Goal: Task Accomplishment & Management: Use online tool/utility

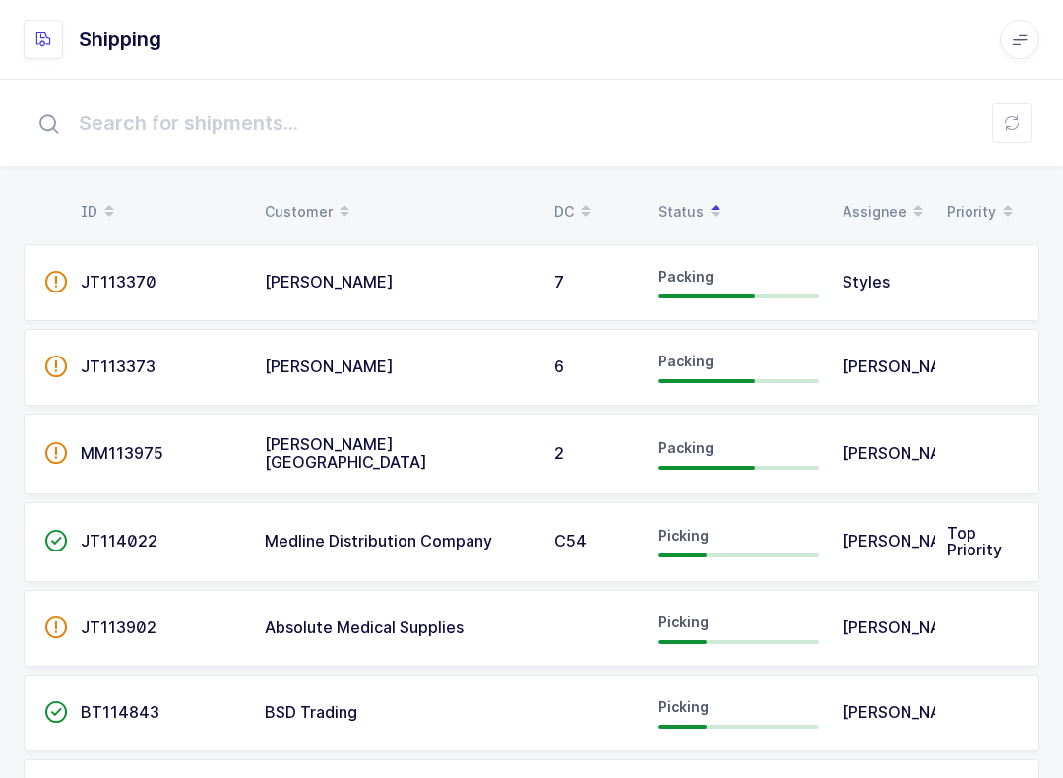
scroll to position [-5, 0]
click at [1016, 114] on button at bounding box center [1011, 122] width 39 height 39
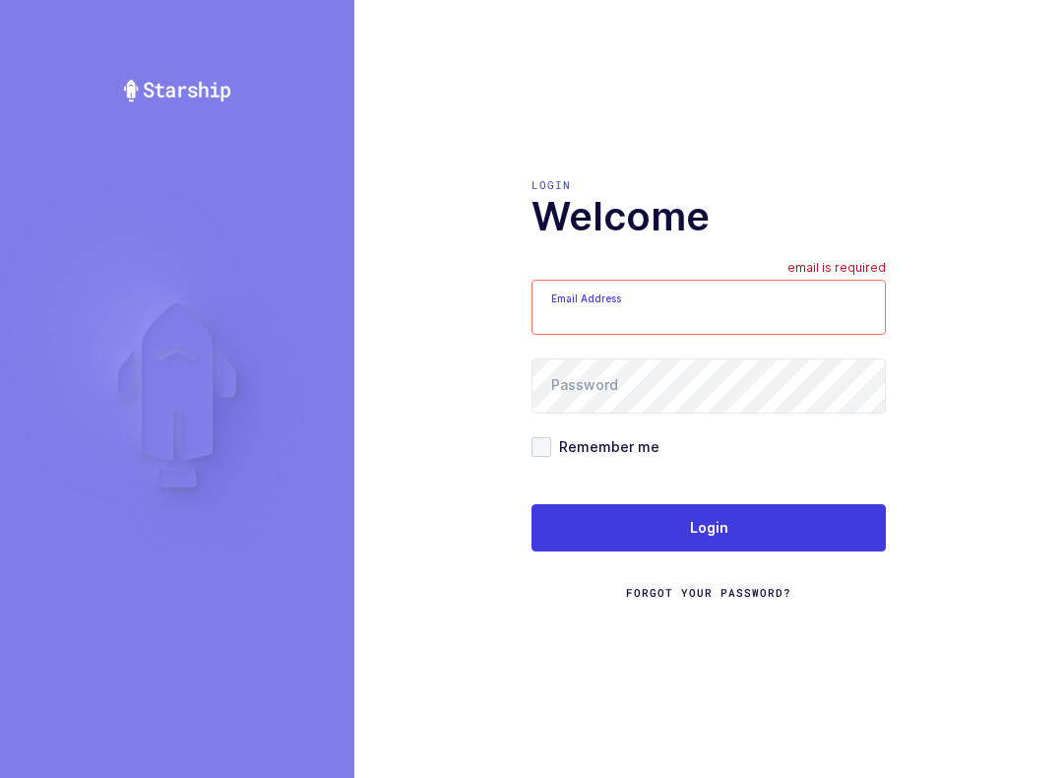
type input "[EMAIL_ADDRESS][DOMAIN_NAME]"
click at [784, 537] on button "Login" at bounding box center [709, 527] width 354 height 47
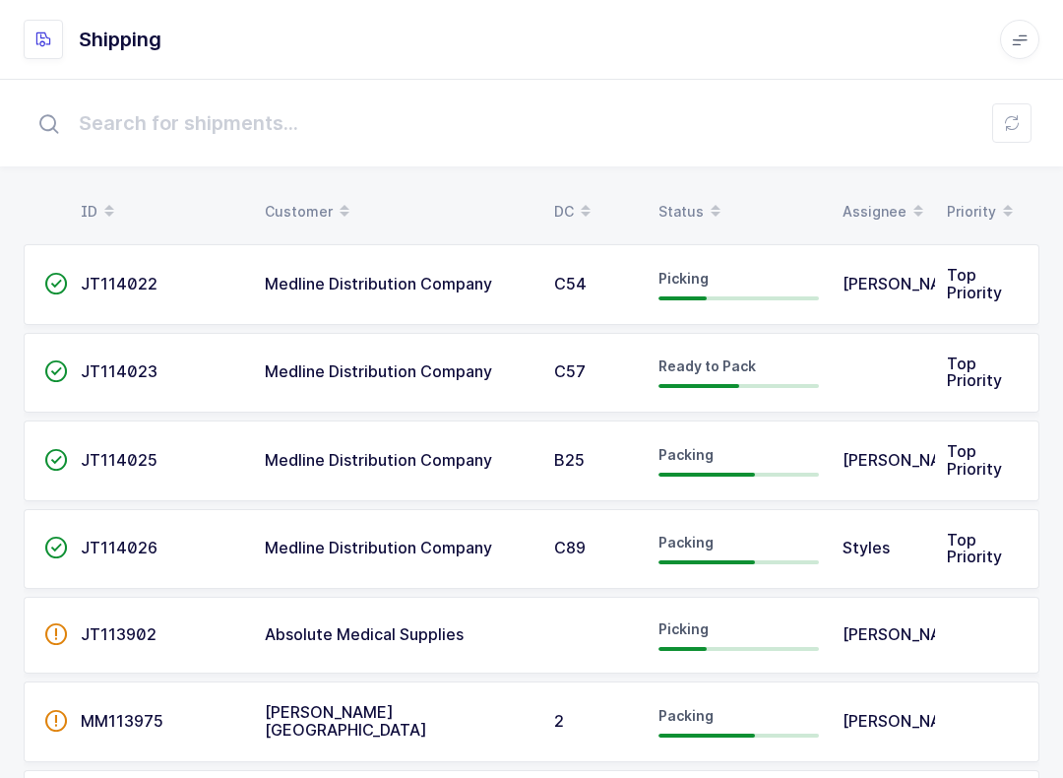
click at [1013, 123] on icon at bounding box center [1012, 123] width 16 height 16
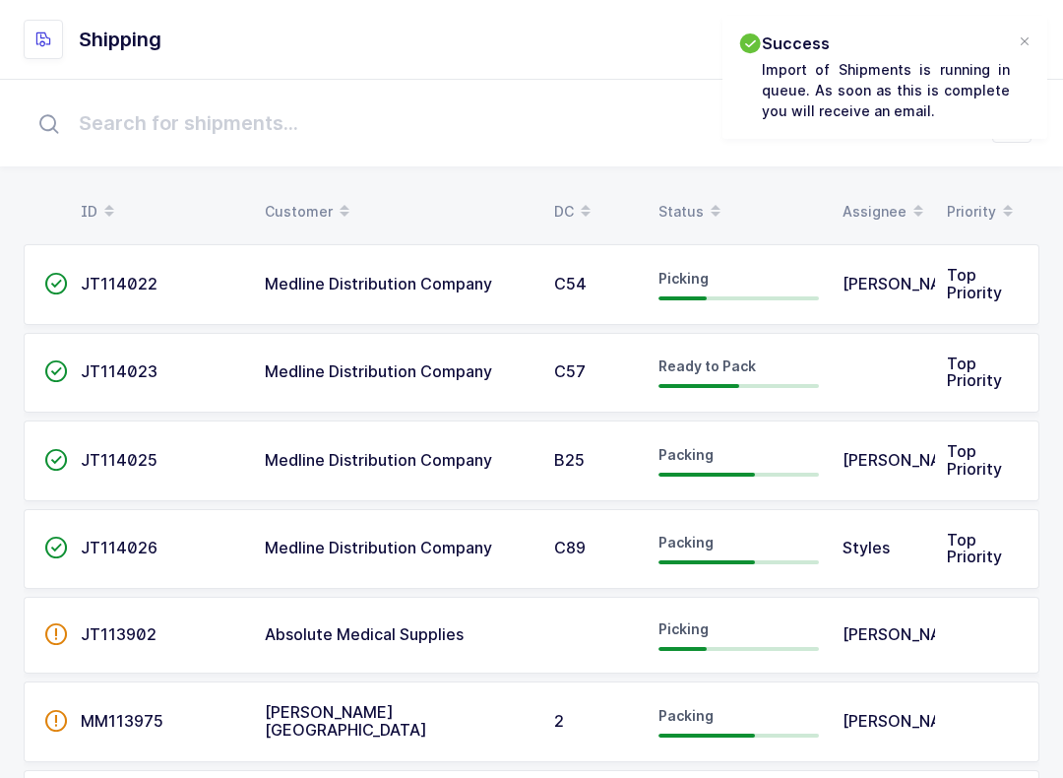
click at [704, 198] on span at bounding box center [716, 211] width 24 height 33
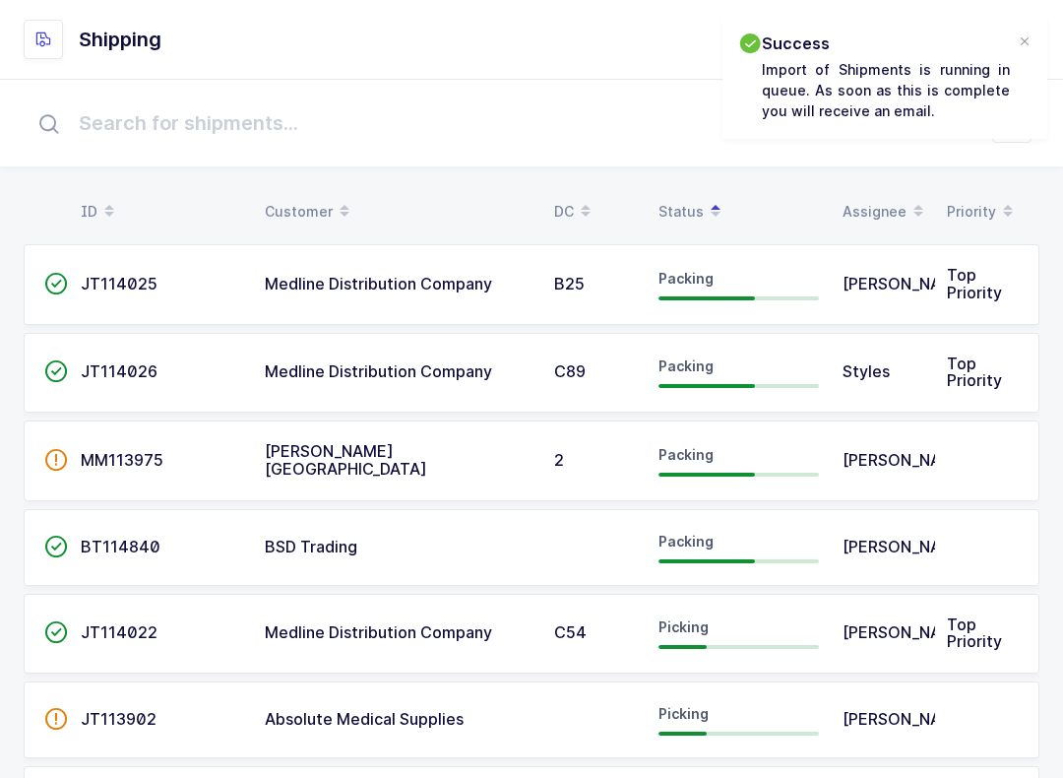
click at [785, 617] on div "Picking" at bounding box center [738, 632] width 160 height 31
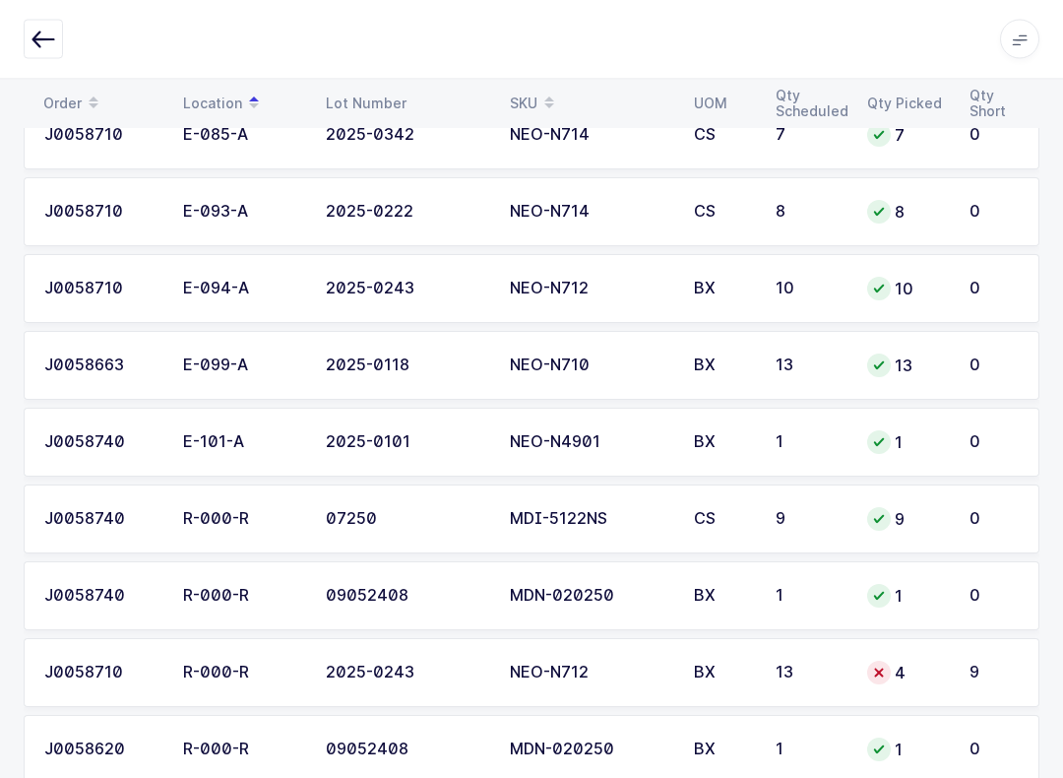
scroll to position [3279, 0]
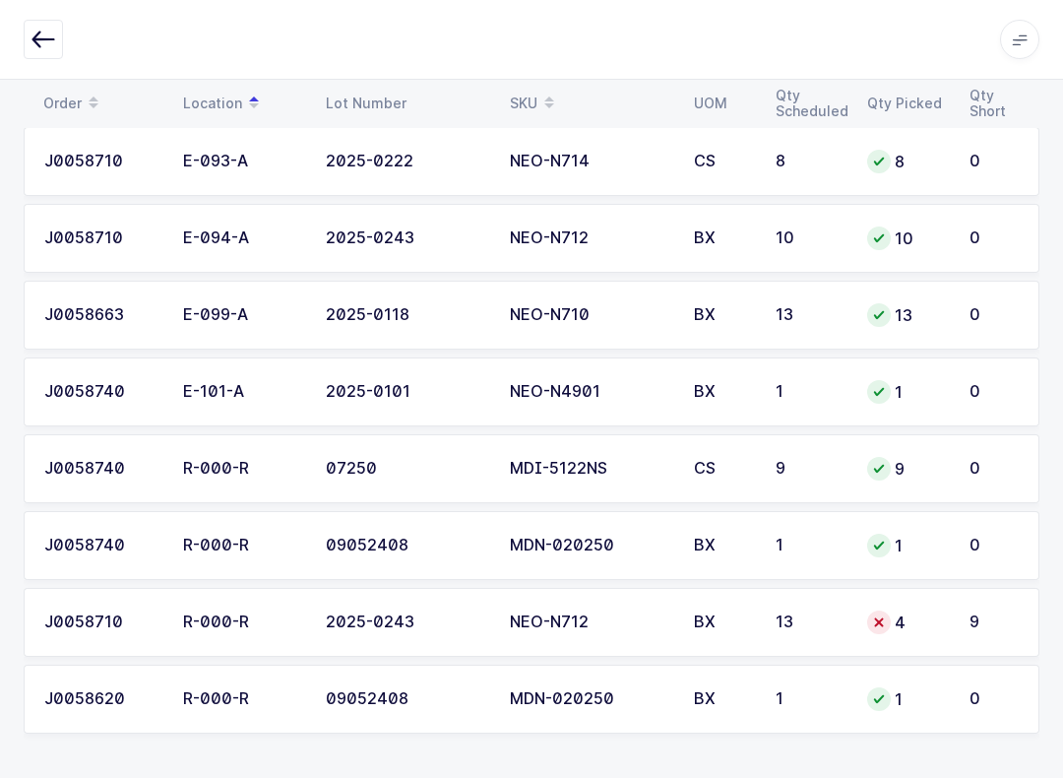
click at [933, 613] on div "4" at bounding box center [906, 622] width 79 height 24
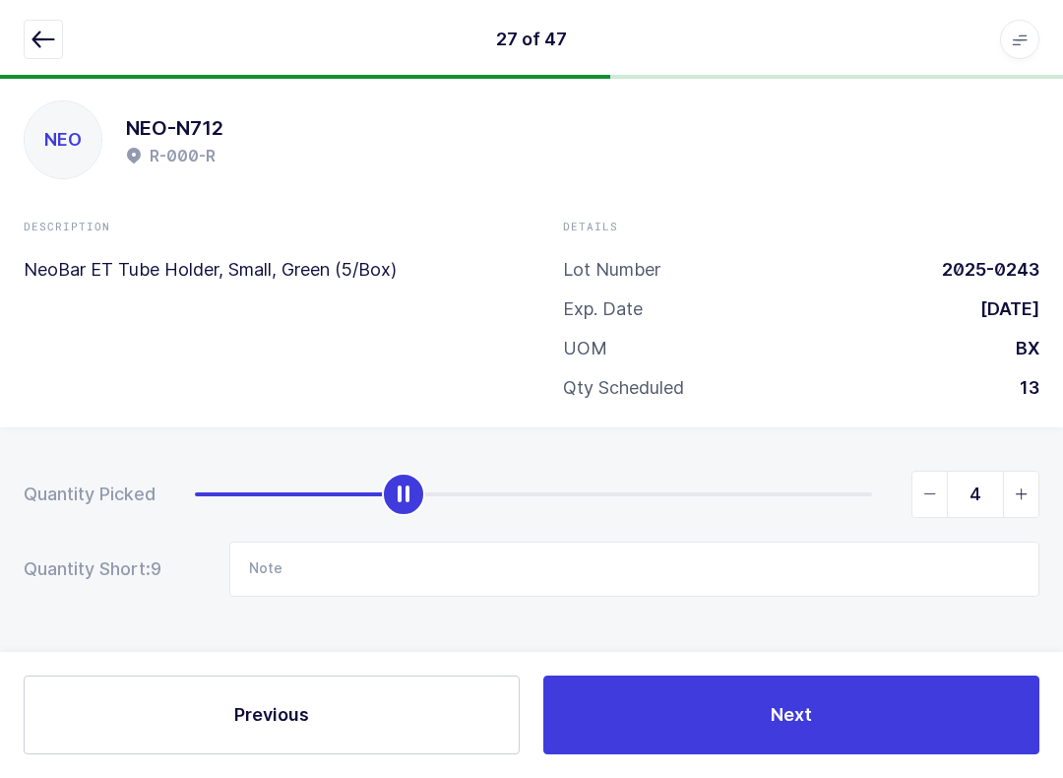
scroll to position [20, 0]
click at [330, 580] on input "Note" at bounding box center [634, 568] width 810 height 55
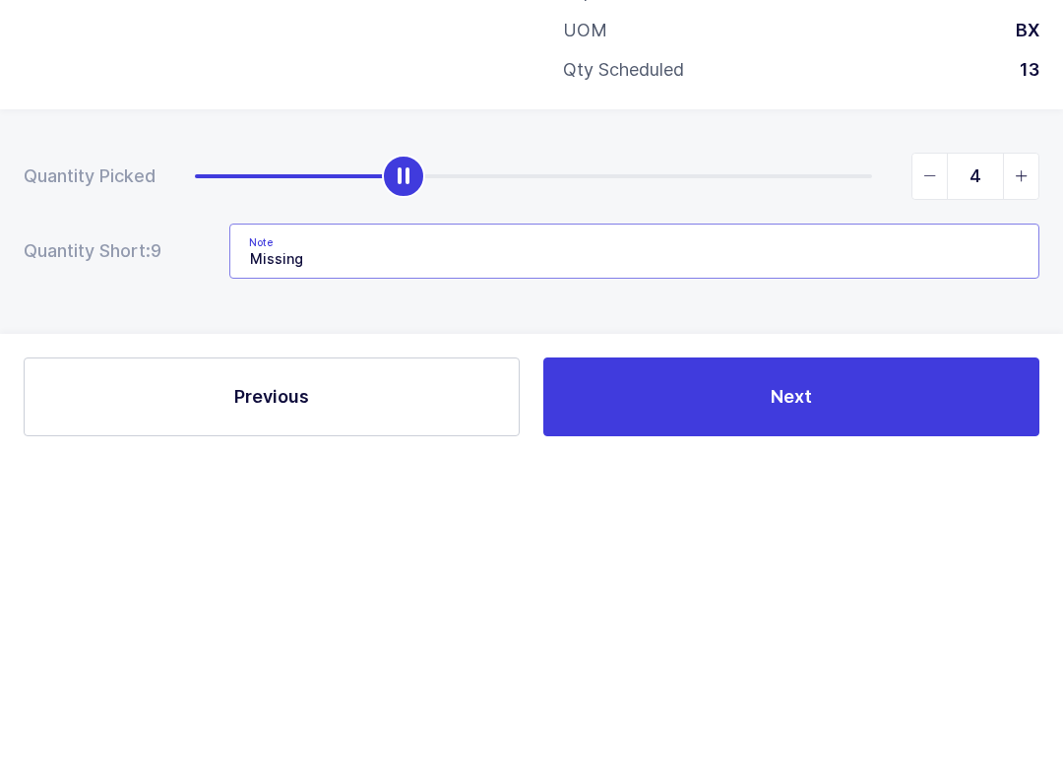
type input "Missing 9"
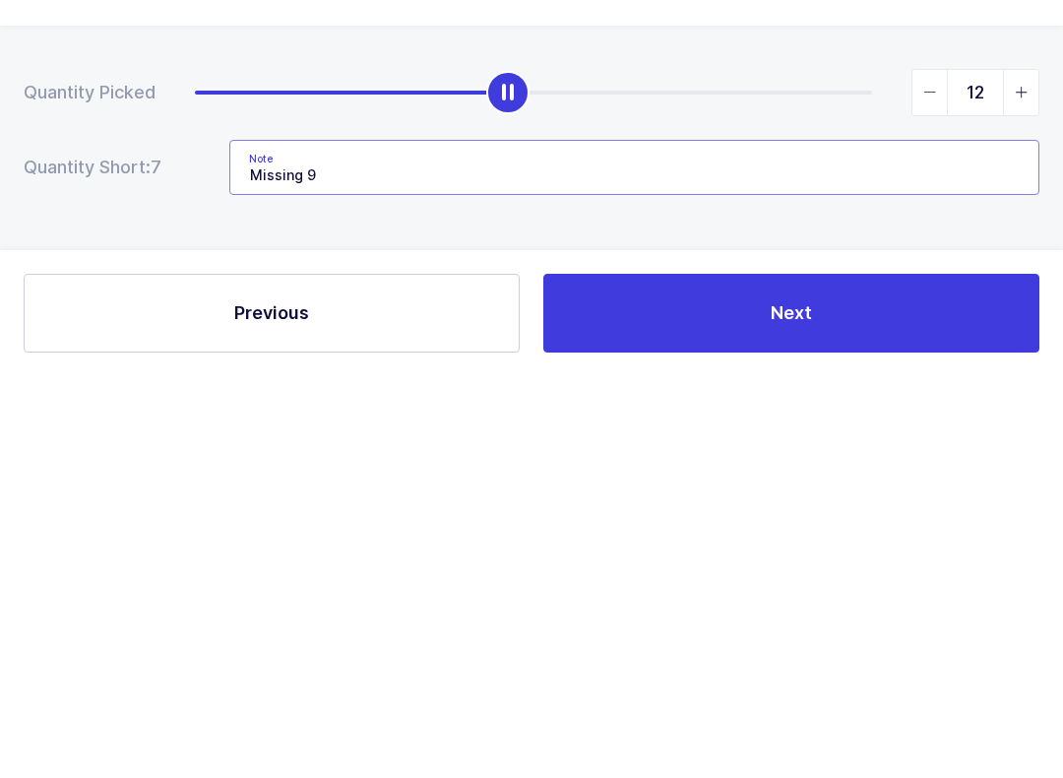
type input "13"
type input "Missing 9"
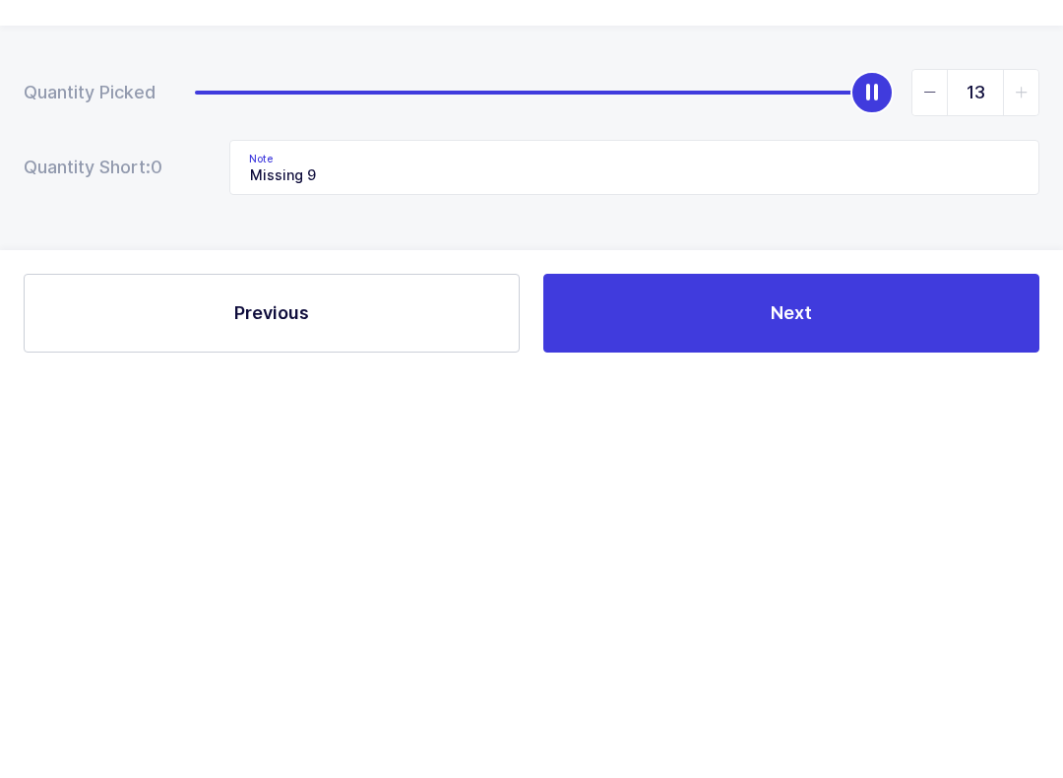
click at [854, 675] on button "Next" at bounding box center [791, 714] width 496 height 79
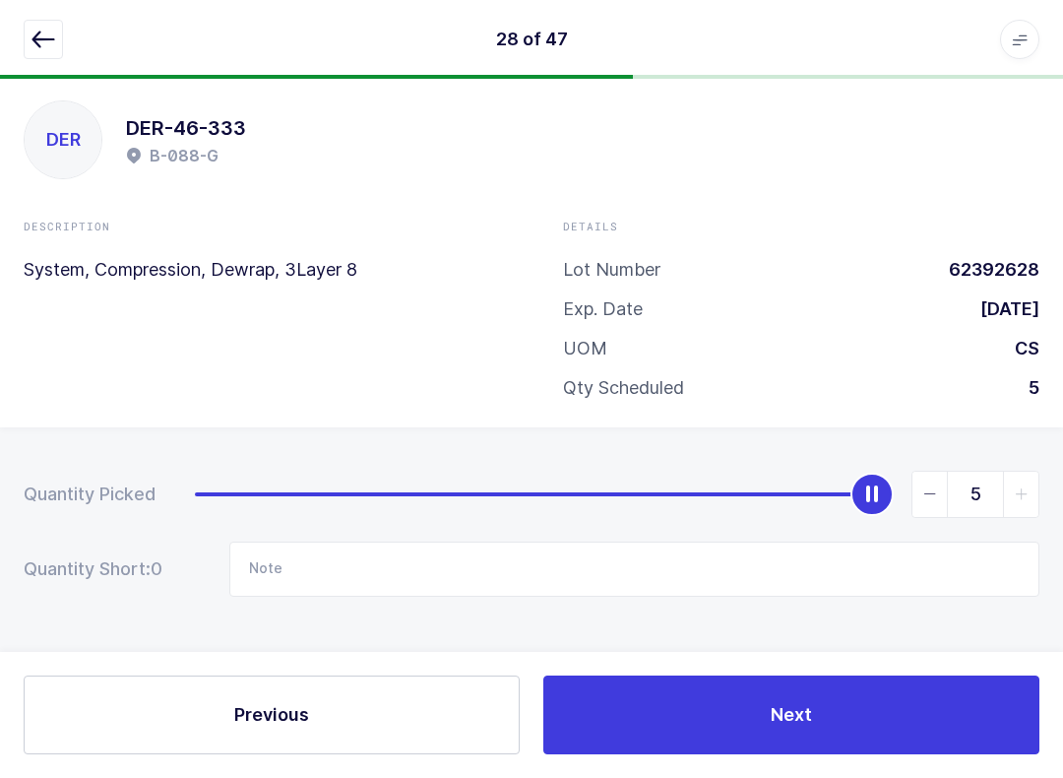
click at [52, 50] on icon "button" at bounding box center [43, 40] width 24 height 24
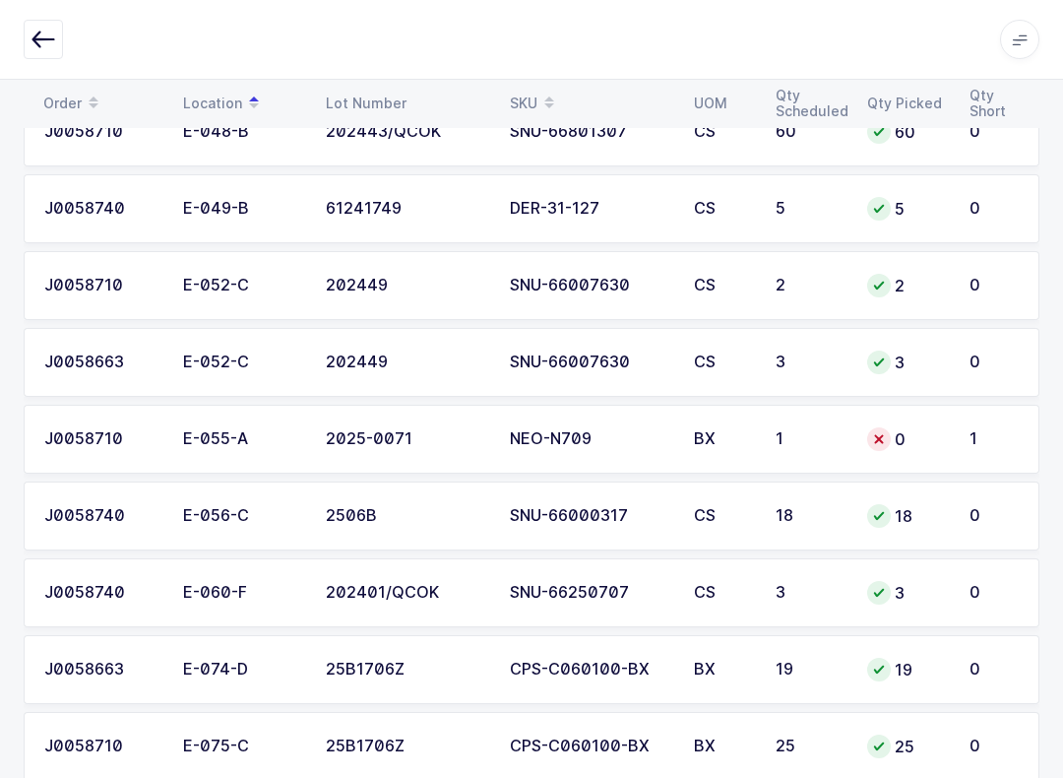
click at [800, 425] on td "1" at bounding box center [810, 439] width 92 height 69
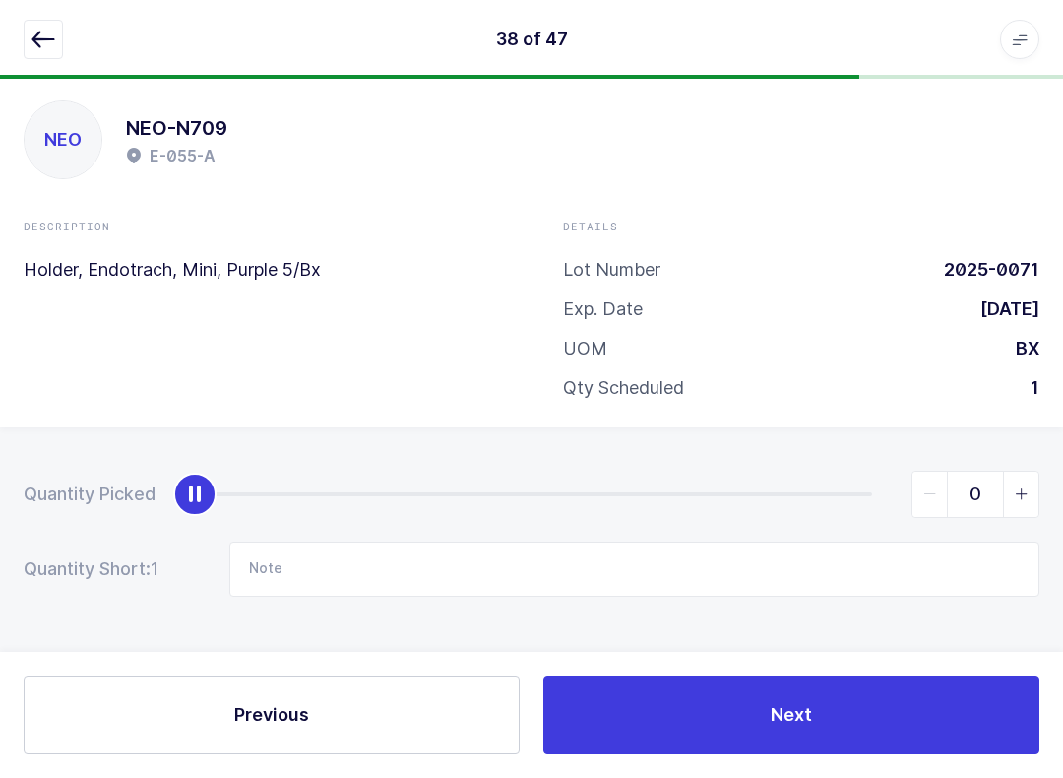
click at [1022, 508] on span "slider between 0 and 1" at bounding box center [1020, 493] width 35 height 45
type input "1"
click at [374, 566] on input "Note" at bounding box center [634, 568] width 810 height 55
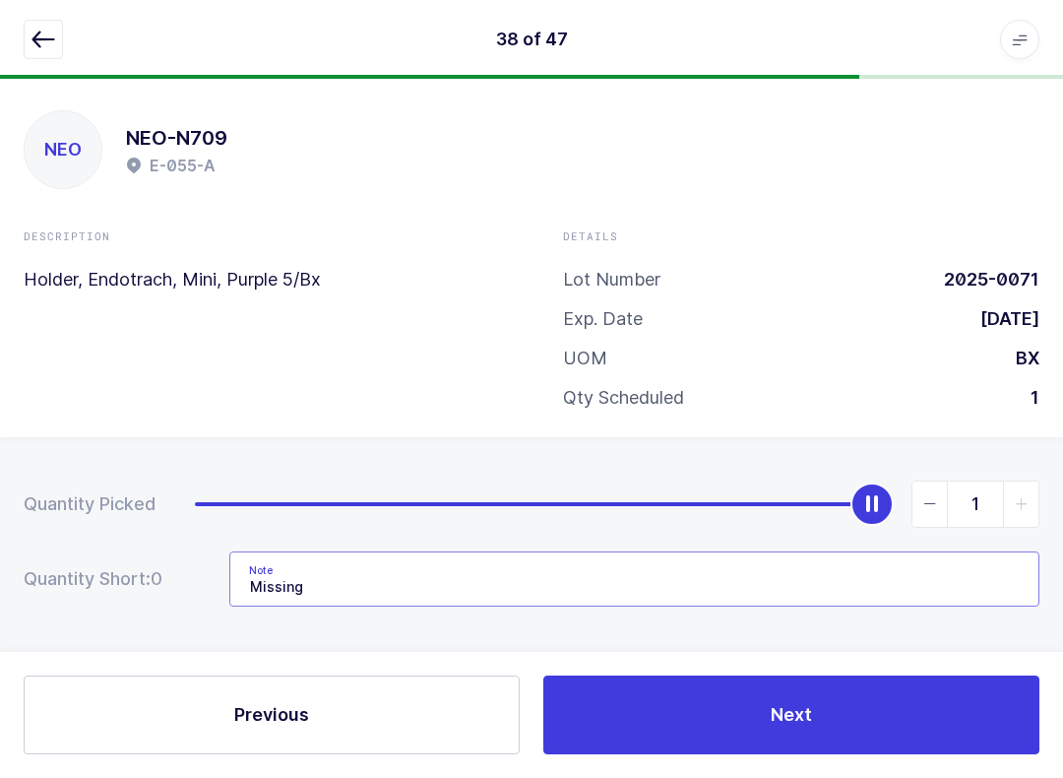
scroll to position [0, 0]
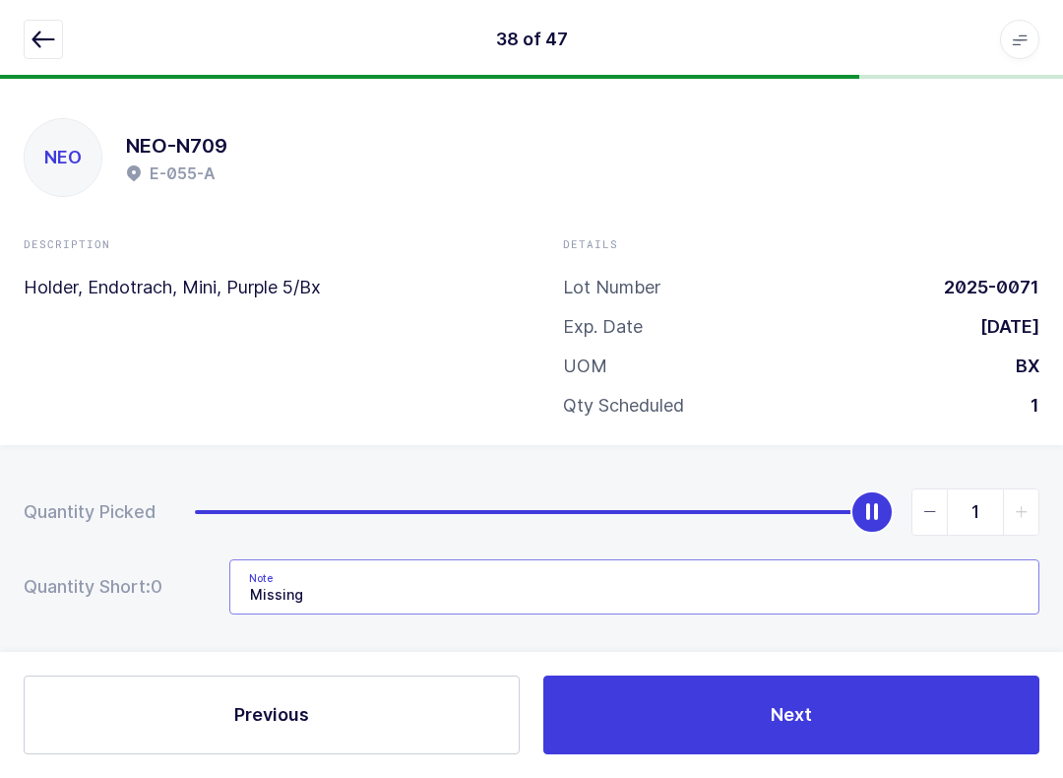
type input "Missing"
click at [51, 49] on icon "button" at bounding box center [43, 40] width 24 height 24
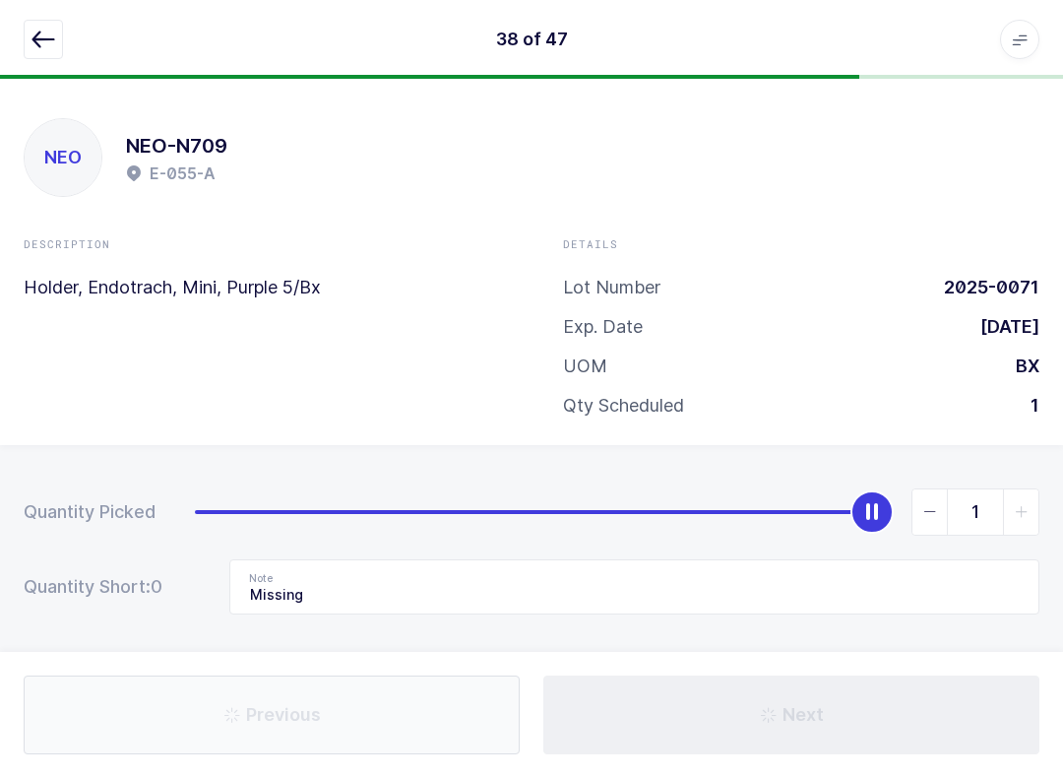
click at [40, 39] on icon "button" at bounding box center [43, 40] width 24 height 24
click at [53, 47] on icon "button" at bounding box center [43, 40] width 24 height 24
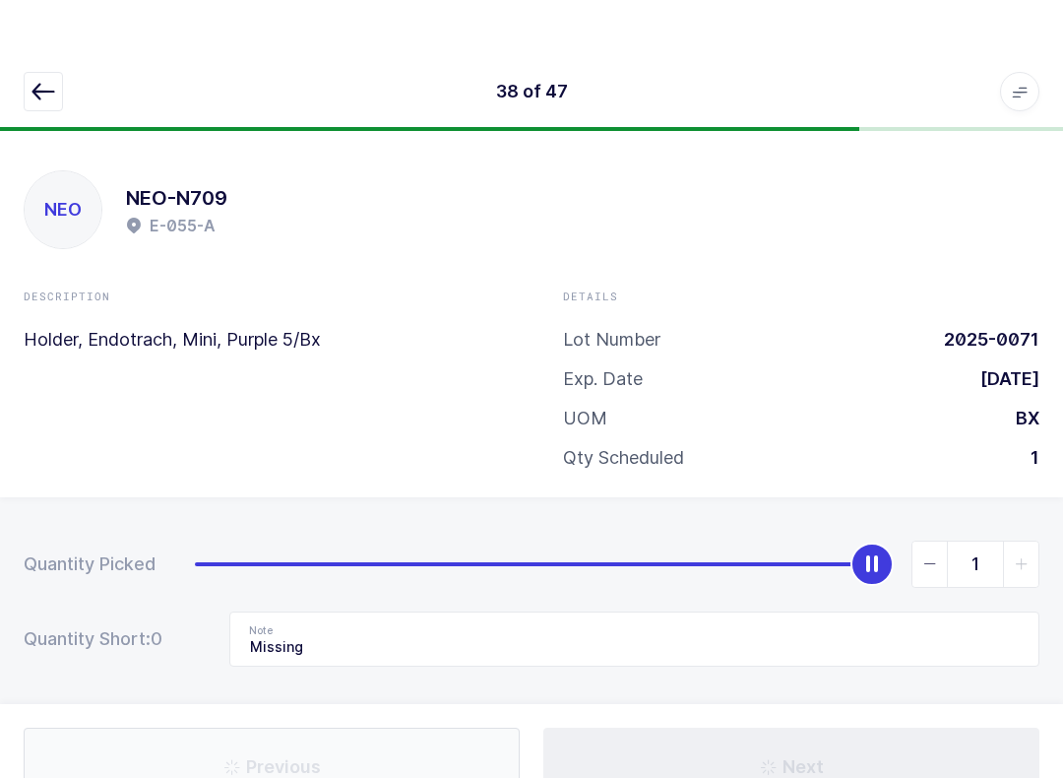
scroll to position [20, 0]
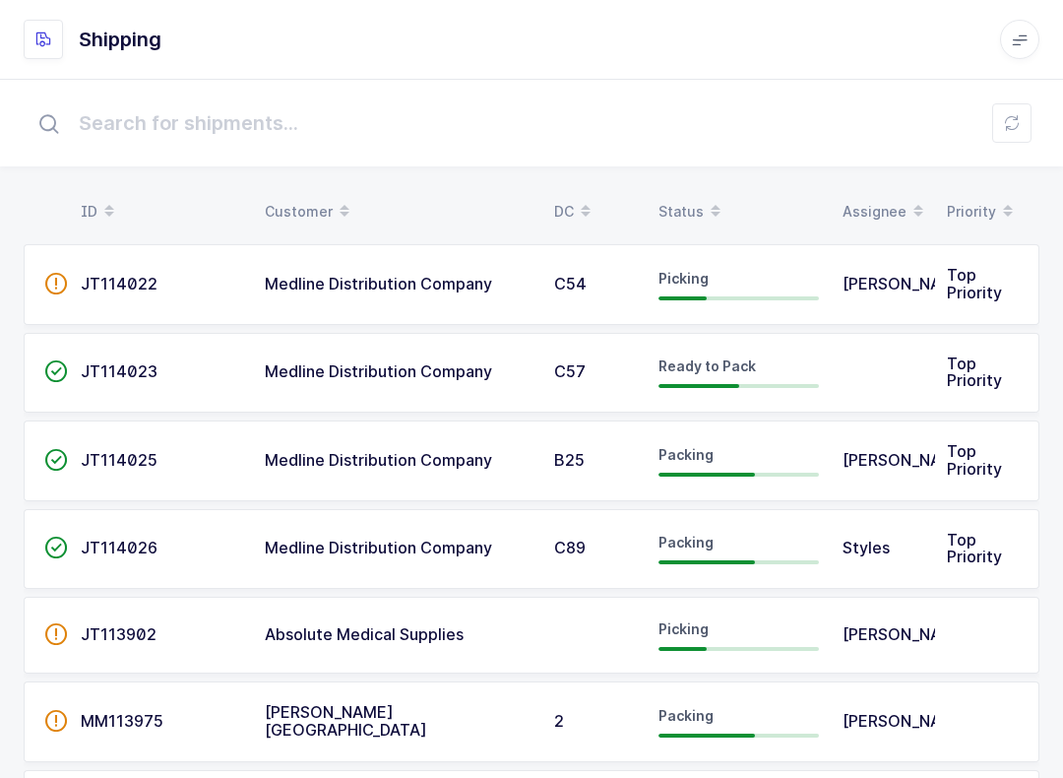
click at [306, 268] on td "Medline Distribution Company" at bounding box center [397, 284] width 289 height 81
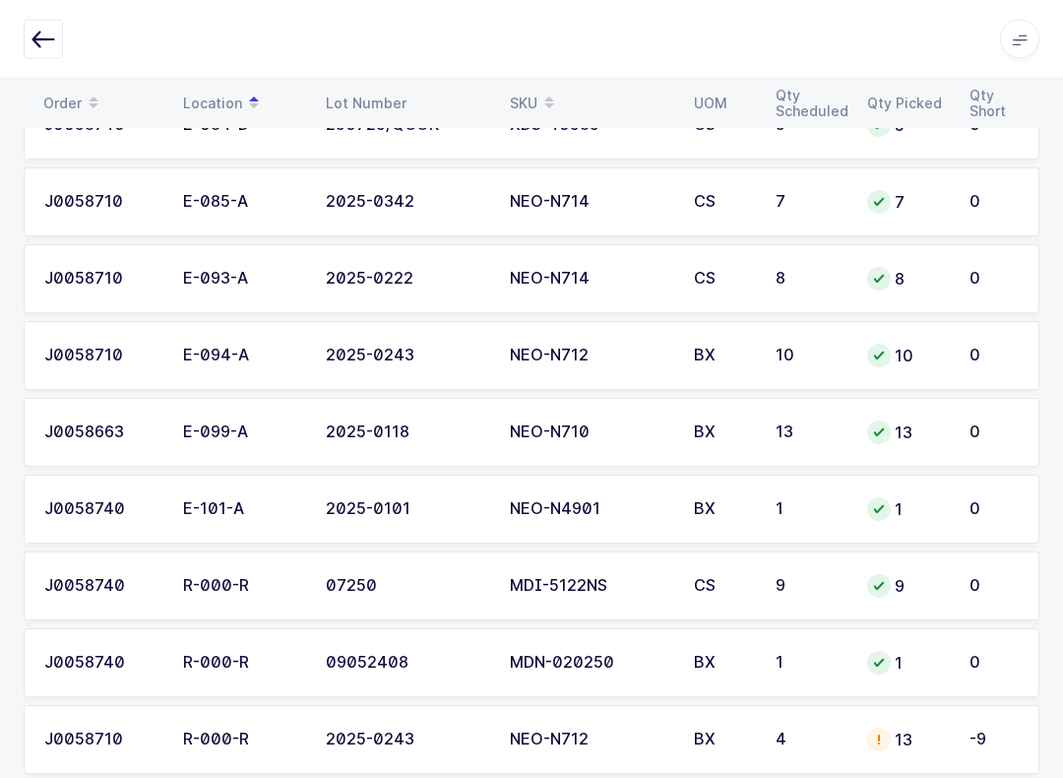
scroll to position [3202, 0]
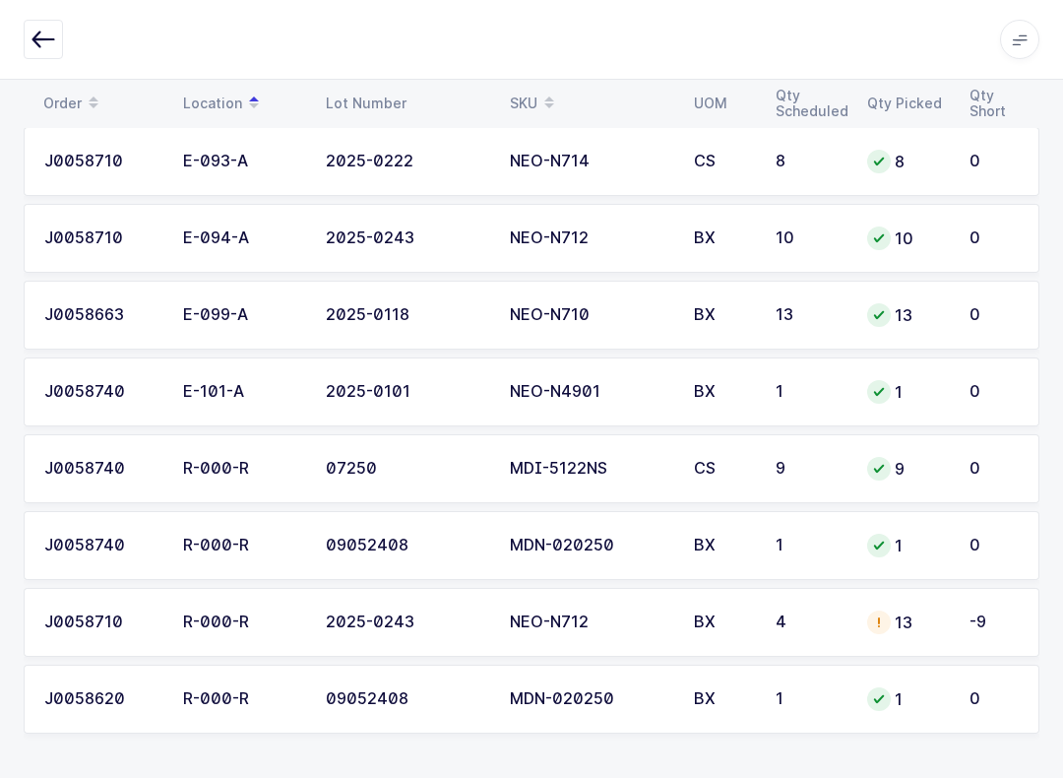
click at [849, 618] on td "4" at bounding box center [810, 622] width 92 height 69
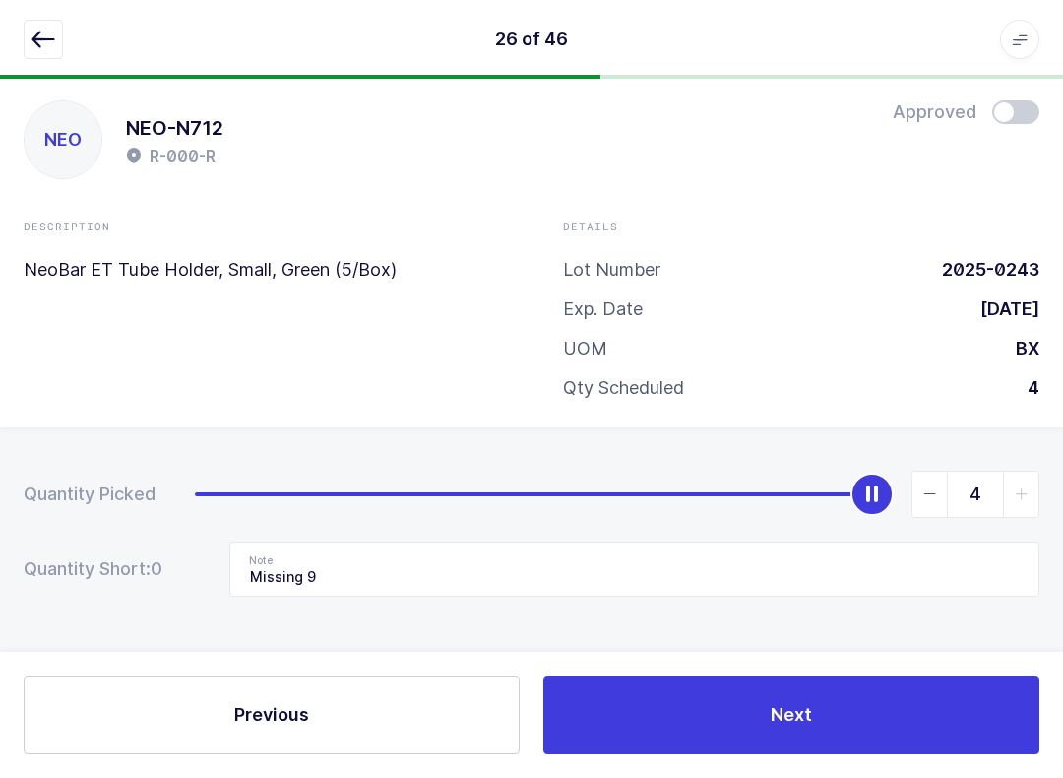
click at [1013, 113] on span at bounding box center [1015, 112] width 47 height 24
click at [1012, 102] on span at bounding box center [1015, 112] width 47 height 24
click at [53, 36] on icon "button" at bounding box center [43, 40] width 24 height 24
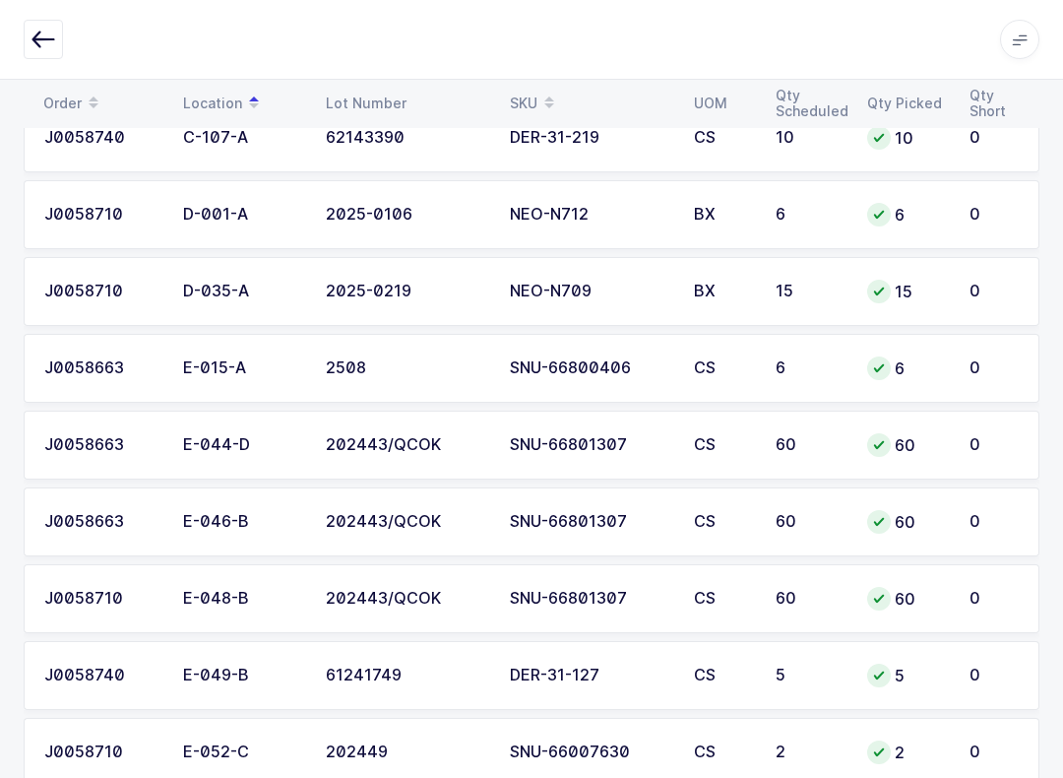
scroll to position [1921, 0]
click at [530, 99] on div "SKU" at bounding box center [590, 103] width 160 height 33
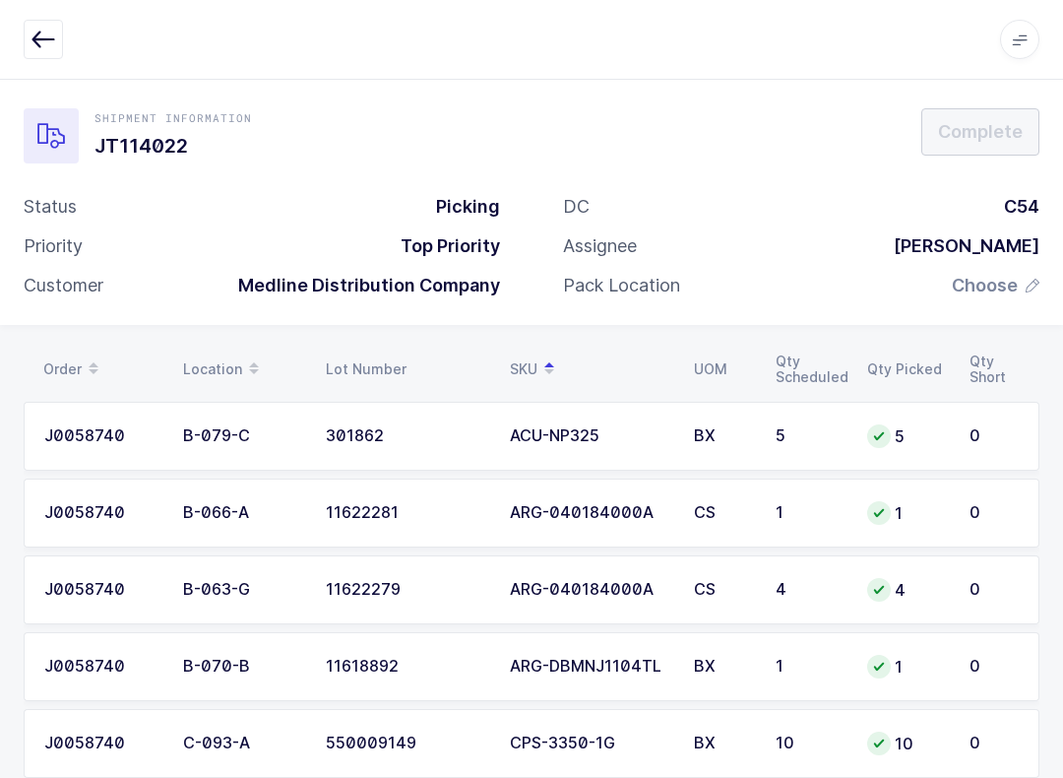
scroll to position [0, 0]
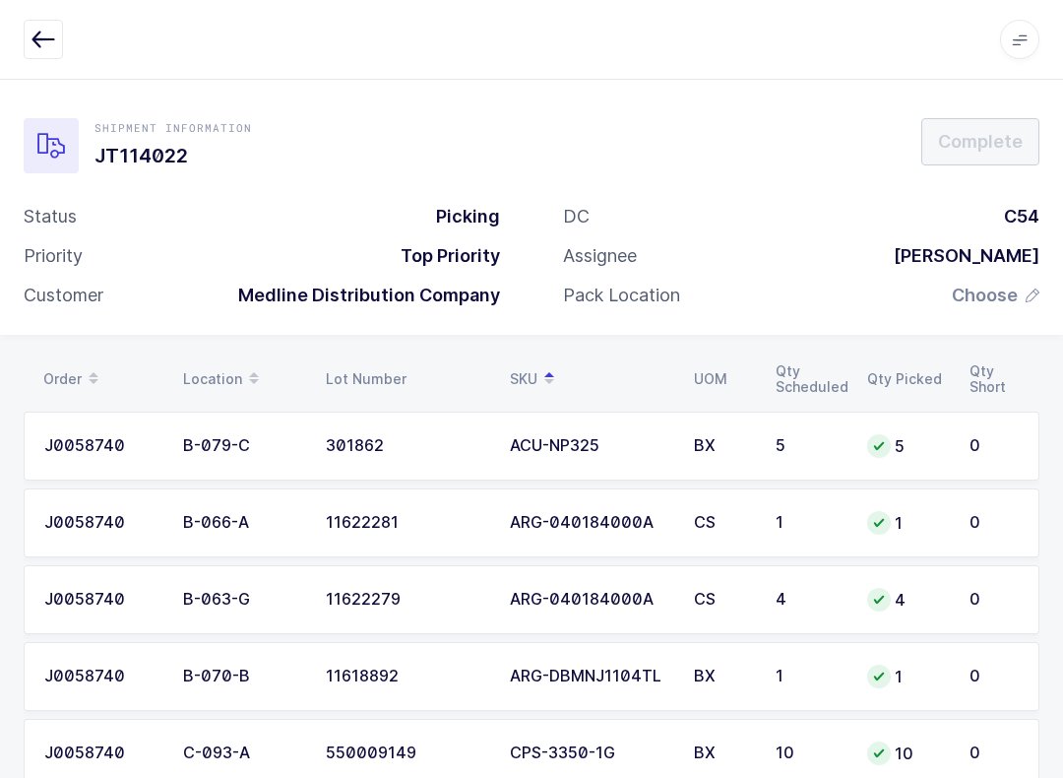
click at [43, 37] on icon "button" at bounding box center [43, 40] width 24 height 24
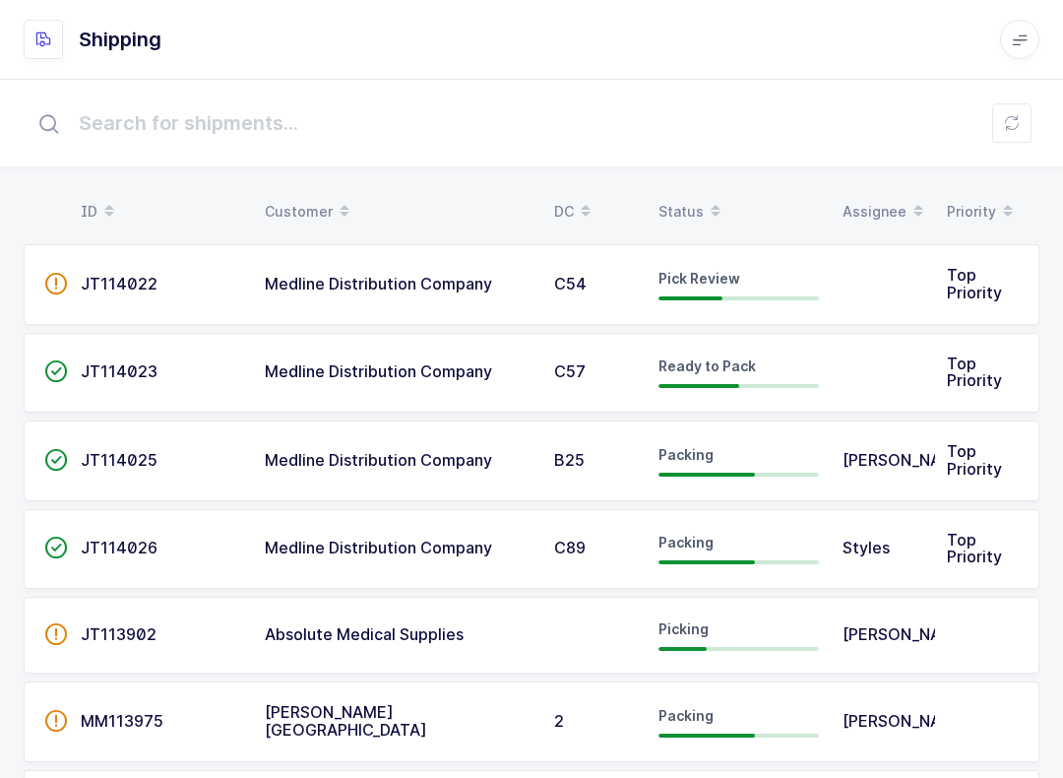
click at [704, 218] on span at bounding box center [716, 211] width 24 height 33
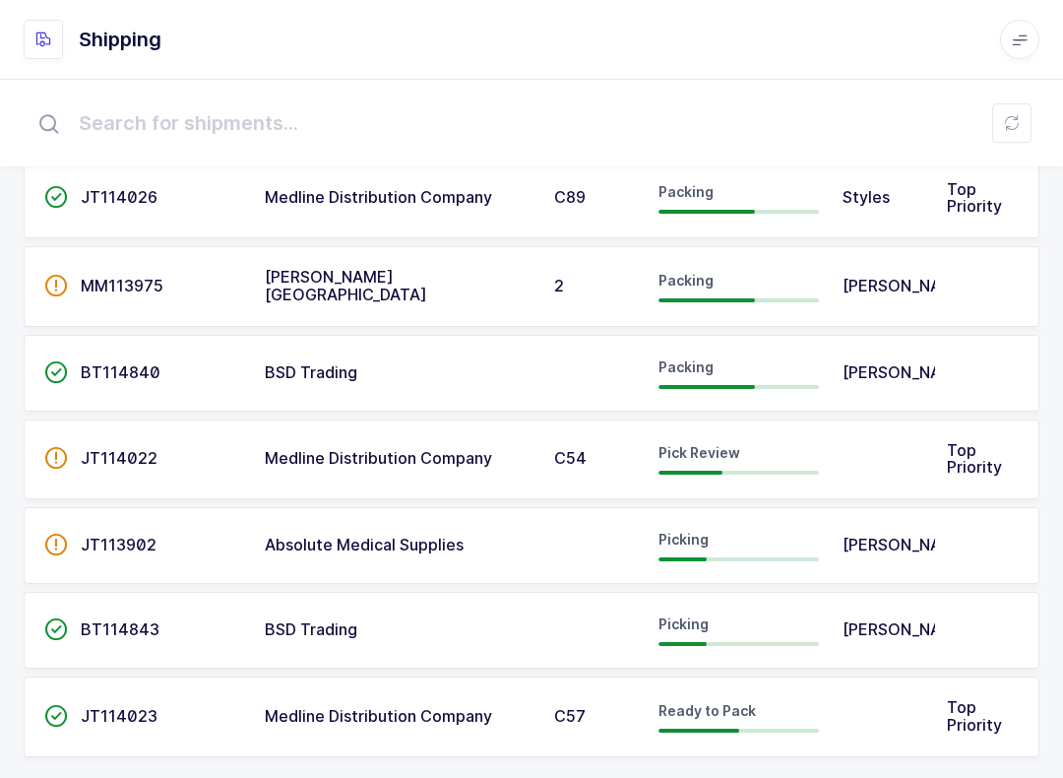
scroll to position [162, 0]
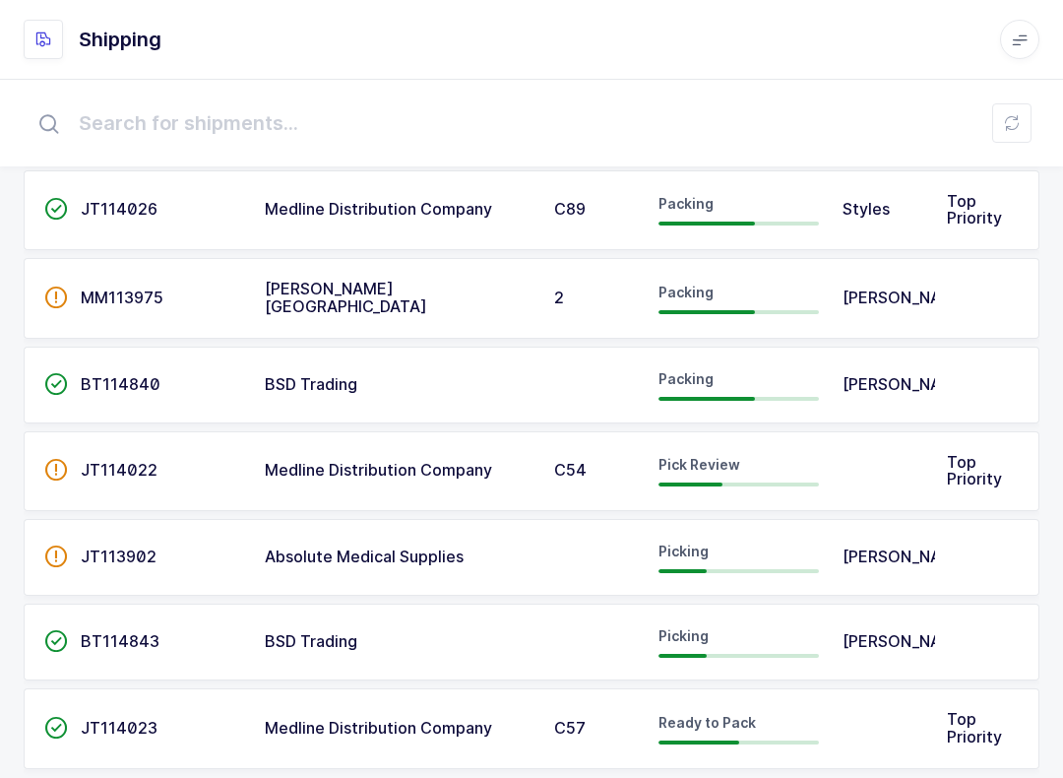
click at [608, 479] on td "C54" at bounding box center [594, 471] width 104 height 81
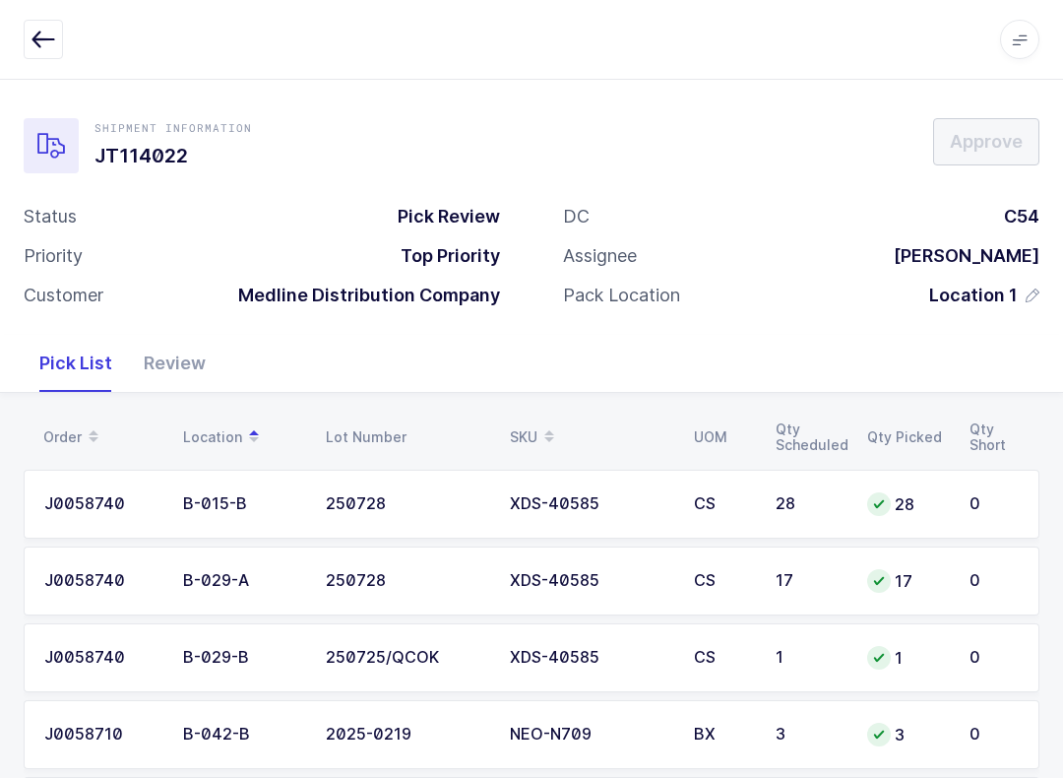
click at [182, 349] on div "Review" at bounding box center [175, 363] width 94 height 57
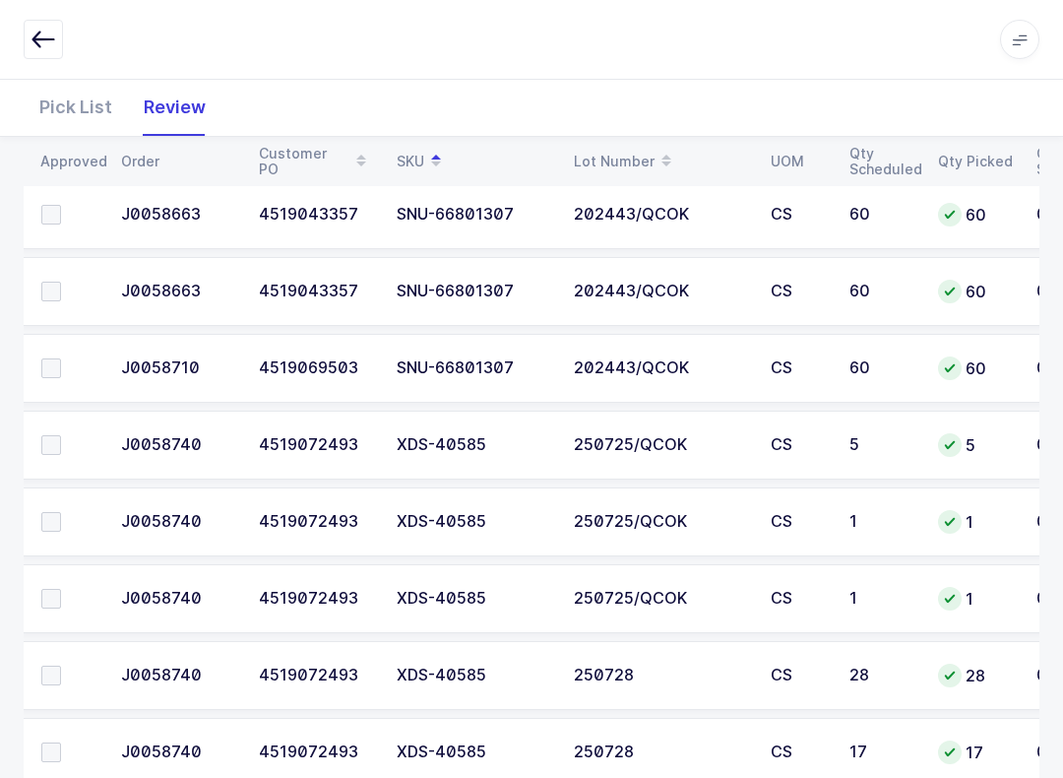
scroll to position [3260, 0]
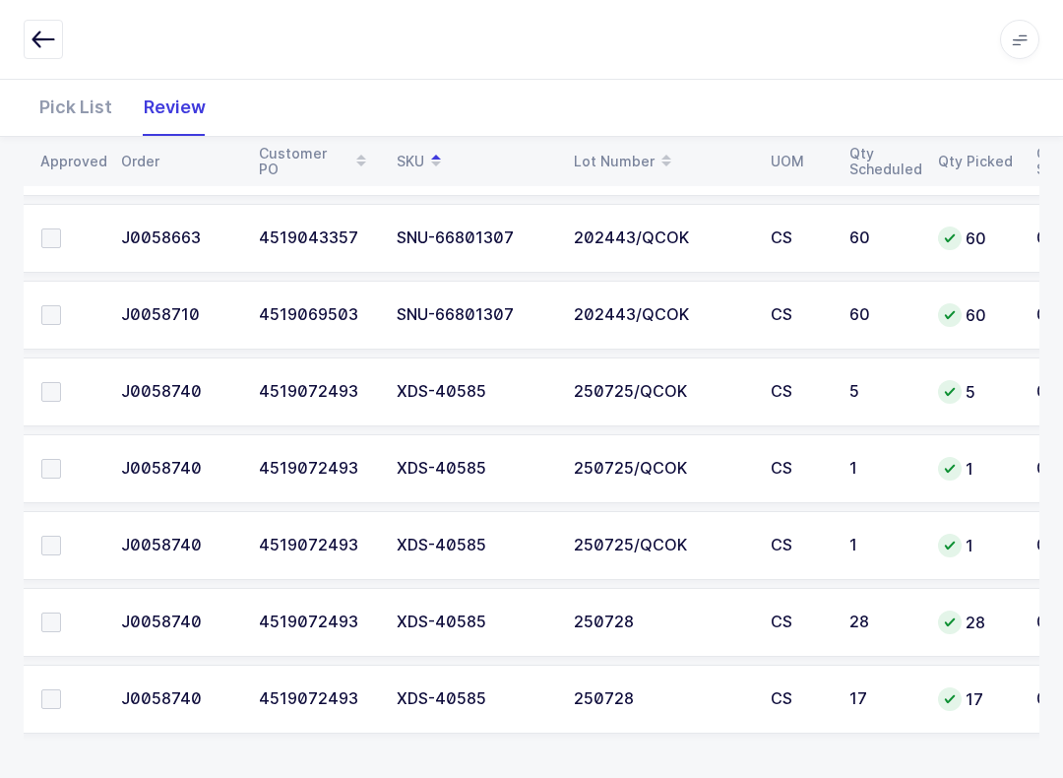
click at [46, 705] on span at bounding box center [51, 699] width 20 height 20
click at [61, 689] on input "checkbox" at bounding box center [61, 689] width 0 height 0
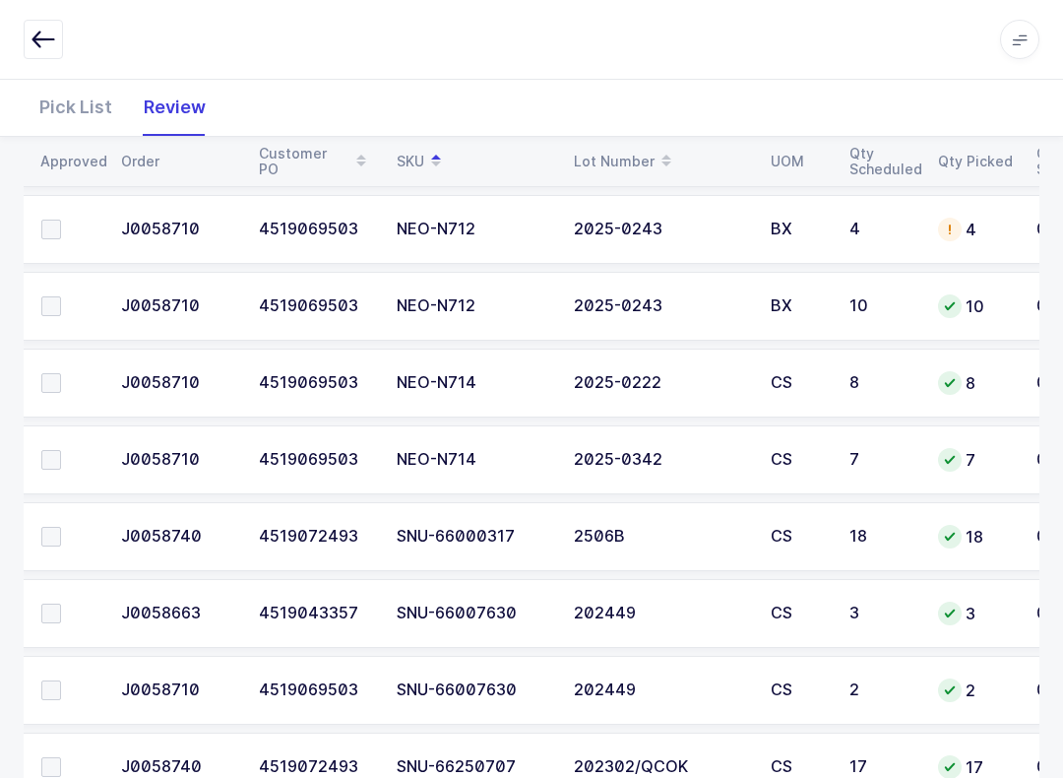
scroll to position [2273, 0]
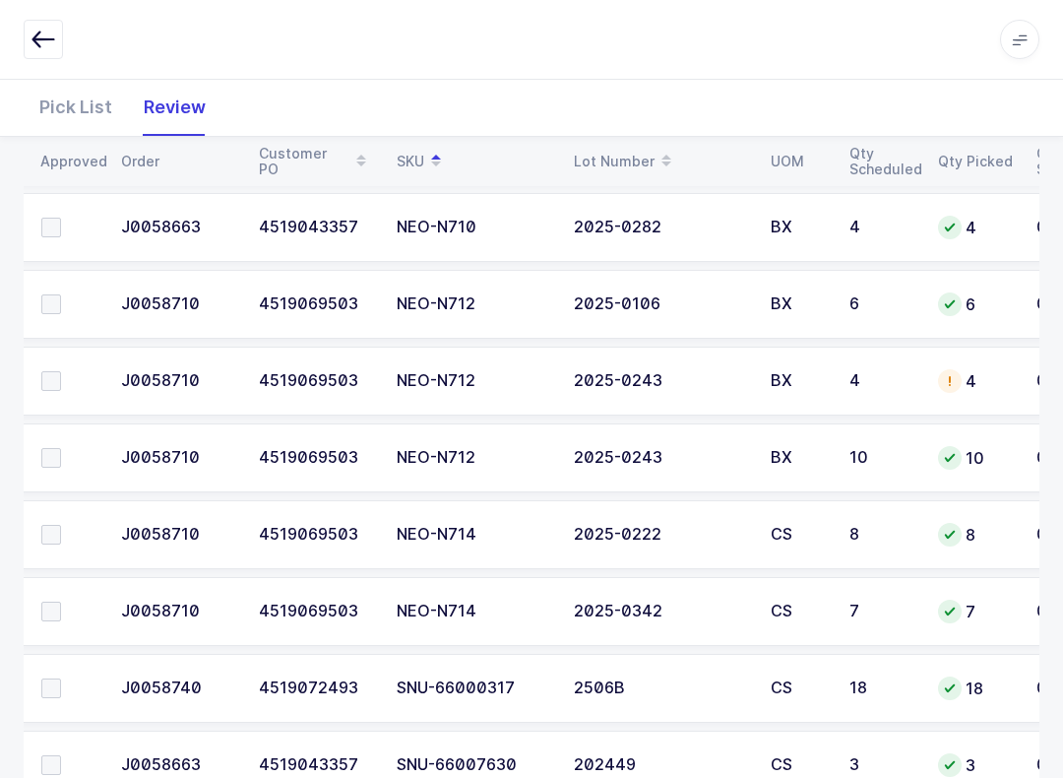
click at [56, 371] on span at bounding box center [51, 381] width 20 height 20
click at [61, 371] on input "checkbox" at bounding box center [61, 371] width 0 height 0
click at [70, 99] on div "Pick List" at bounding box center [76, 107] width 104 height 57
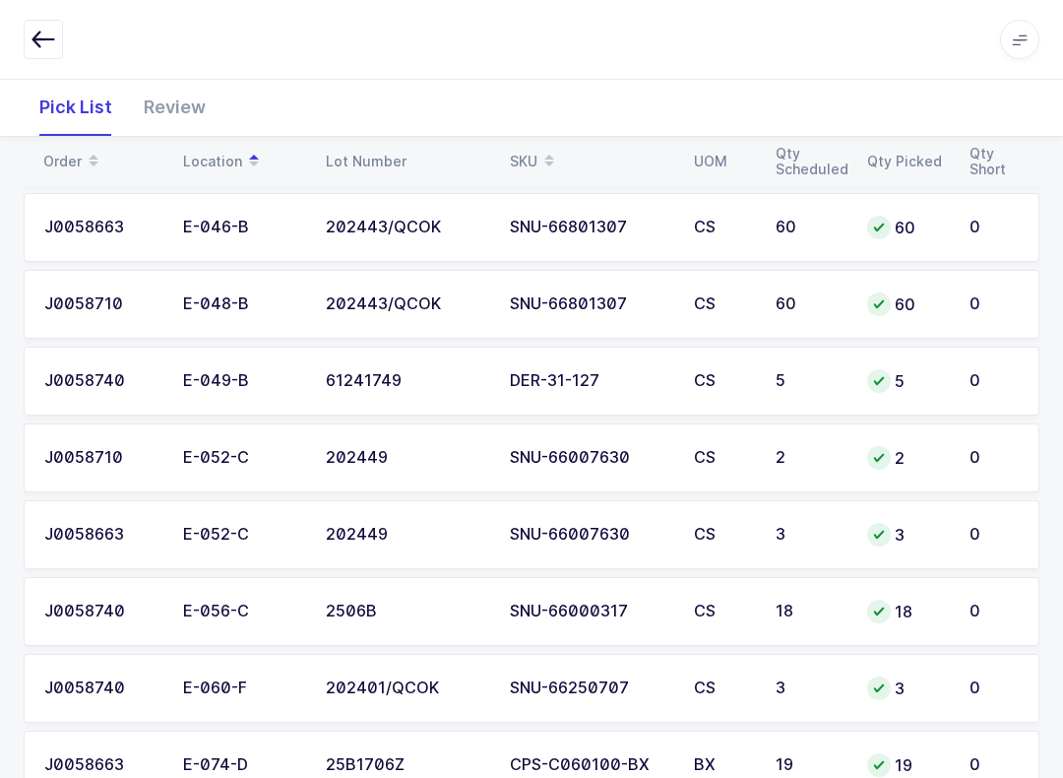
click at [533, 141] on table "Order Location Lot Number SKU UOM Qty Scheduled Qty Picked Qty Short" at bounding box center [532, 161] width 1016 height 49
click at [538, 158] on span at bounding box center [549, 161] width 24 height 33
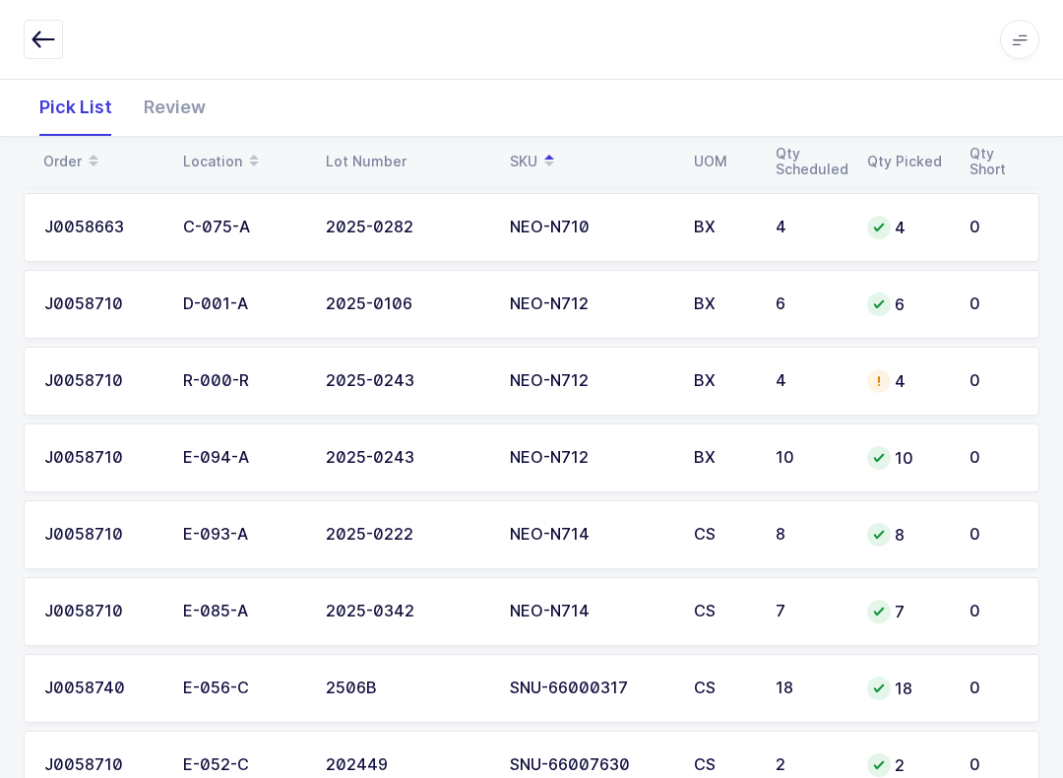
click at [473, 393] on td "2025-0243" at bounding box center [406, 380] width 184 height 69
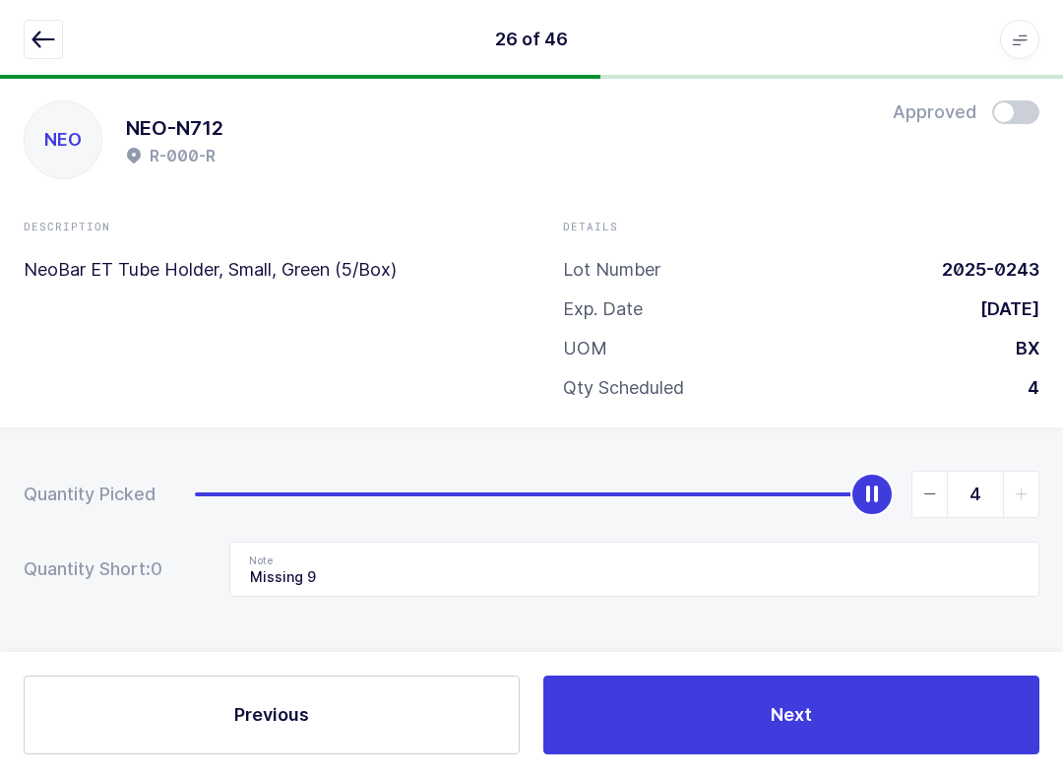
scroll to position [20, 0]
click at [379, 589] on input "Missing 9" at bounding box center [634, 568] width 810 height 55
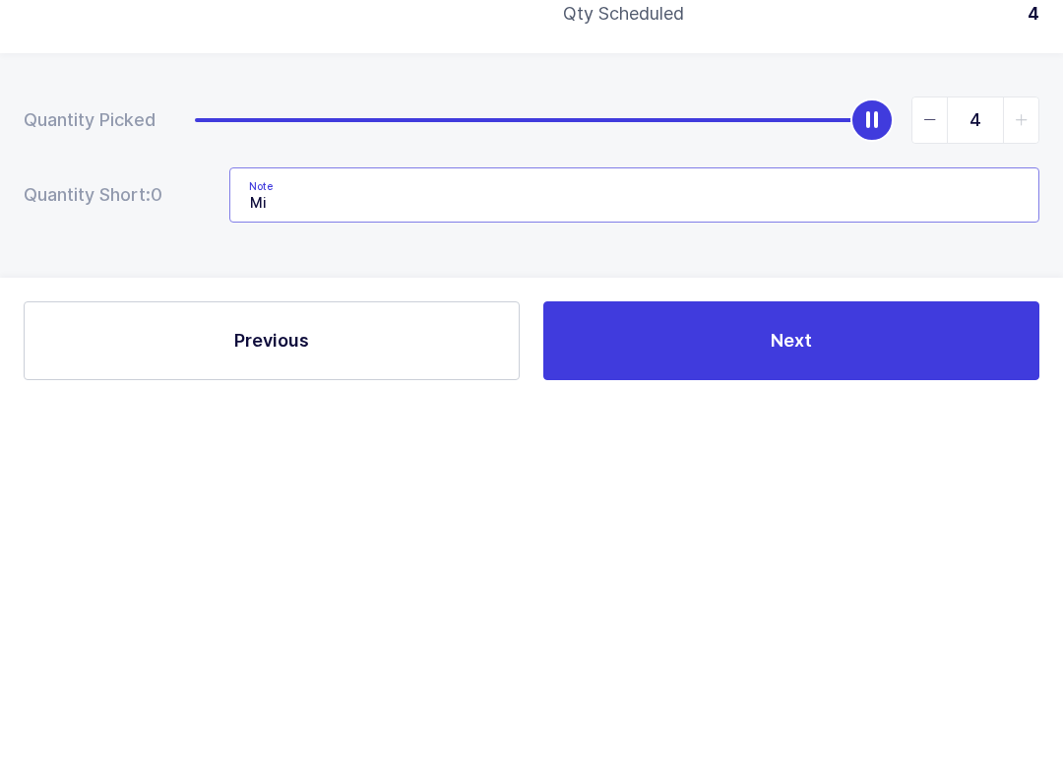
type input "M"
type input "2024-0014"
click at [848, 675] on button "Next" at bounding box center [791, 714] width 496 height 79
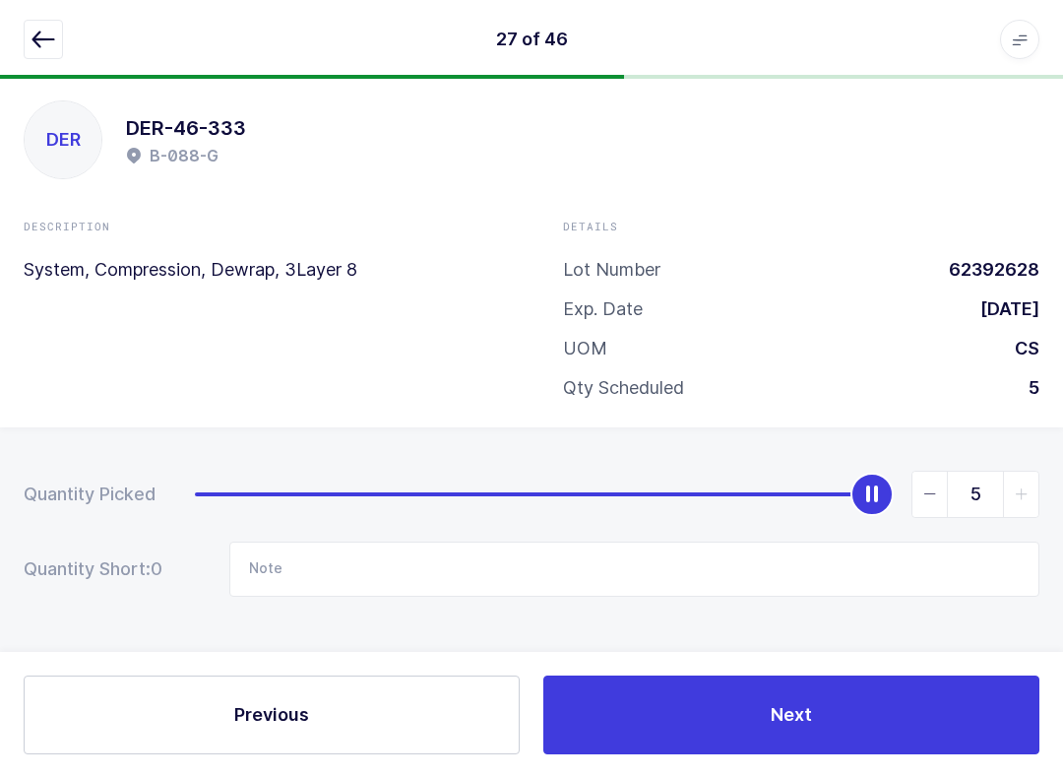
click at [44, 34] on icon "button" at bounding box center [43, 40] width 24 height 24
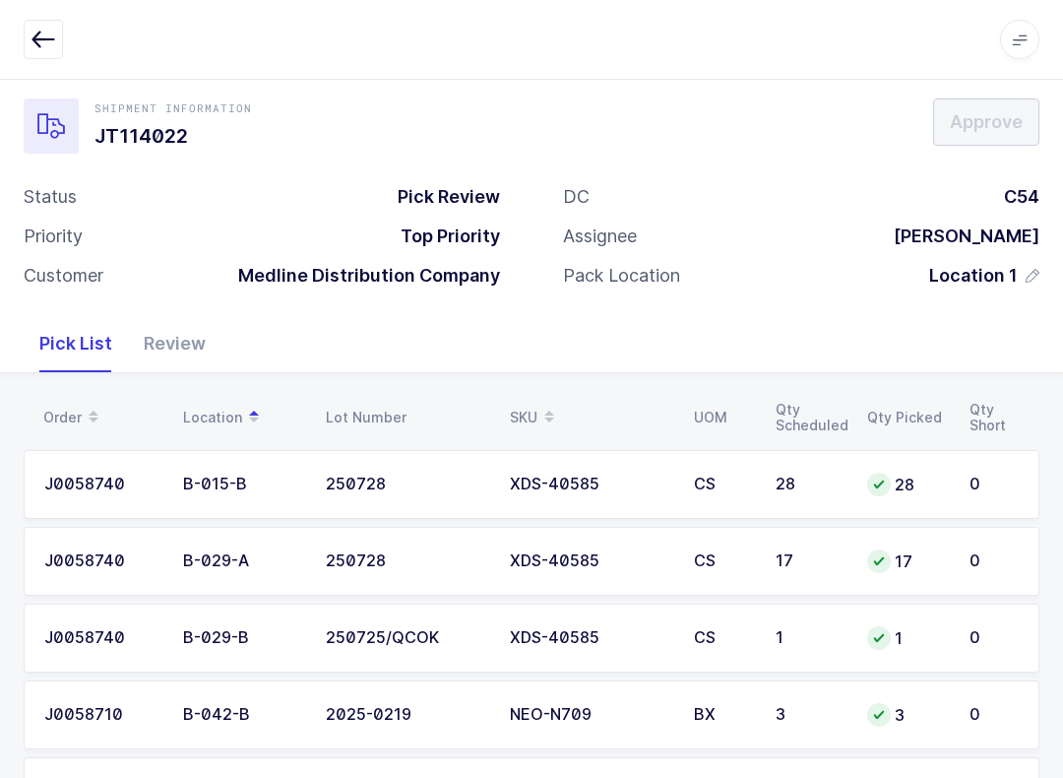
click at [181, 318] on div "Review" at bounding box center [175, 343] width 94 height 57
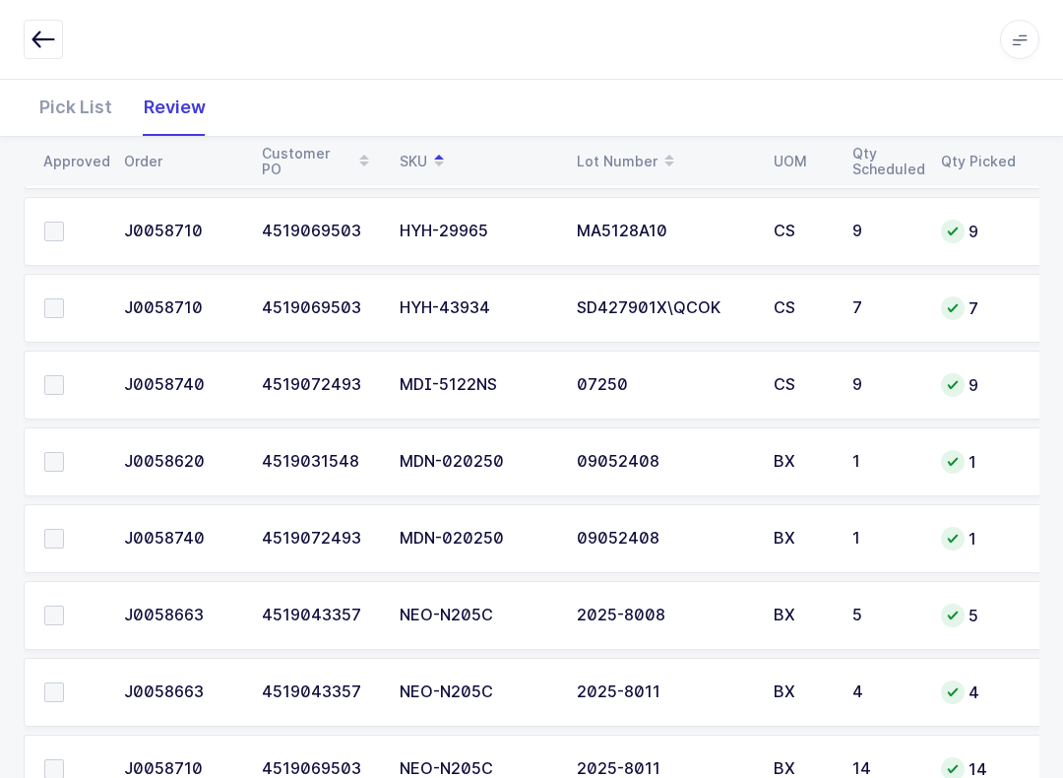
scroll to position [1063, 0]
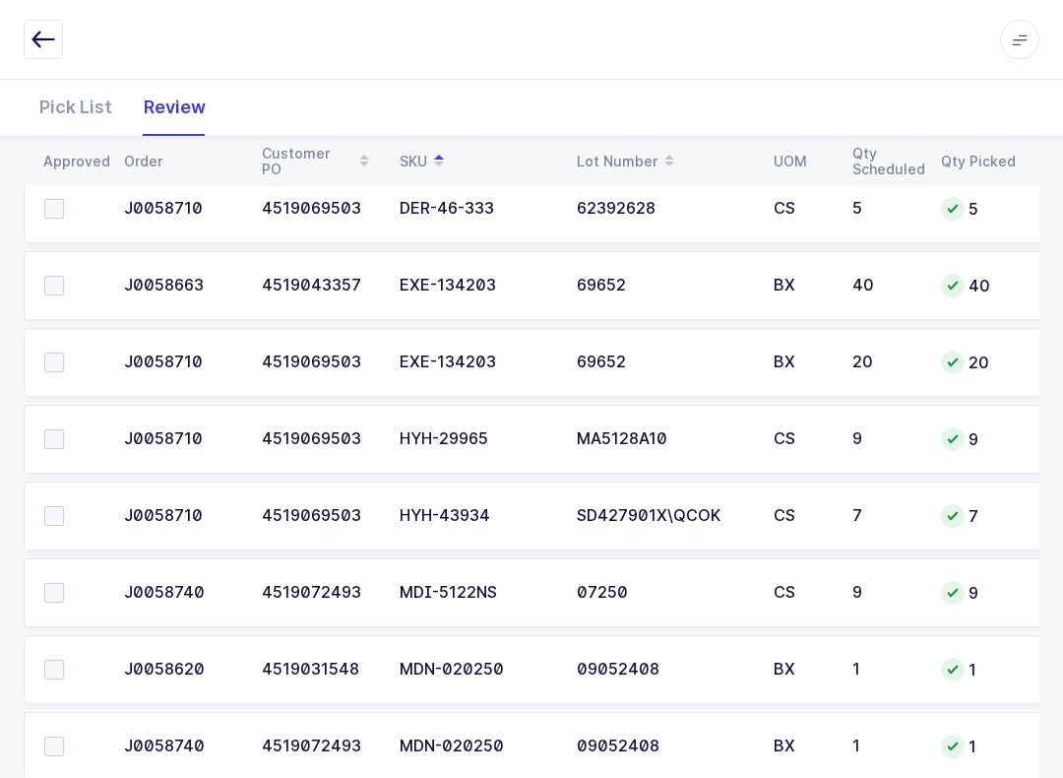
click at [52, 514] on span at bounding box center [54, 516] width 20 height 20
click at [64, 506] on input "checkbox" at bounding box center [64, 506] width 0 height 0
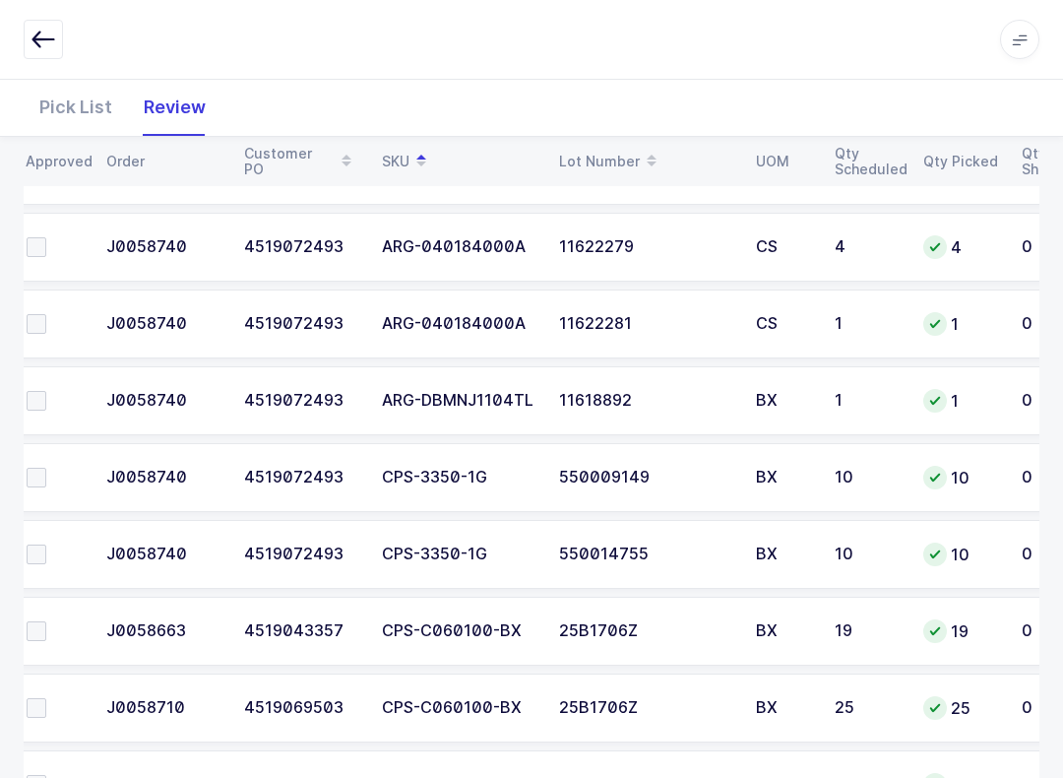
scroll to position [327, 0]
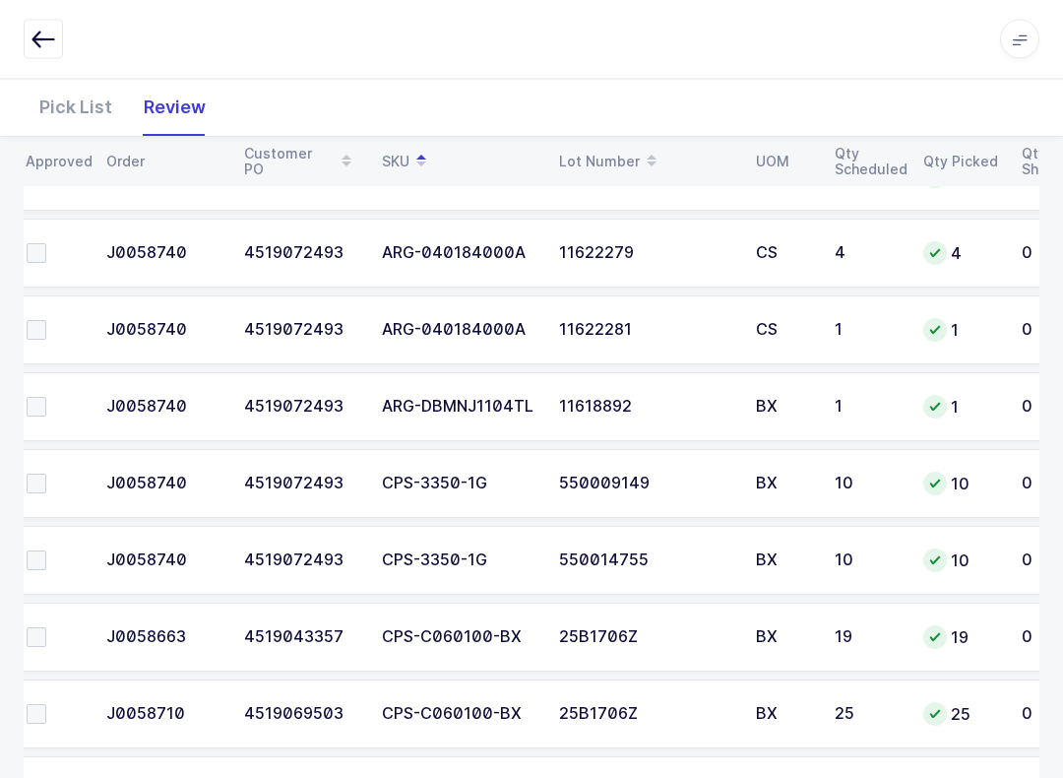
click at [51, 564] on label at bounding box center [55, 561] width 56 height 20
click at [46, 551] on input "checkbox" at bounding box center [46, 551] width 0 height 0
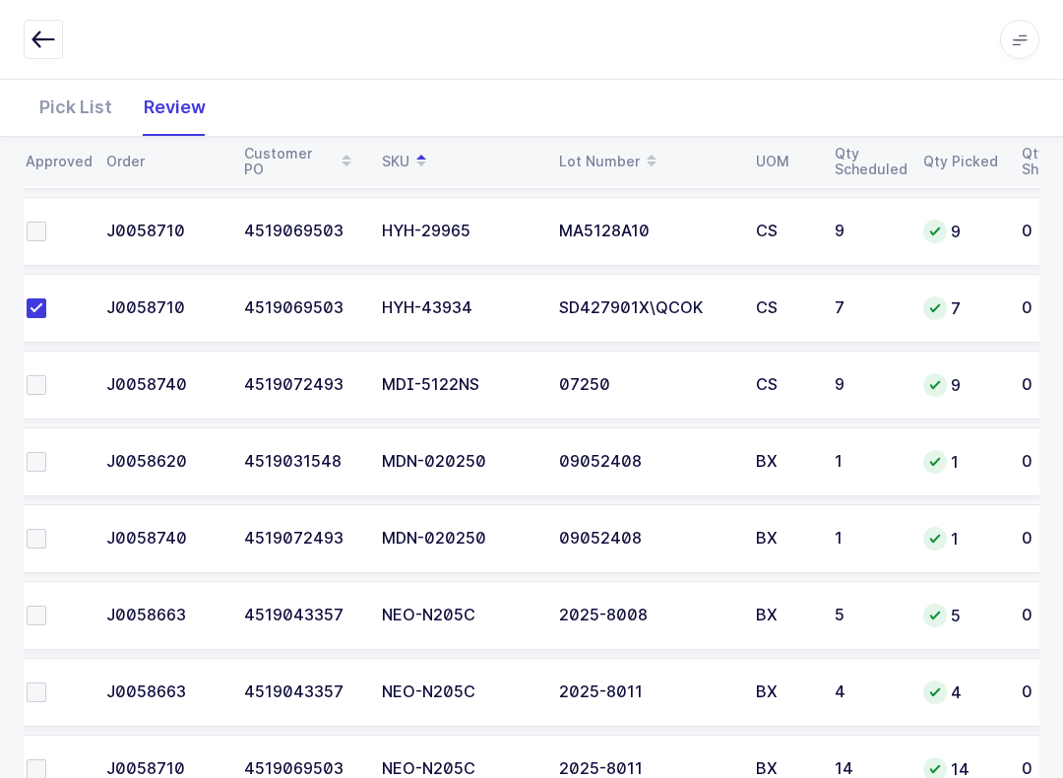
scroll to position [1319, 0]
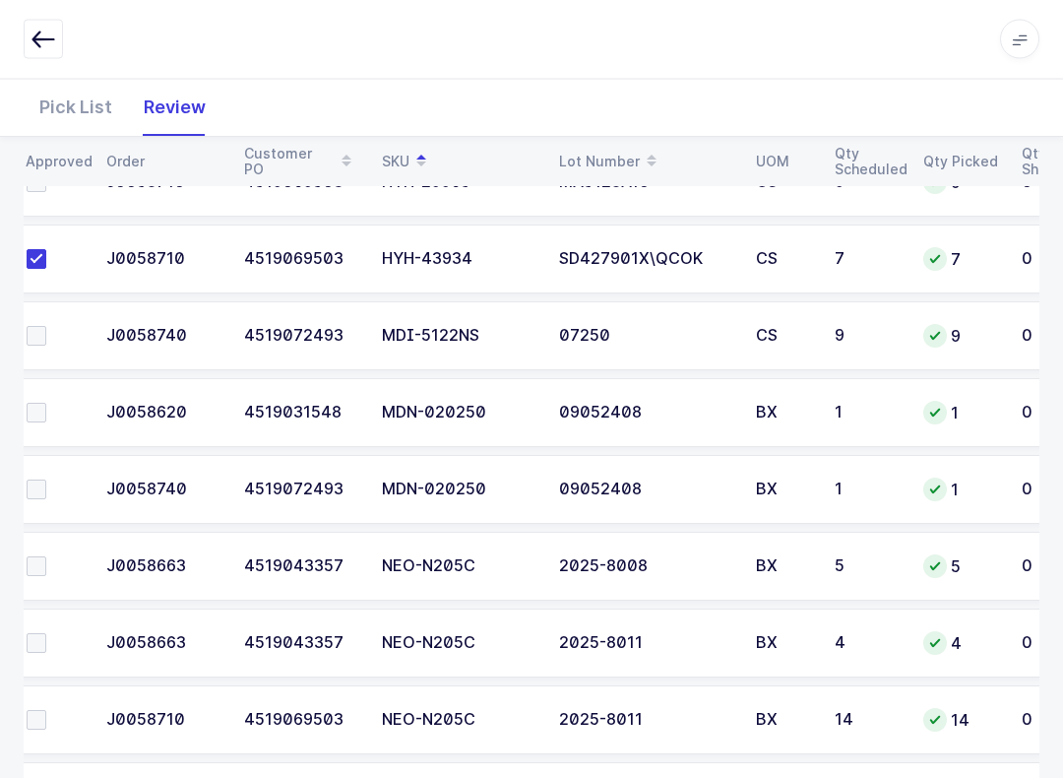
click at [43, 327] on span at bounding box center [37, 337] width 20 height 20
click at [46, 327] on input "checkbox" at bounding box center [46, 327] width 0 height 0
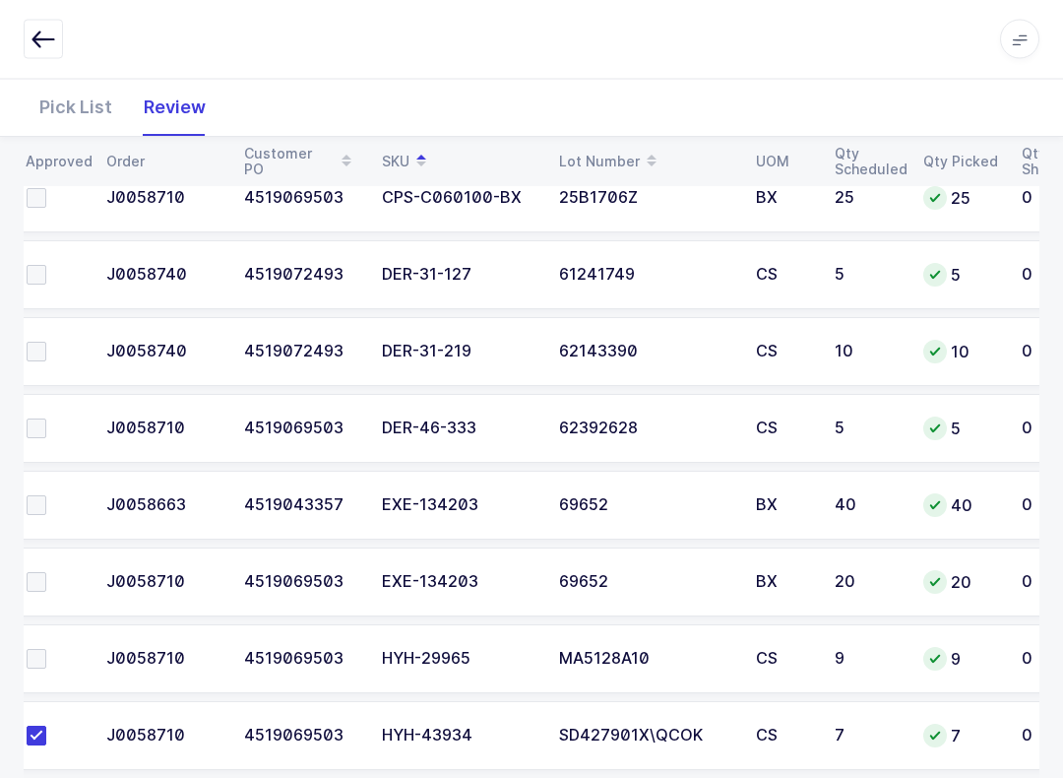
scroll to position [791, 0]
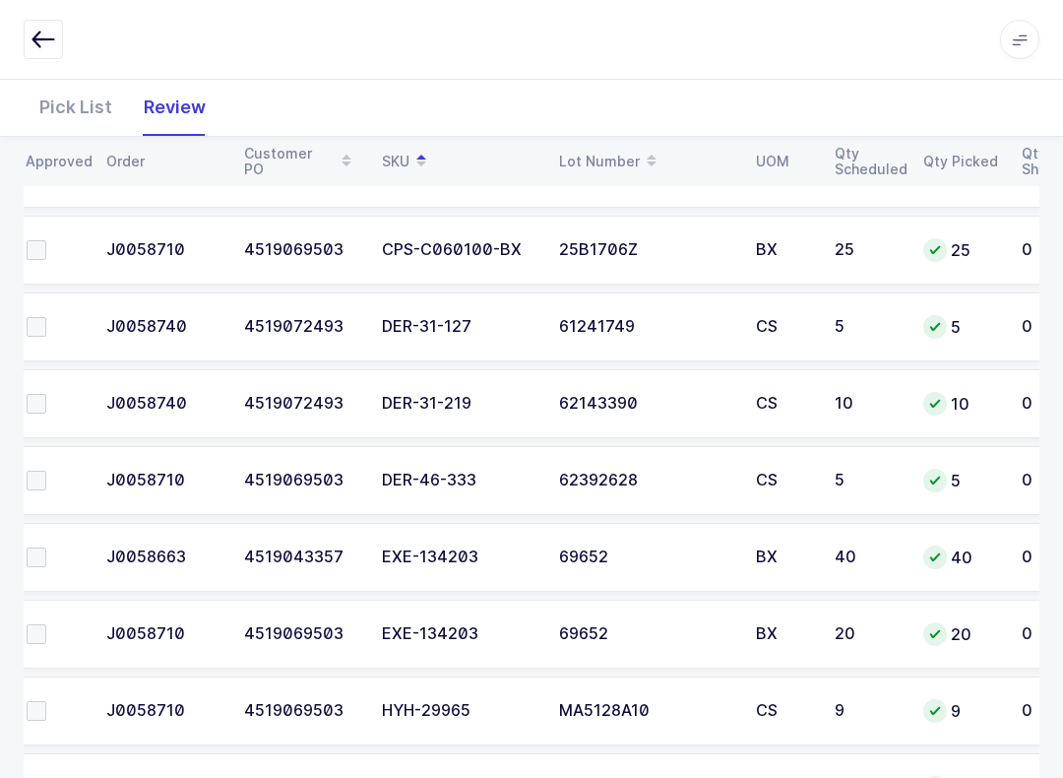
click at [48, 409] on label at bounding box center [55, 404] width 56 height 20
click at [46, 394] on input "checkbox" at bounding box center [46, 394] width 0 height 0
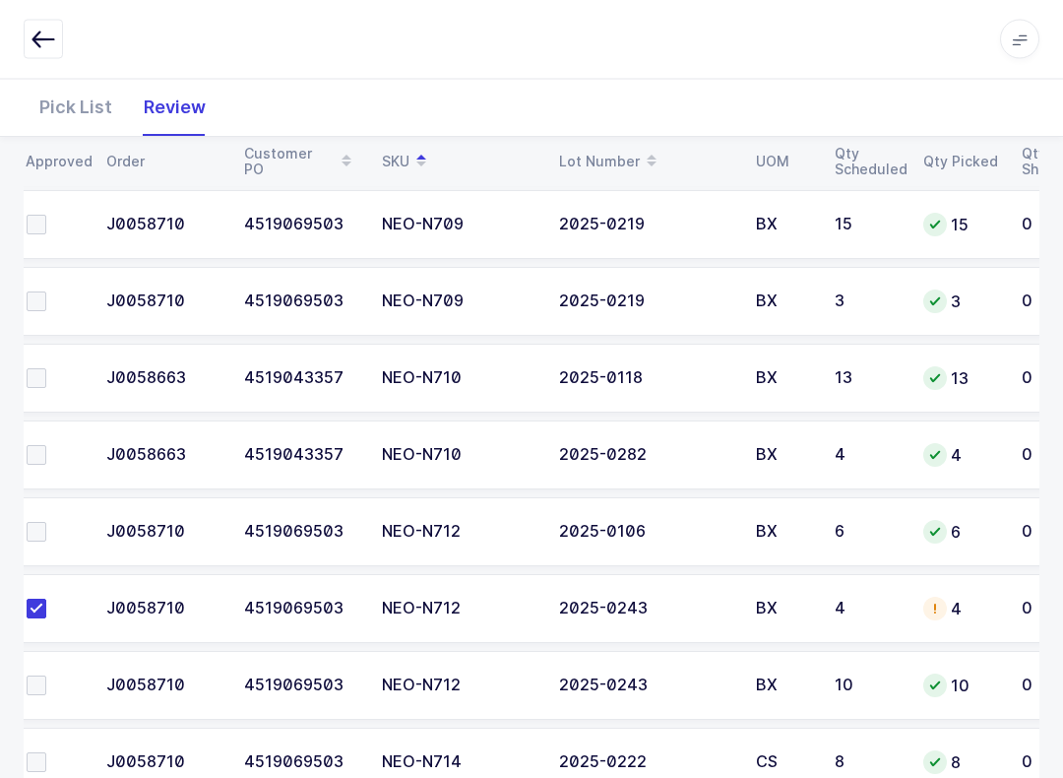
scroll to position [2046, 0]
click at [41, 522] on span at bounding box center [37, 531] width 20 height 20
click at [46, 521] on input "checkbox" at bounding box center [46, 521] width 0 height 0
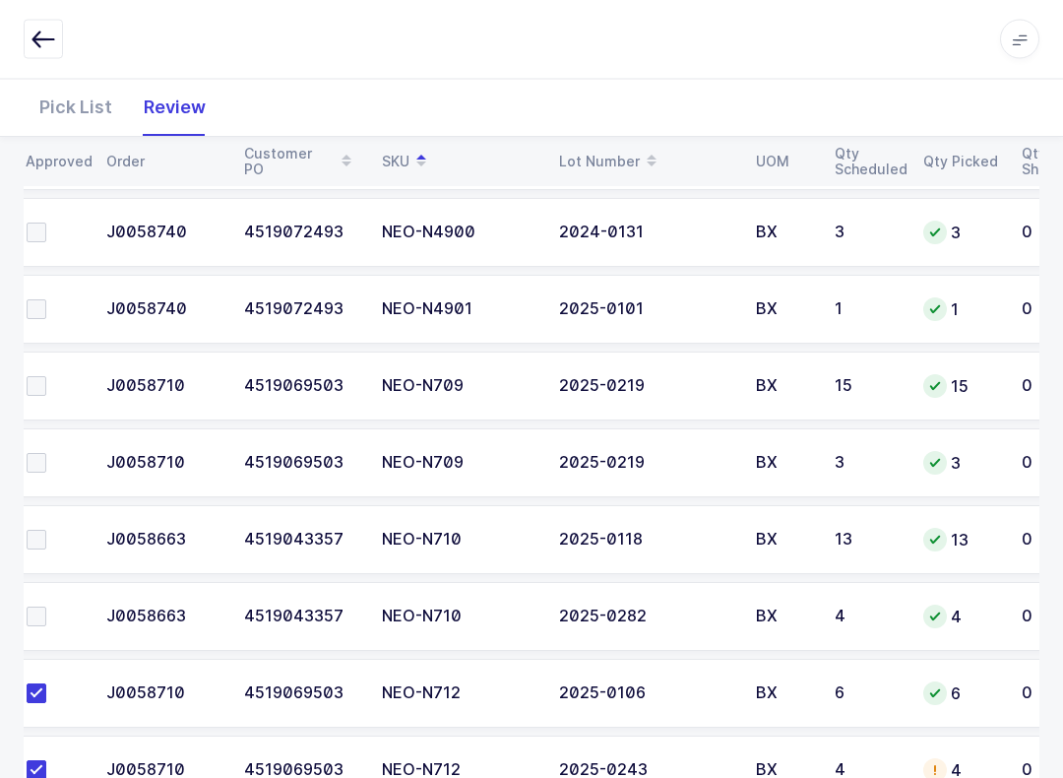
scroll to position [1834, 0]
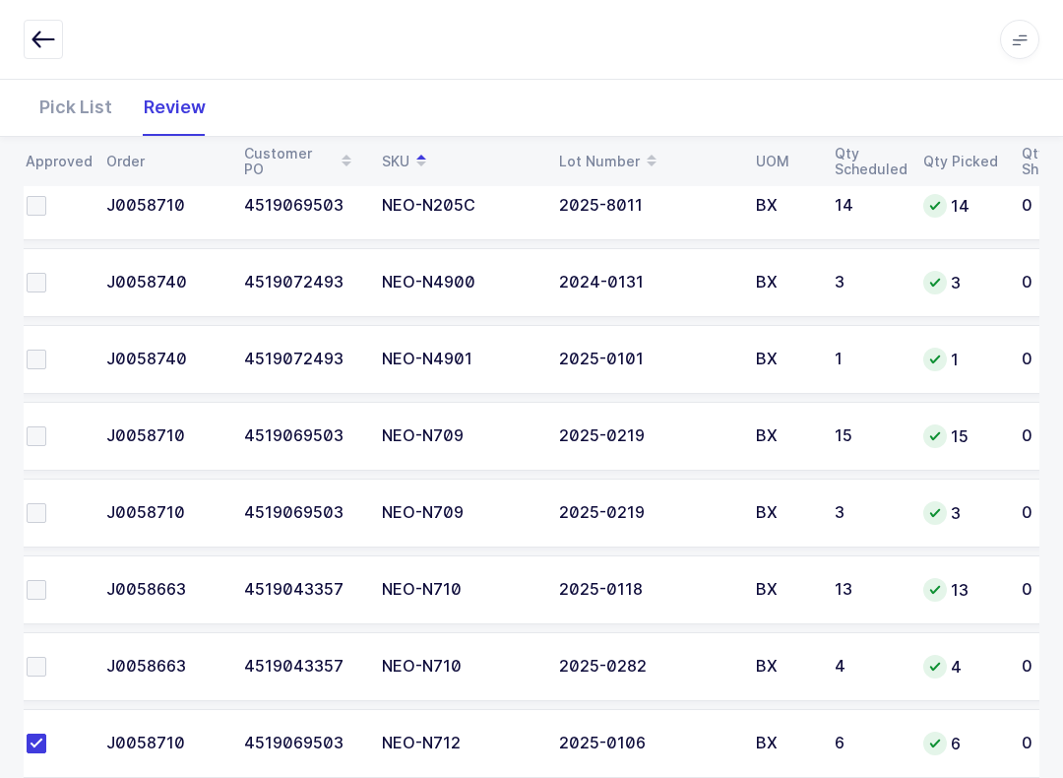
click at [31, 517] on span at bounding box center [37, 513] width 20 height 20
click at [46, 503] on input "checkbox" at bounding box center [46, 503] width 0 height 0
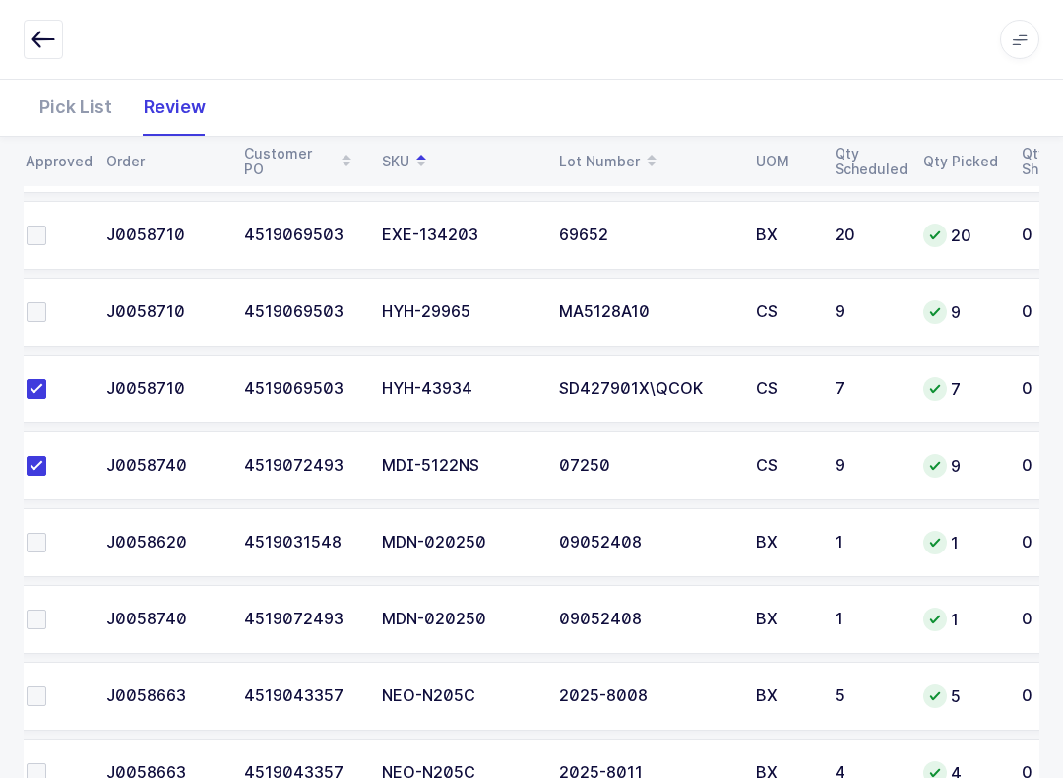
scroll to position [1189, 0]
click at [43, 526] on td at bounding box center [50, 543] width 89 height 69
click at [52, 593] on td at bounding box center [50, 620] width 89 height 69
click at [46, 614] on label at bounding box center [55, 620] width 56 height 20
click at [46, 610] on input "checkbox" at bounding box center [46, 610] width 0 height 0
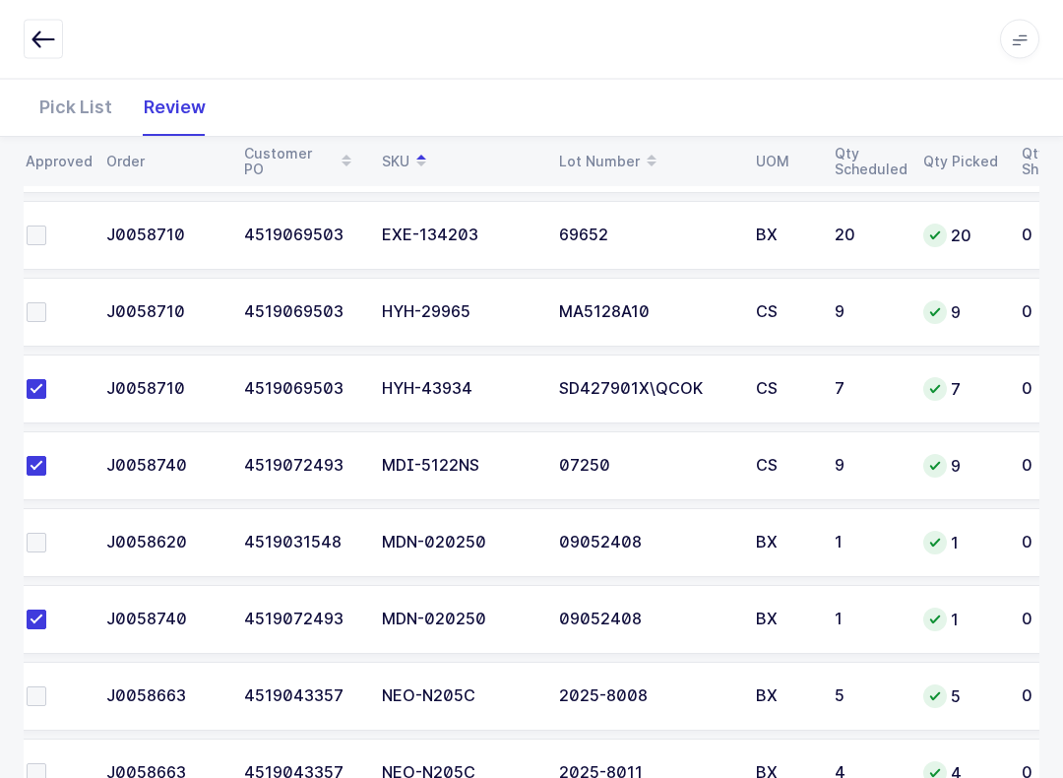
scroll to position [1190, 0]
click at [48, 533] on label at bounding box center [55, 543] width 56 height 20
click at [46, 533] on input "checkbox" at bounding box center [46, 533] width 0 height 0
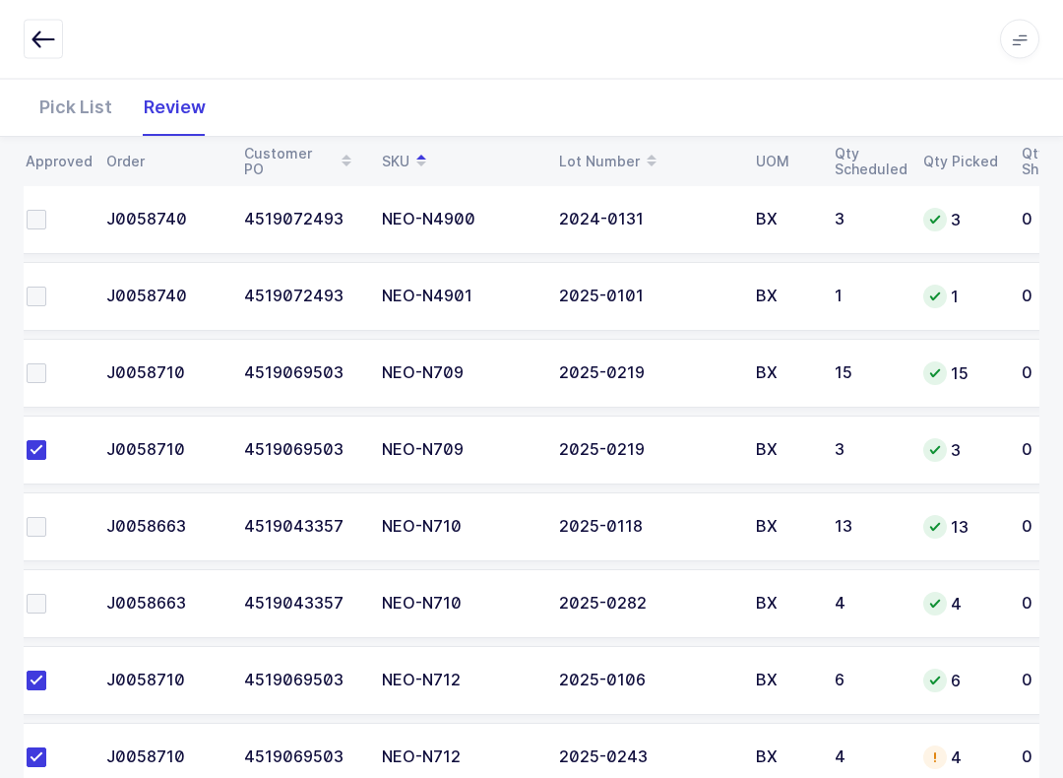
scroll to position [1898, 0]
click at [40, 362] on span at bounding box center [37, 372] width 20 height 20
click at [46, 362] on input "checkbox" at bounding box center [46, 362] width 0 height 0
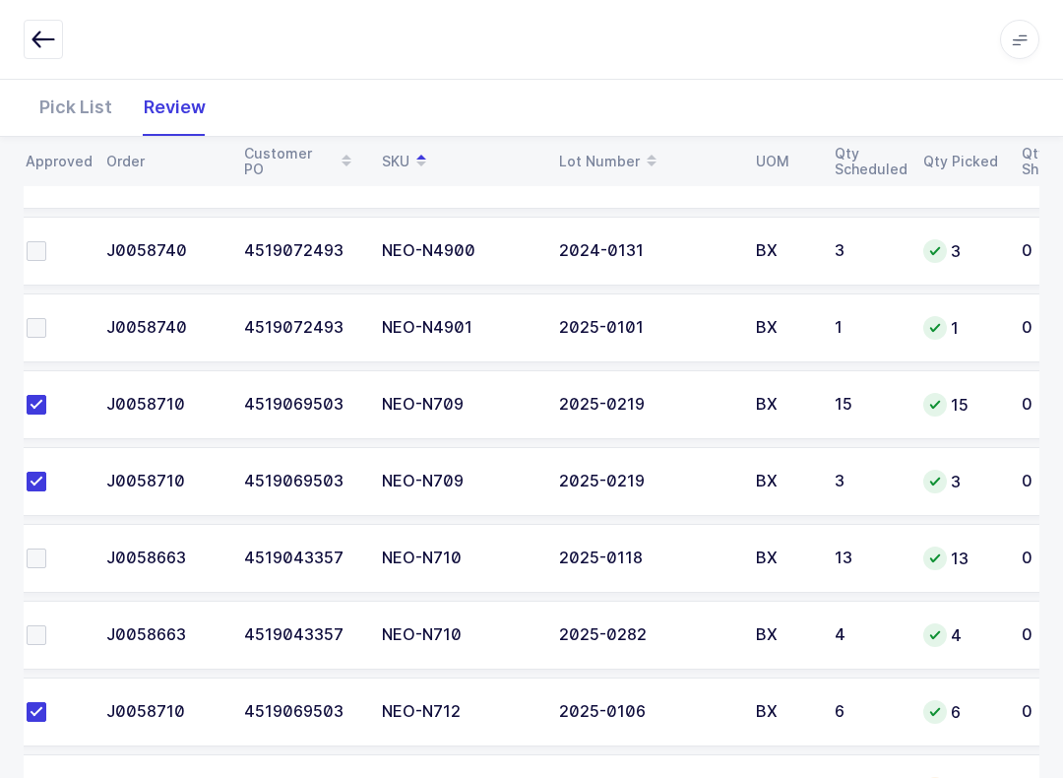
scroll to position [1864, 0]
click at [34, 242] on span at bounding box center [37, 252] width 20 height 20
click at [46, 242] on input "checkbox" at bounding box center [46, 242] width 0 height 0
click at [39, 603] on td at bounding box center [50, 634] width 89 height 69
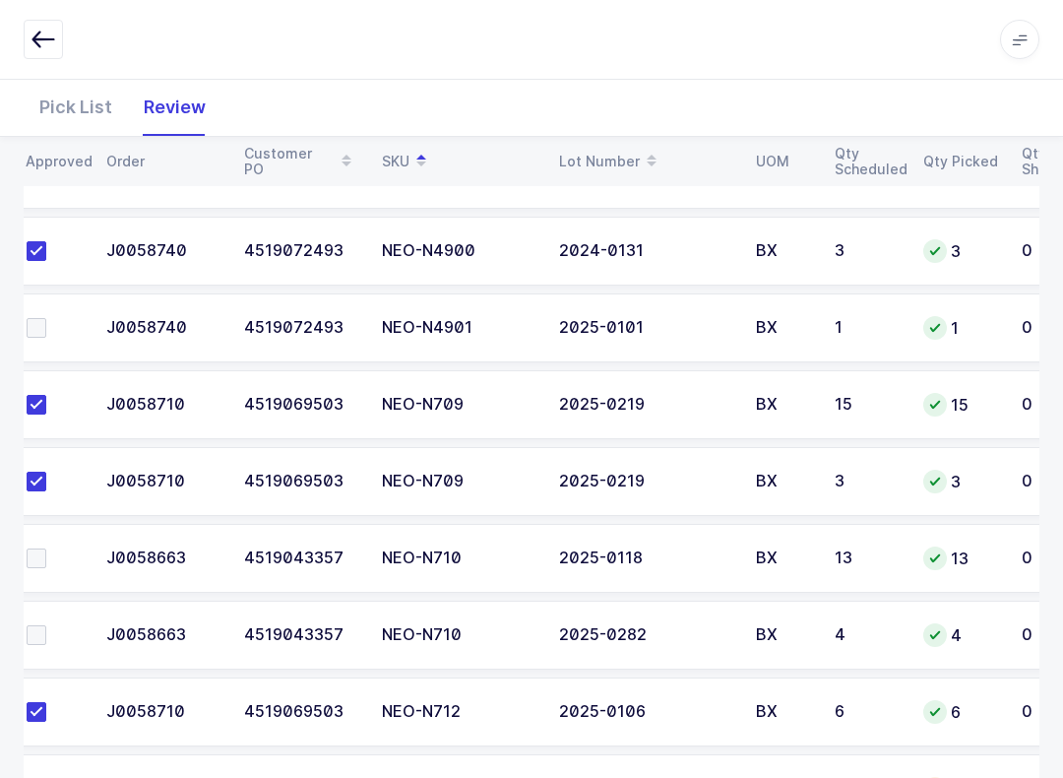
click at [40, 615] on td at bounding box center [50, 634] width 89 height 69
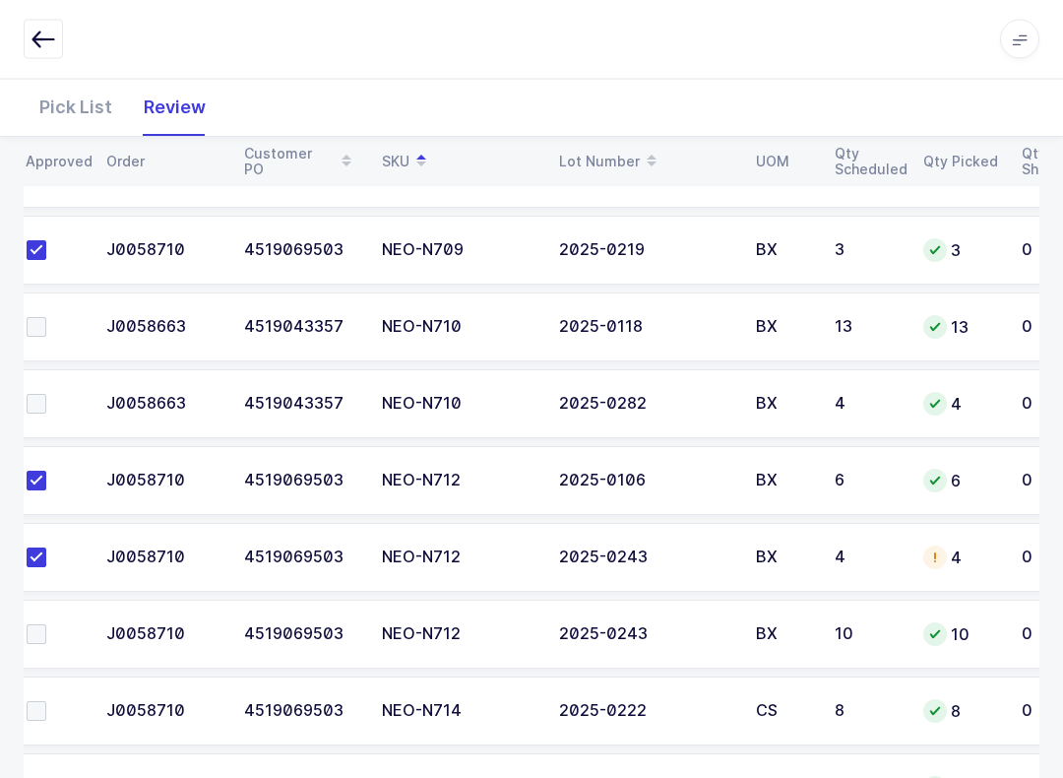
scroll to position [2093, 0]
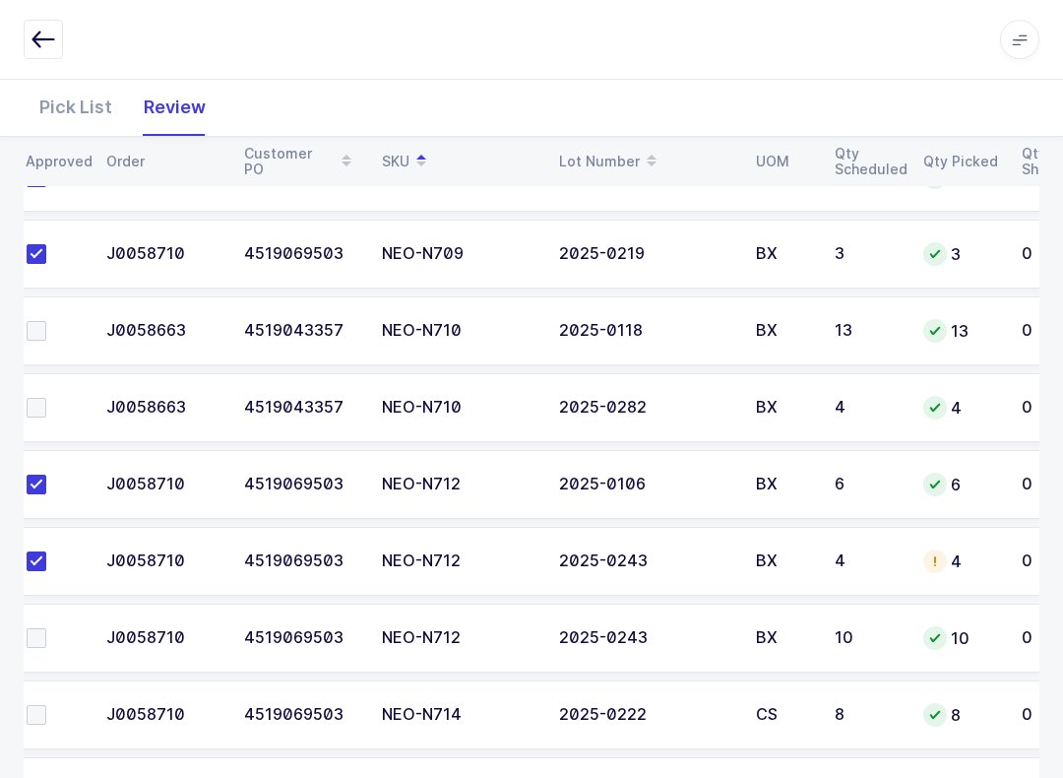
click at [61, 400] on label at bounding box center [55, 408] width 56 height 20
click at [46, 398] on input "checkbox" at bounding box center [46, 398] width 0 height 0
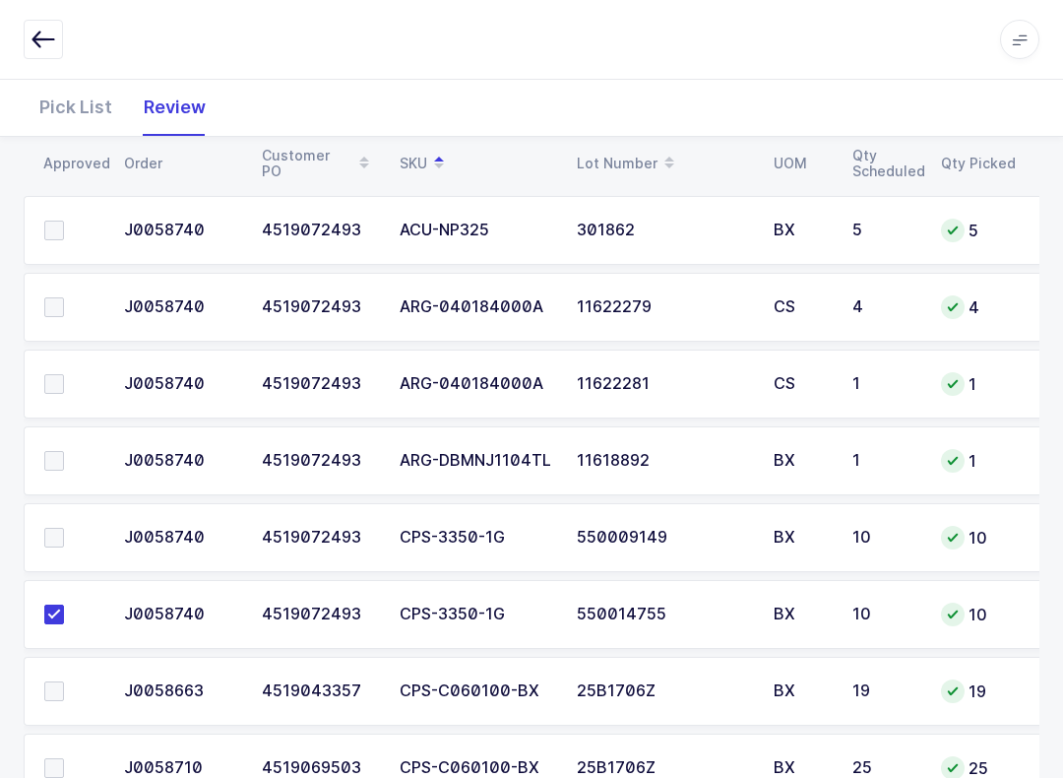
scroll to position [245, 0]
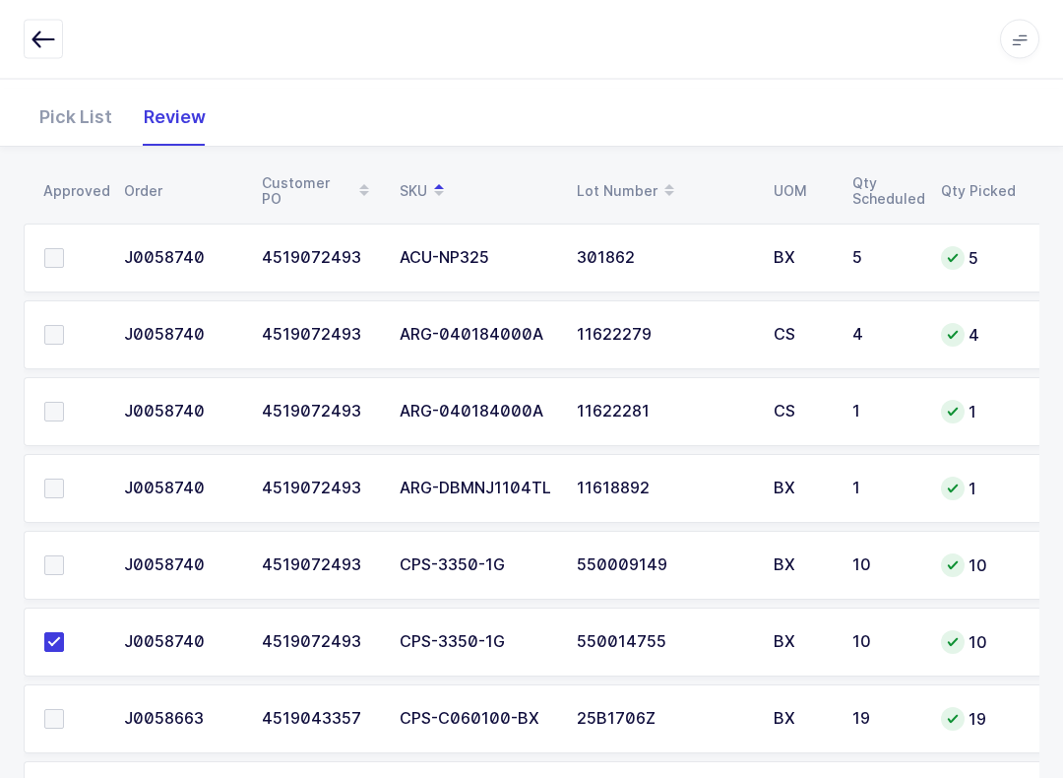
click at [66, 556] on label at bounding box center [72, 566] width 56 height 20
click at [64, 556] on input "checkbox" at bounding box center [64, 556] width 0 height 0
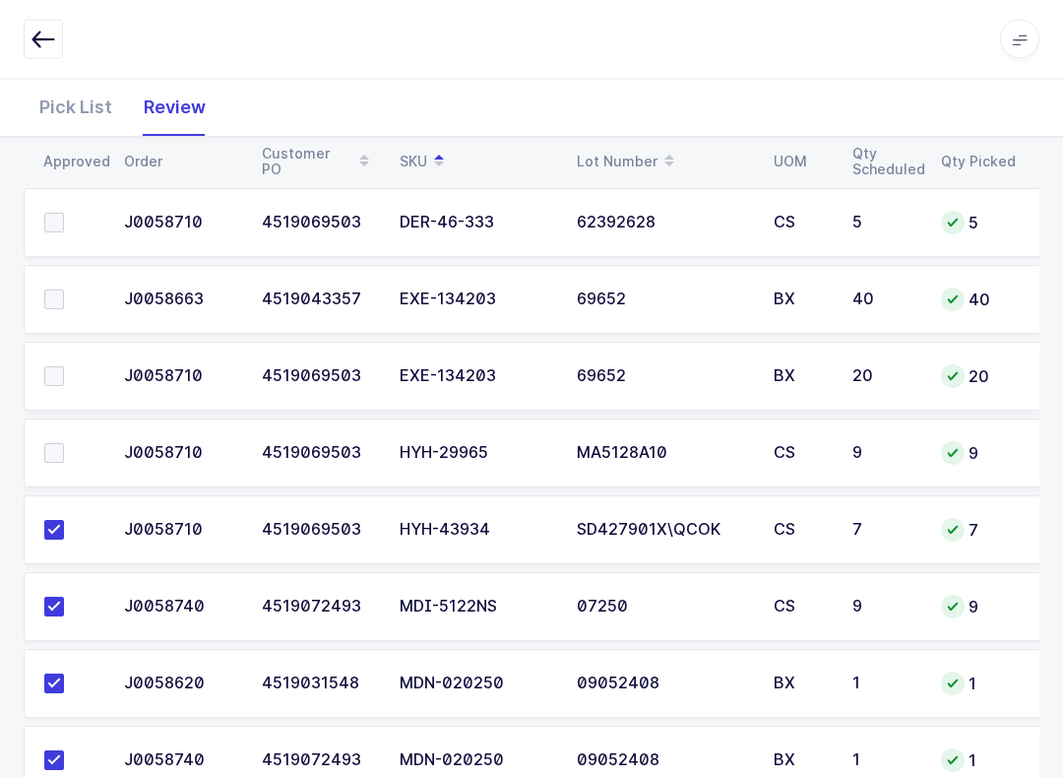
scroll to position [869, 0]
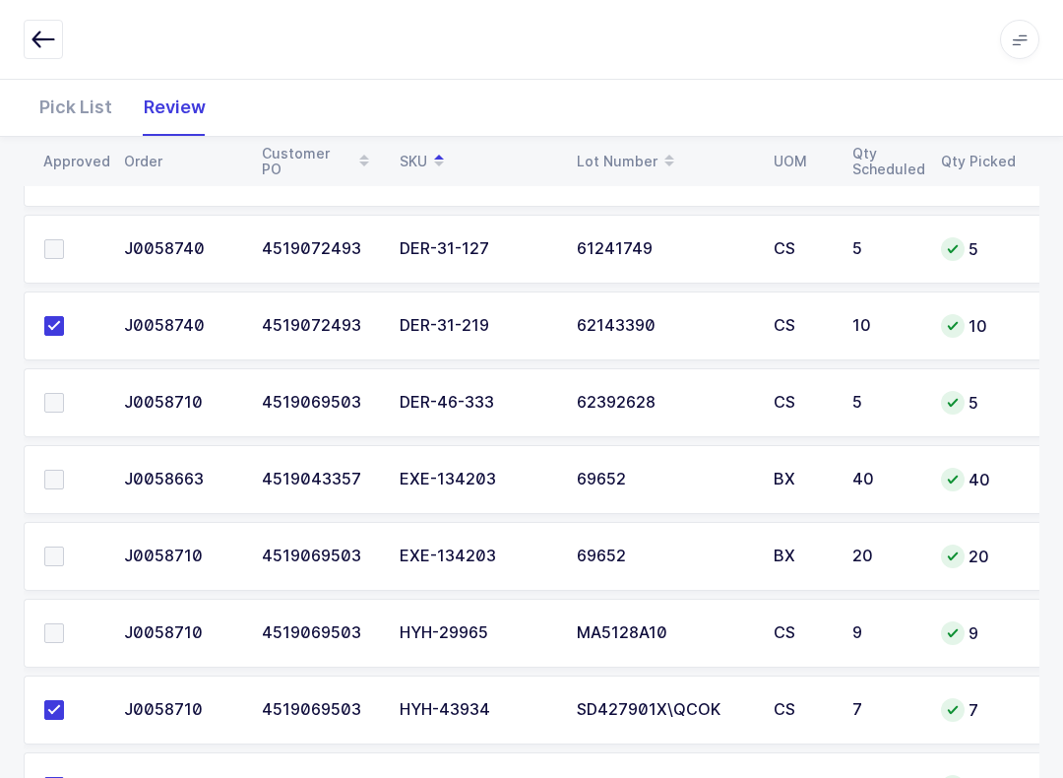
click at [51, 631] on span at bounding box center [54, 633] width 20 height 20
click at [64, 623] on input "checkbox" at bounding box center [64, 623] width 0 height 0
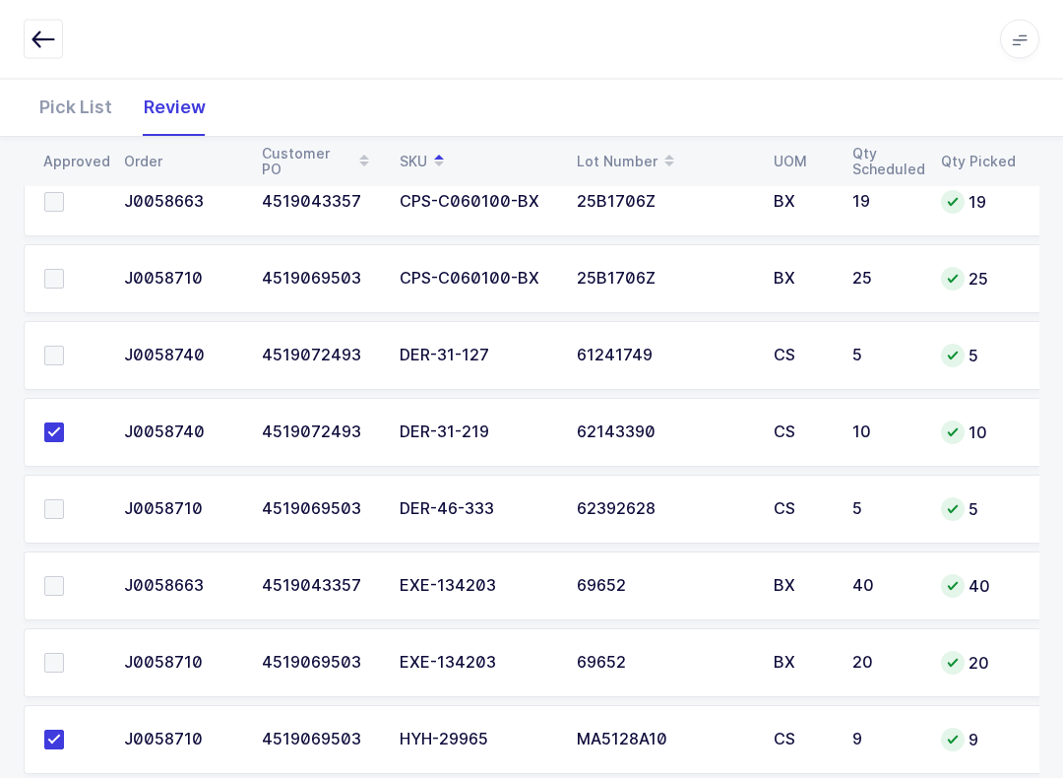
scroll to position [763, 0]
click at [60, 357] on span at bounding box center [54, 355] width 20 height 20
click at [64, 345] on input "checkbox" at bounding box center [64, 345] width 0 height 0
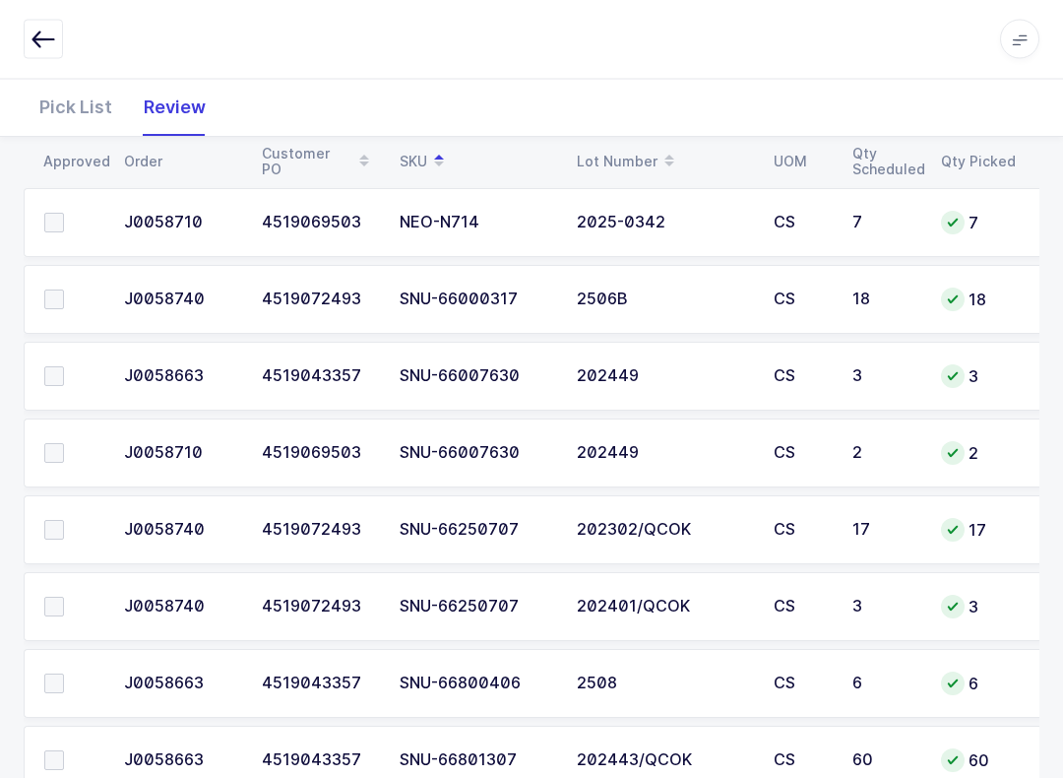
scroll to position [2700, 0]
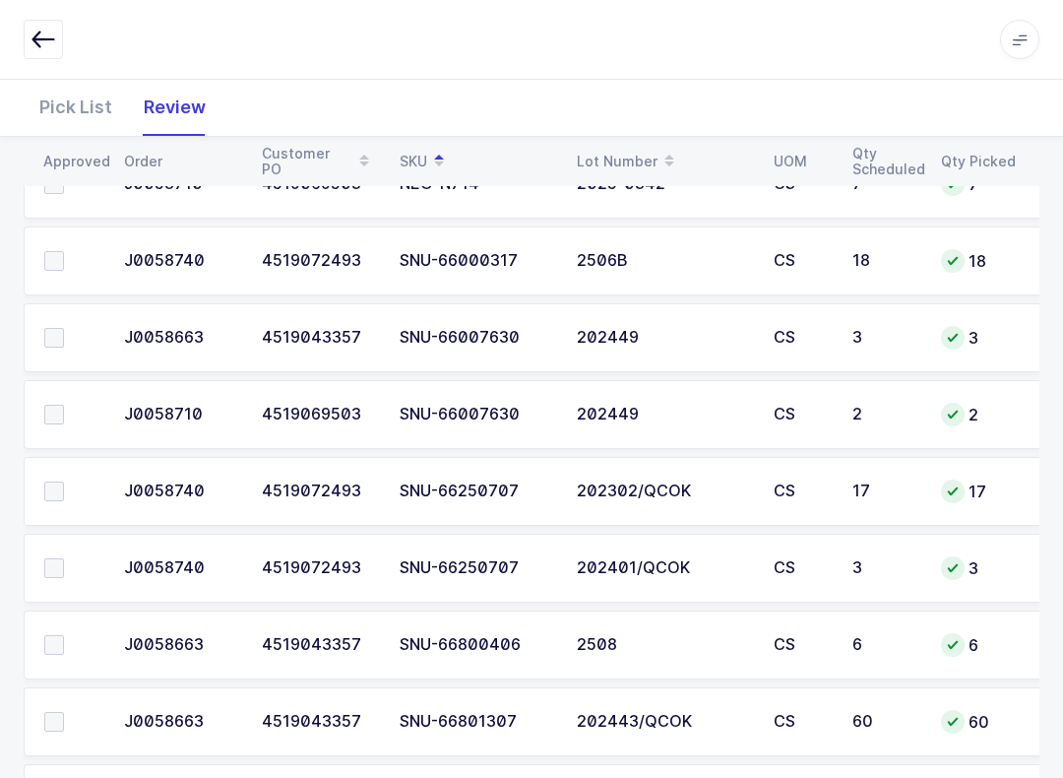
click at [46, 658] on td at bounding box center [68, 644] width 89 height 69
click at [55, 635] on span at bounding box center [54, 645] width 20 height 20
click at [64, 635] on input "checkbox" at bounding box center [64, 635] width 0 height 0
click at [51, 483] on span at bounding box center [54, 491] width 20 height 20
click at [64, 481] on input "checkbox" at bounding box center [64, 481] width 0 height 0
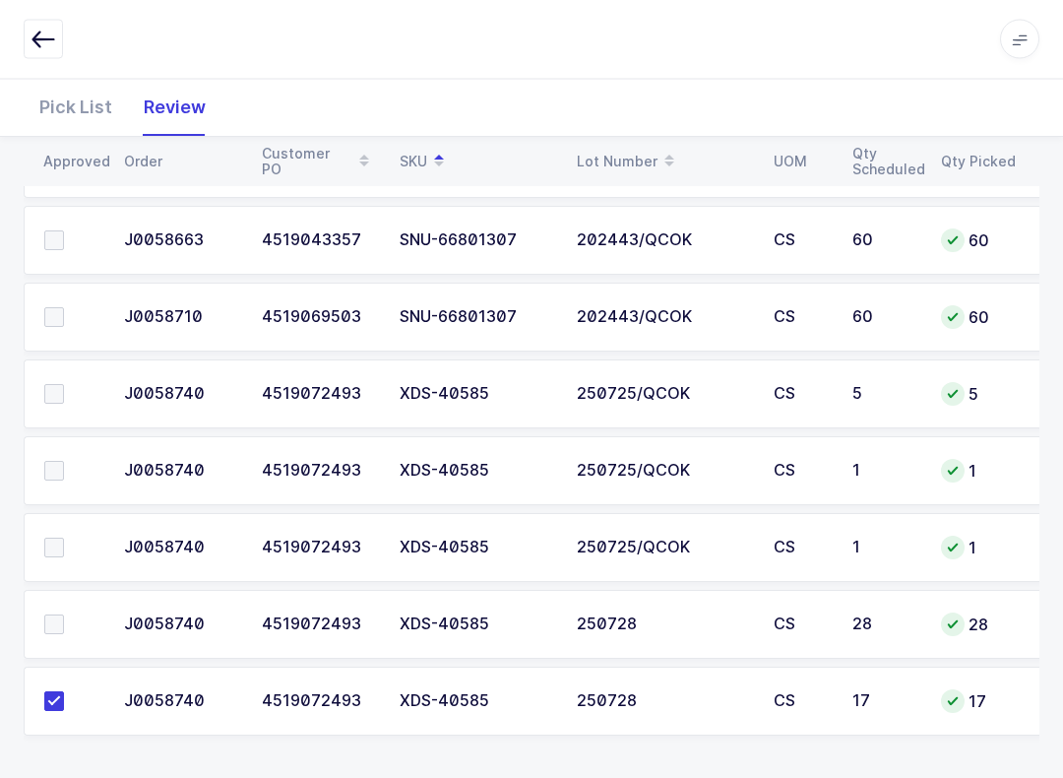
scroll to position [3260, 0]
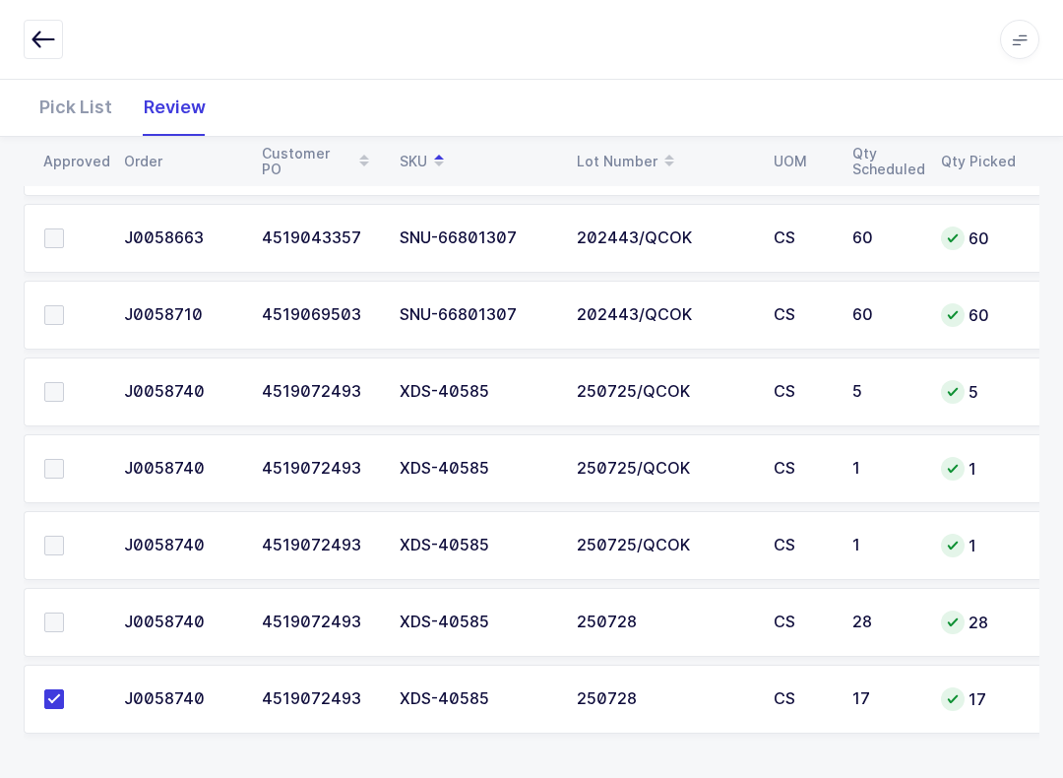
click at [65, 382] on label at bounding box center [72, 392] width 56 height 20
click at [64, 382] on input "checkbox" at bounding box center [64, 382] width 0 height 0
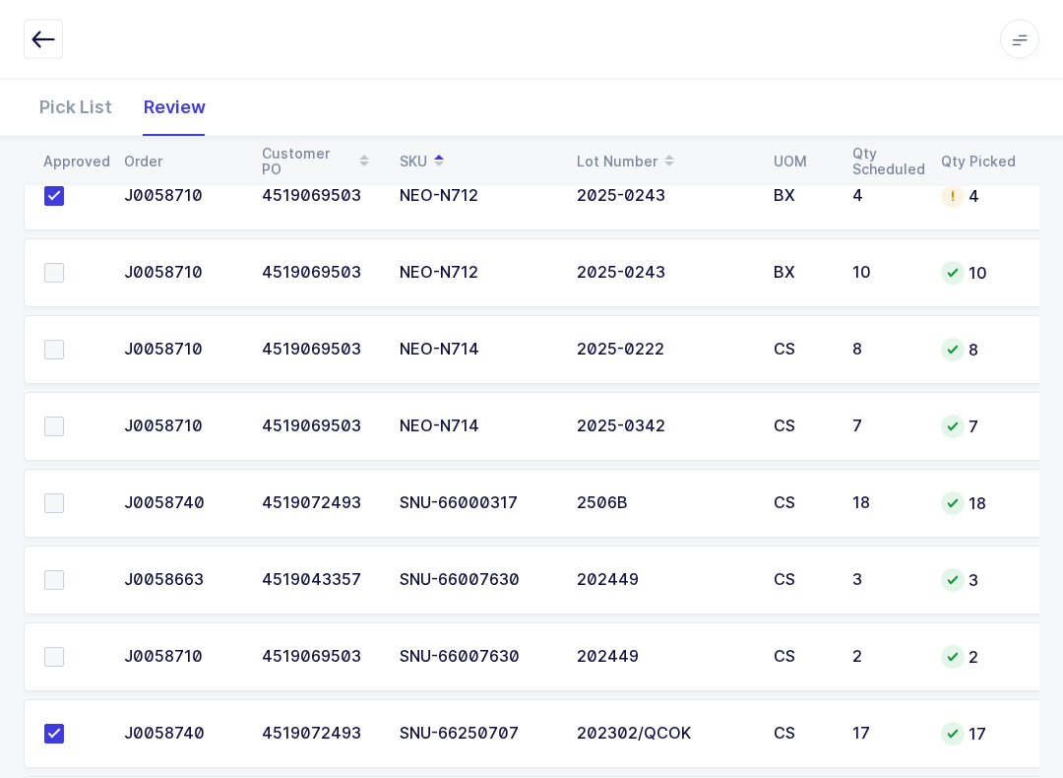
scroll to position [2452, 0]
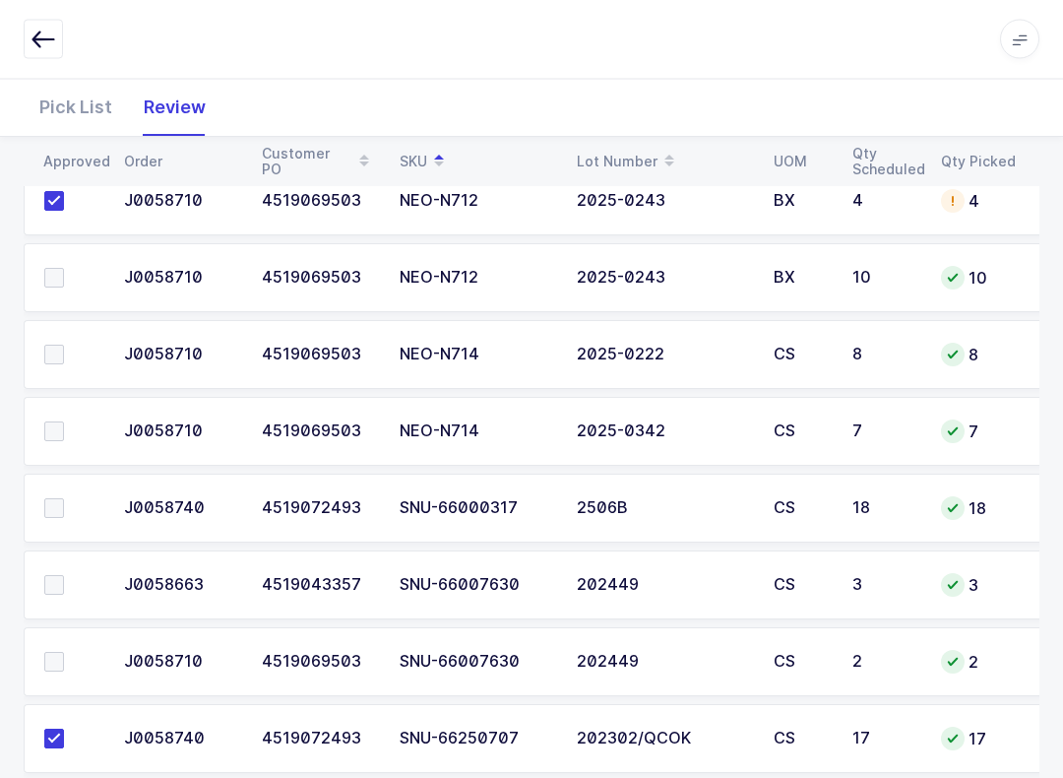
click at [64, 353] on label at bounding box center [72, 355] width 56 height 20
click at [64, 345] on input "checkbox" at bounding box center [64, 345] width 0 height 0
click at [57, 430] on span at bounding box center [54, 431] width 20 height 20
click at [64, 421] on input "checkbox" at bounding box center [64, 421] width 0 height 0
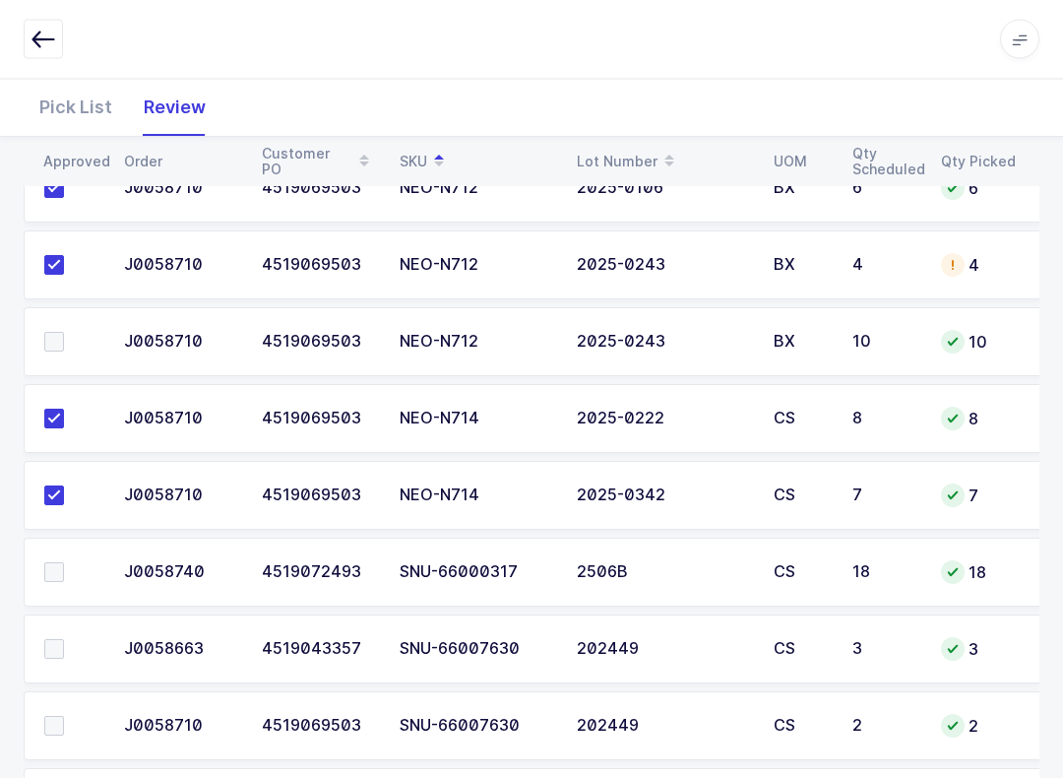
scroll to position [2386, 0]
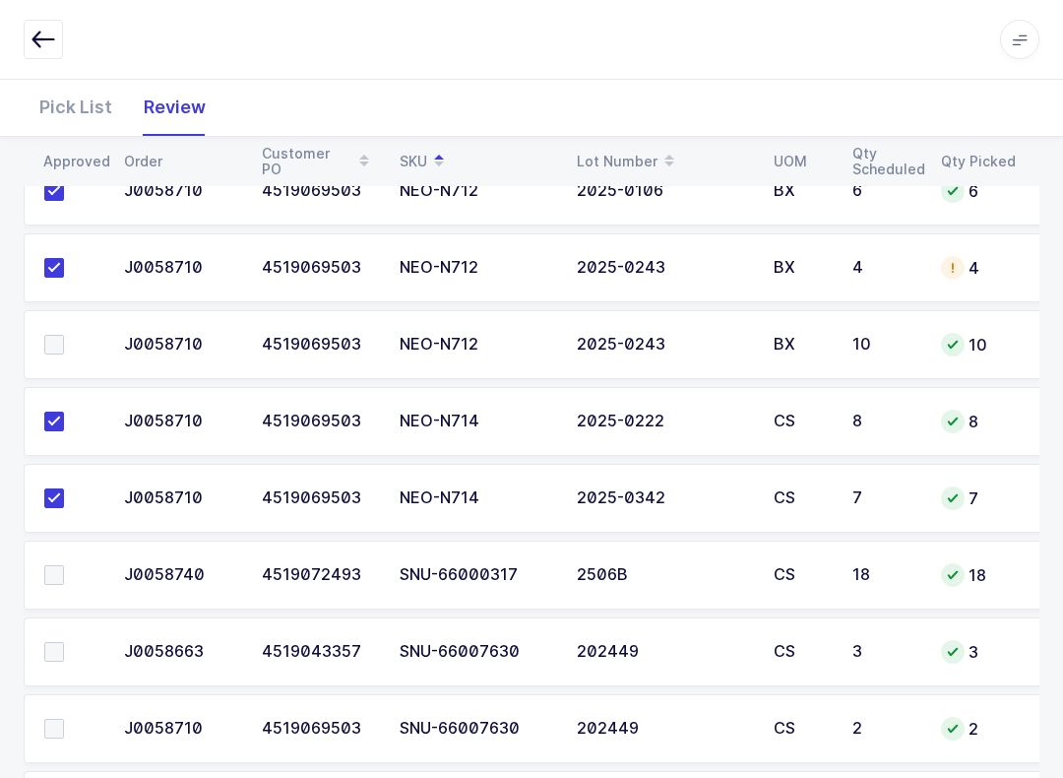
click at [59, 335] on span at bounding box center [54, 345] width 20 height 20
click at [64, 335] on input "checkbox" at bounding box center [64, 335] width 0 height 0
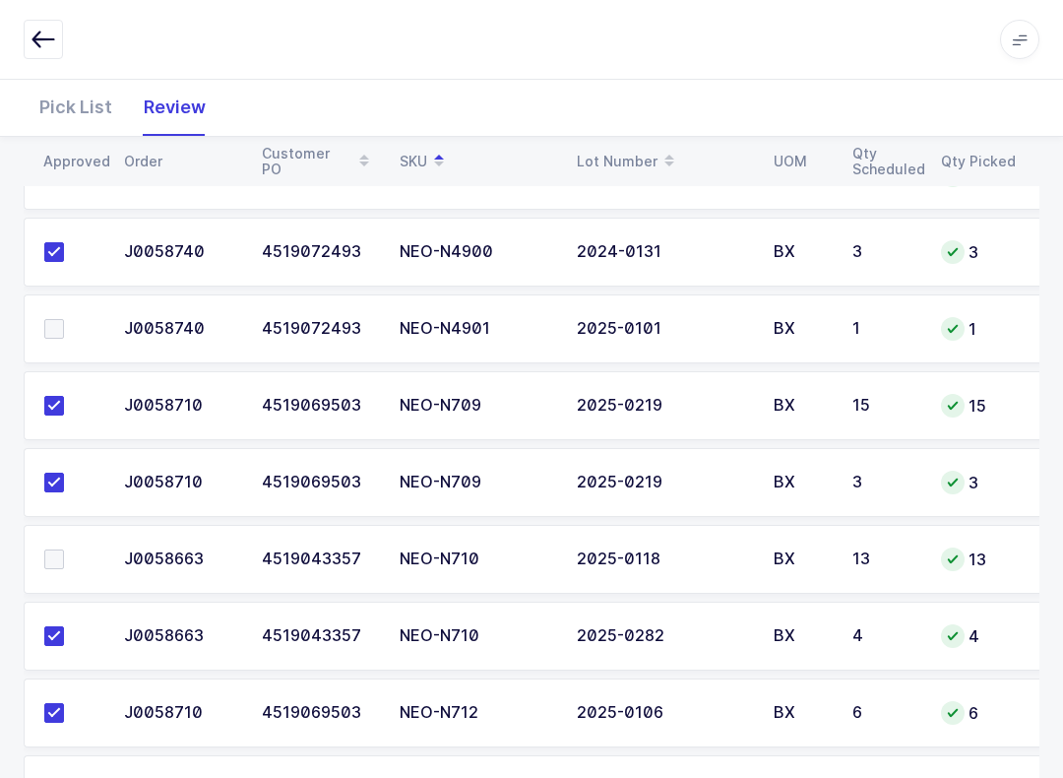
scroll to position [1863, 0]
click at [63, 312] on td at bounding box center [68, 329] width 89 height 69
click at [54, 321] on span at bounding box center [54, 330] width 20 height 20
click at [64, 320] on input "checkbox" at bounding box center [64, 320] width 0 height 0
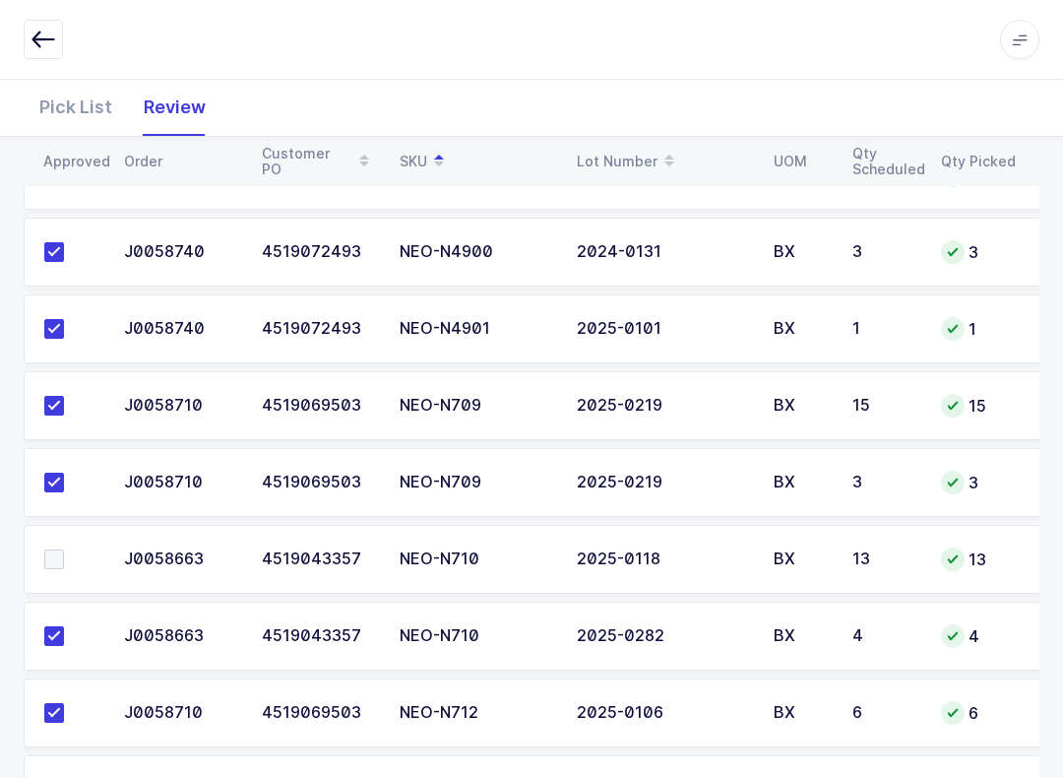
click at [63, 559] on span at bounding box center [54, 559] width 20 height 20
click at [64, 549] on input "checkbox" at bounding box center [64, 549] width 0 height 0
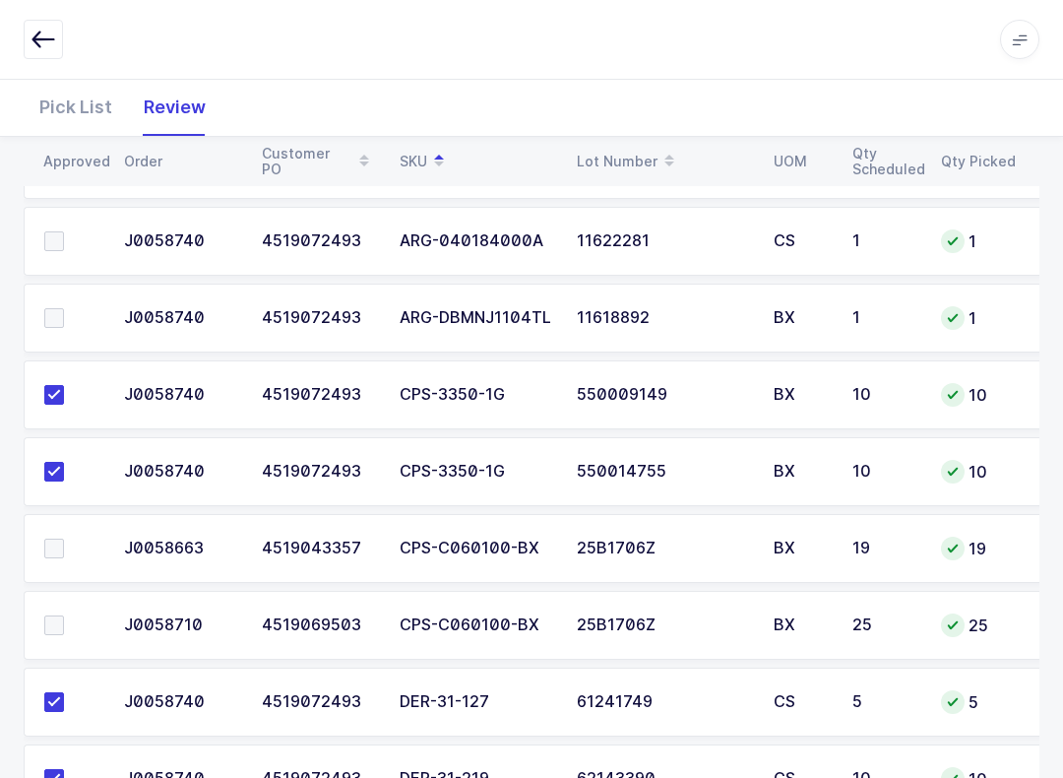
scroll to position [386, 0]
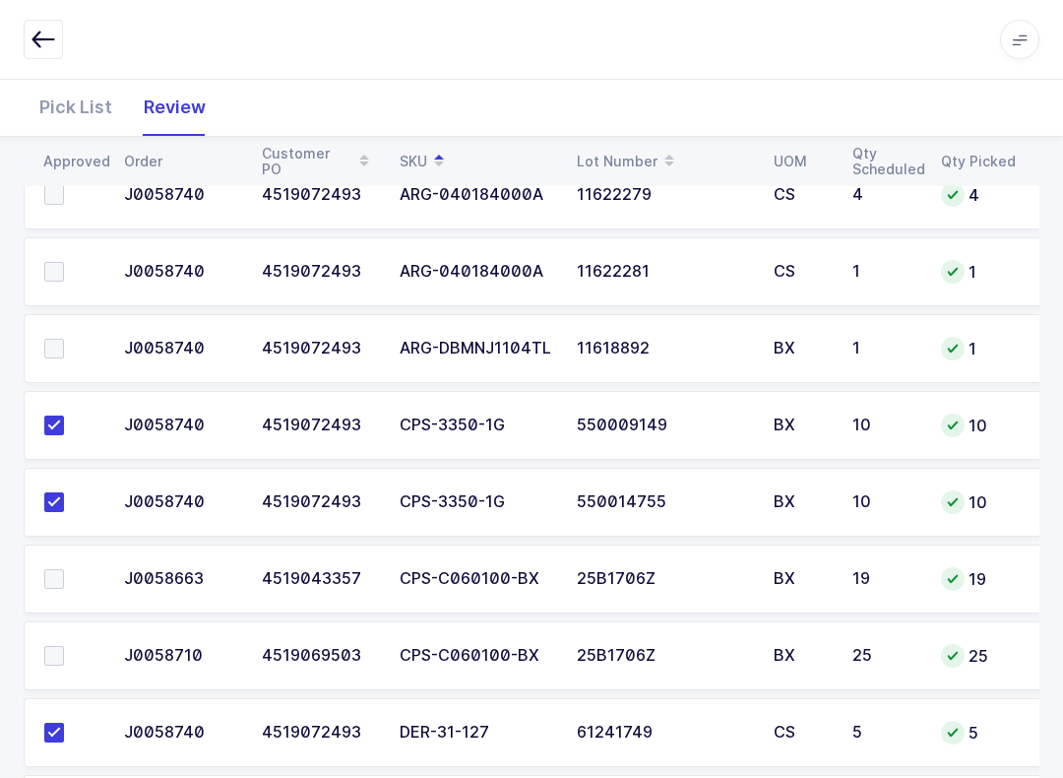
click at [70, 562] on td at bounding box center [68, 578] width 89 height 69
click at [76, 637] on td at bounding box center [68, 655] width 89 height 69
click at [65, 658] on label at bounding box center [72, 656] width 56 height 20
click at [64, 646] on input "checkbox" at bounding box center [64, 646] width 0 height 0
click at [70, 577] on label at bounding box center [72, 579] width 56 height 20
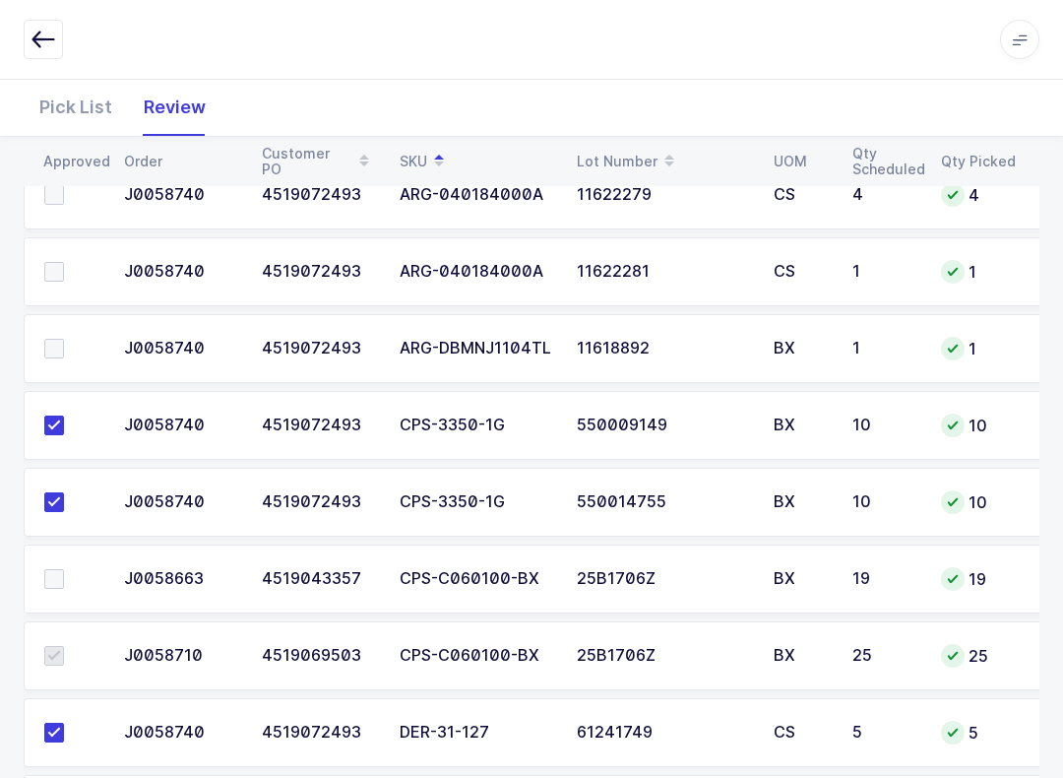
click at [64, 569] on input "checkbox" at bounding box center [64, 569] width 0 height 0
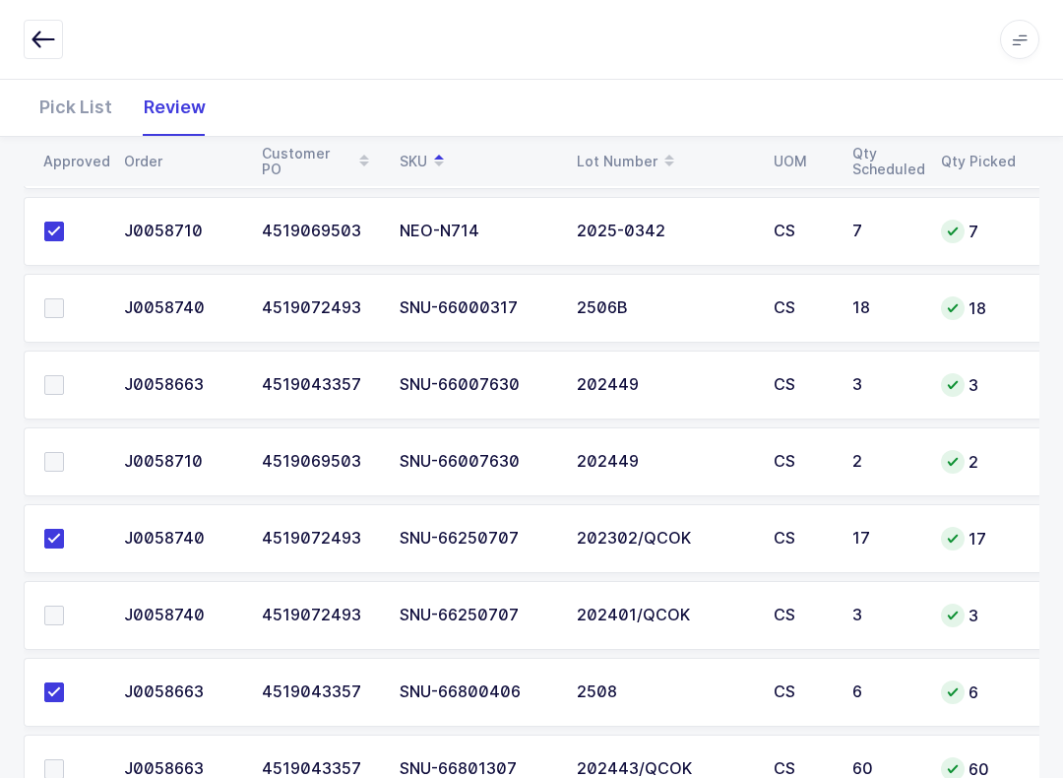
scroll to position [2655, 0]
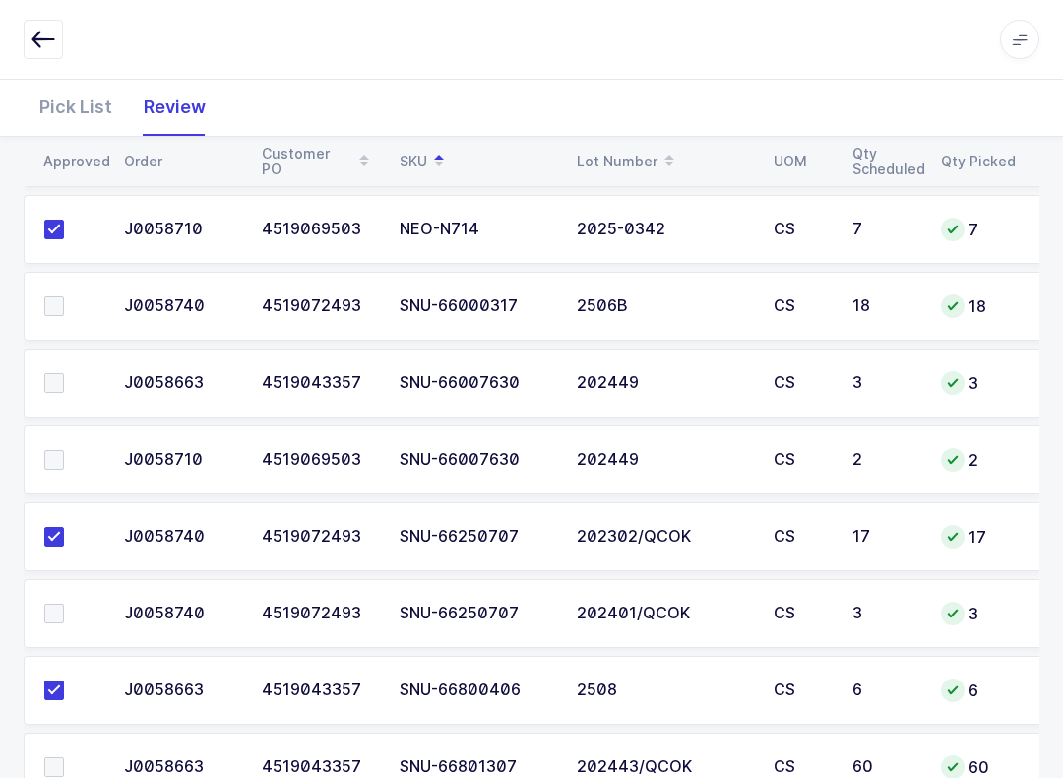
click at [60, 619] on span at bounding box center [54, 613] width 20 height 20
click at [64, 603] on input "checkbox" at bounding box center [64, 603] width 0 height 0
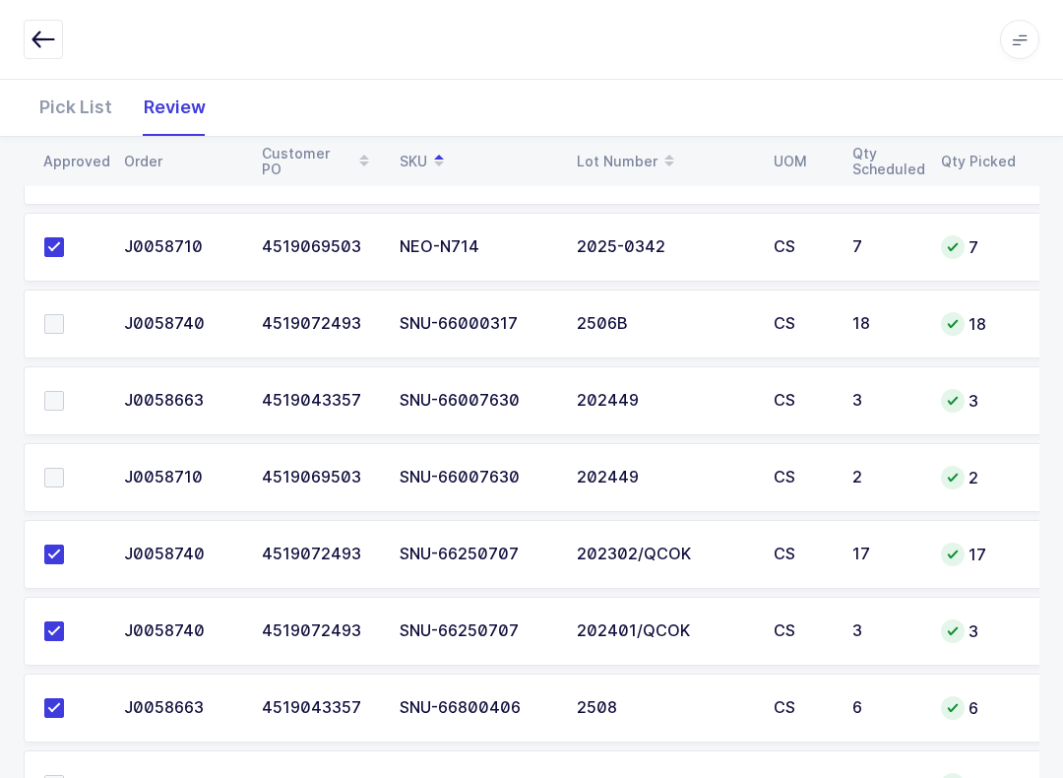
scroll to position [2636, 0]
click at [47, 321] on span at bounding box center [54, 325] width 20 height 20
click at [64, 315] on input "checkbox" at bounding box center [64, 315] width 0 height 0
click at [70, 468] on label at bounding box center [72, 478] width 56 height 20
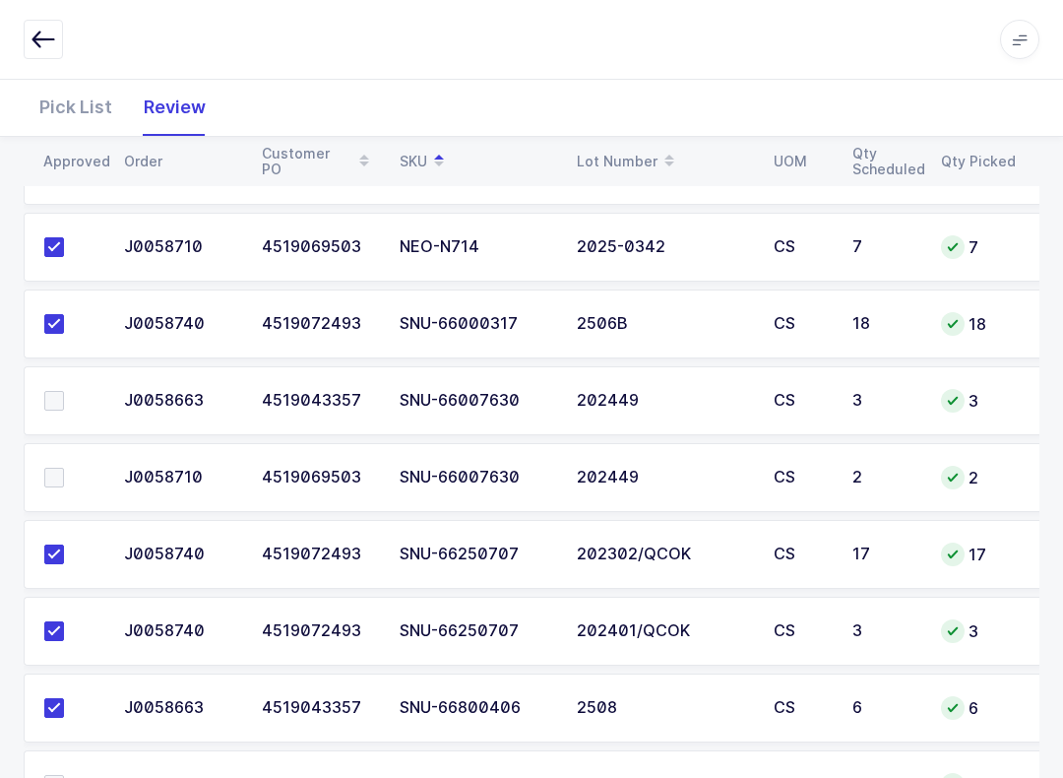
click at [64, 468] on input "checkbox" at bounding box center [64, 468] width 0 height 0
click at [55, 391] on span at bounding box center [54, 401] width 20 height 20
click at [64, 391] on input "checkbox" at bounding box center [64, 391] width 0 height 0
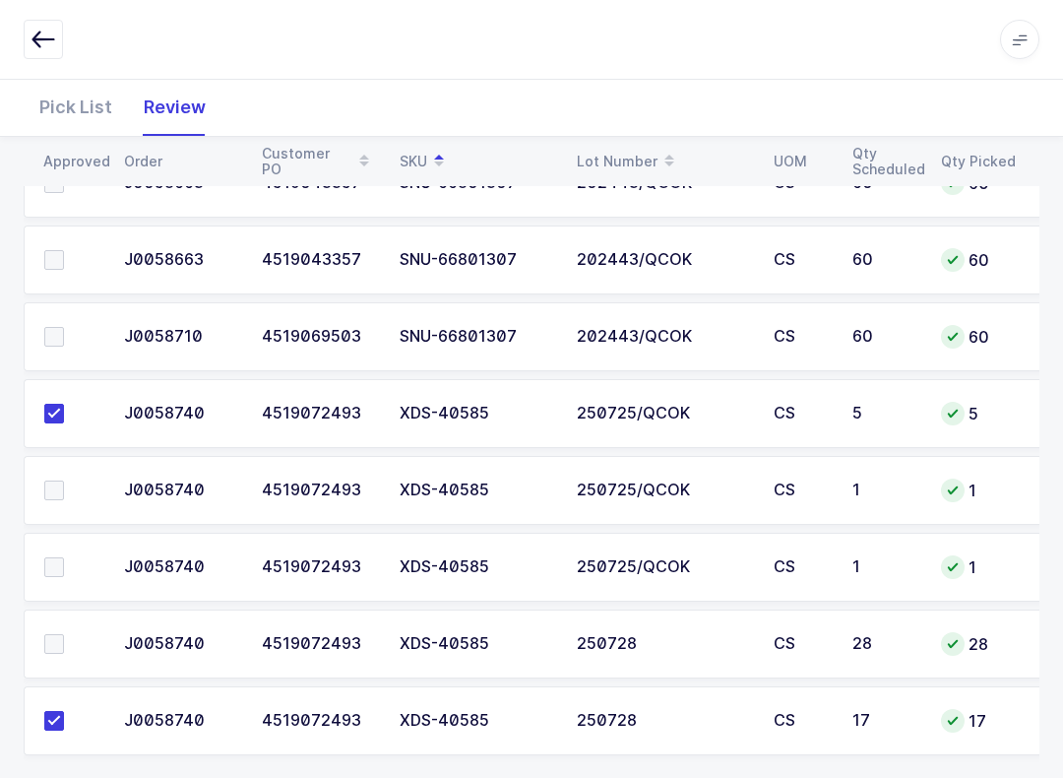
scroll to position [3011, 0]
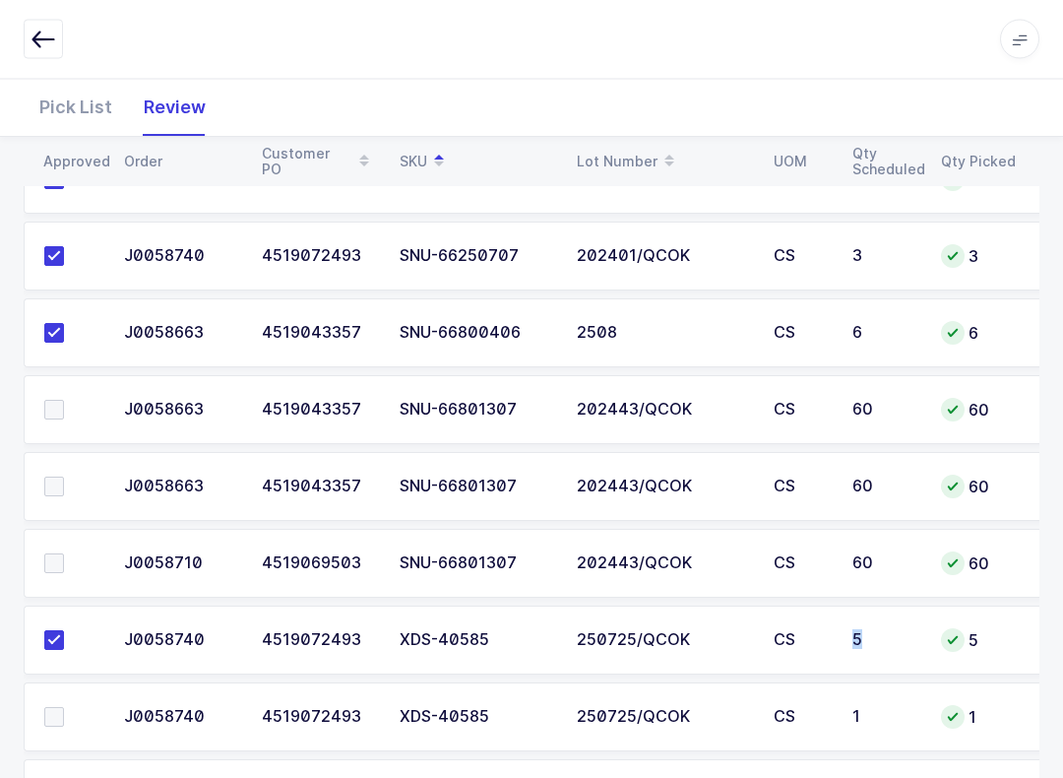
click at [729, 345] on td "2508" at bounding box center [663, 333] width 197 height 69
click at [51, 568] on span at bounding box center [54, 564] width 20 height 20
click at [64, 554] on input "checkbox" at bounding box center [64, 554] width 0 height 0
click at [63, 476] on span at bounding box center [54, 486] width 20 height 20
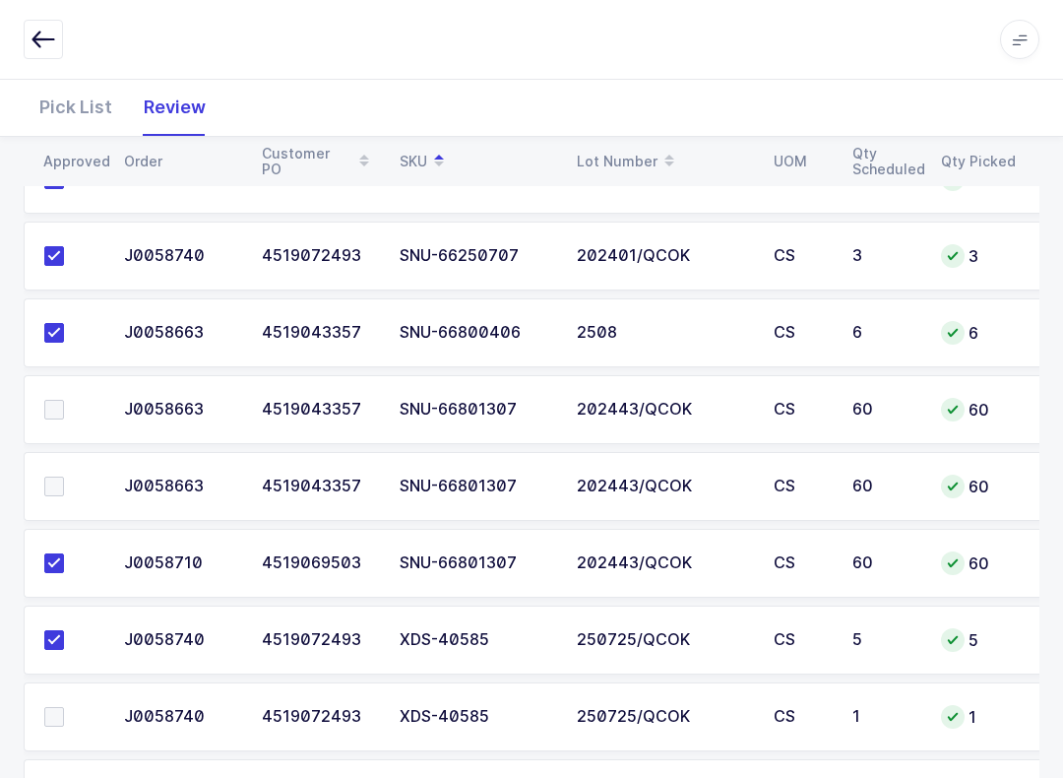
click at [64, 476] on input "checkbox" at bounding box center [64, 476] width 0 height 0
click at [61, 400] on span at bounding box center [54, 410] width 20 height 20
click at [64, 400] on input "checkbox" at bounding box center [64, 400] width 0 height 0
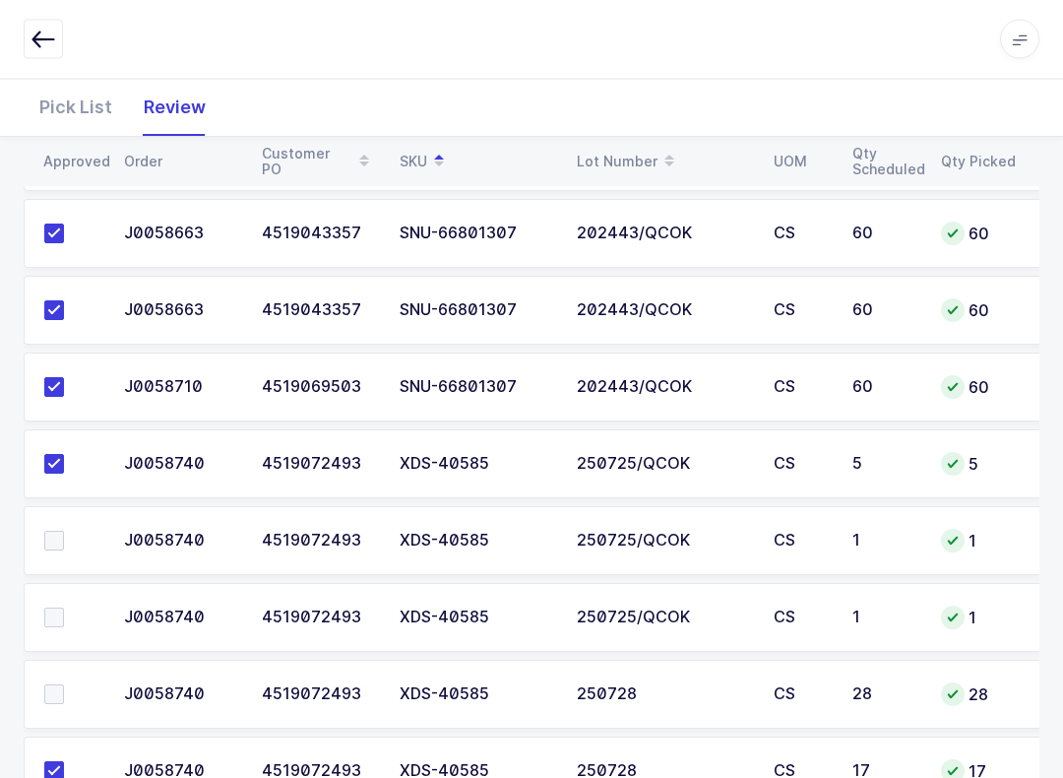
scroll to position [3260, 0]
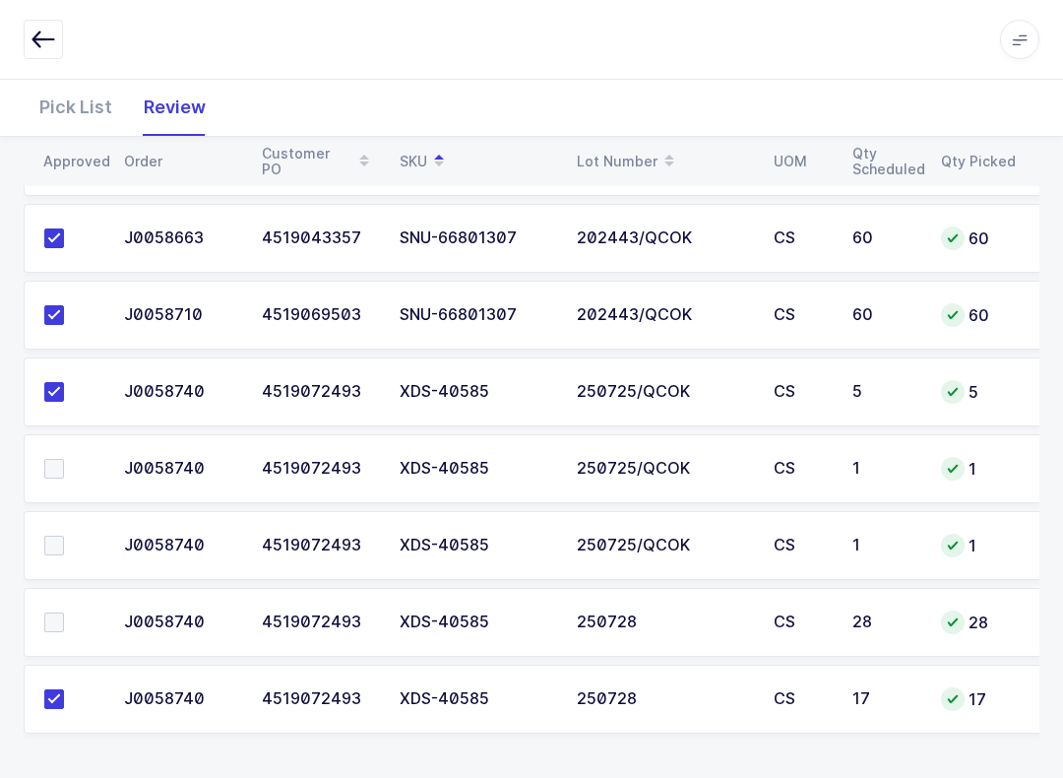
click at [64, 612] on label at bounding box center [72, 622] width 56 height 20
click at [64, 612] on input "checkbox" at bounding box center [64, 612] width 0 height 0
click at [71, 469] on label at bounding box center [72, 469] width 56 height 20
click at [64, 459] on input "checkbox" at bounding box center [64, 459] width 0 height 0
click at [71, 535] on label at bounding box center [72, 545] width 56 height 20
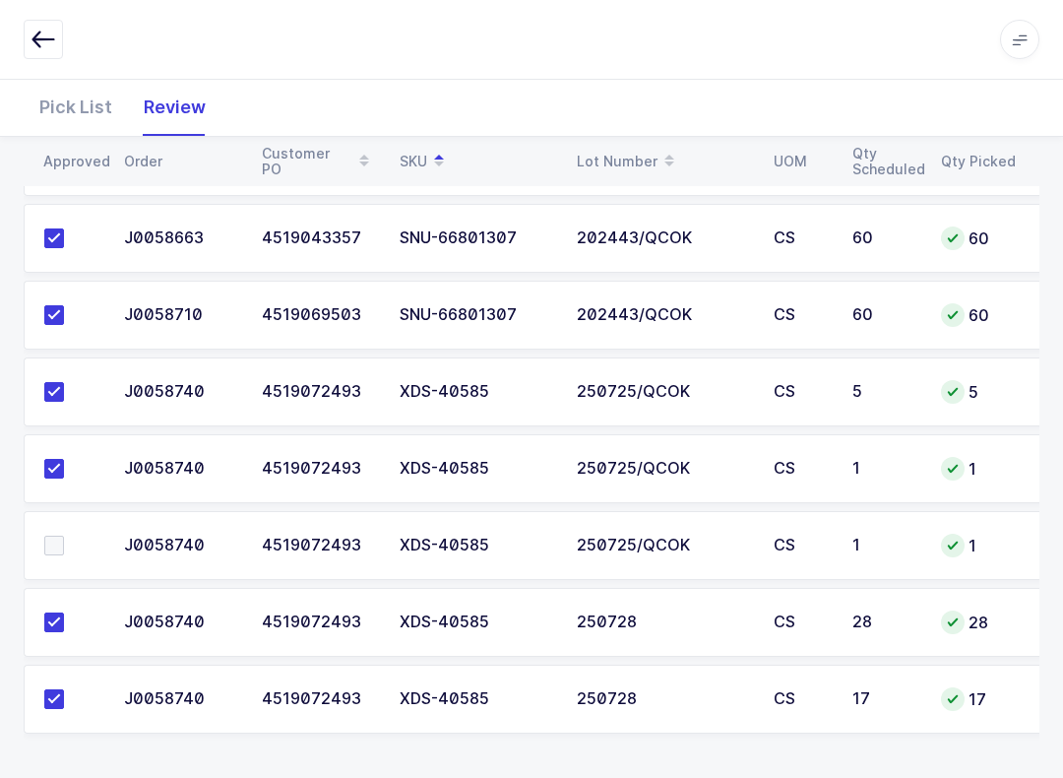
click at [64, 535] on input "checkbox" at bounding box center [64, 535] width 0 height 0
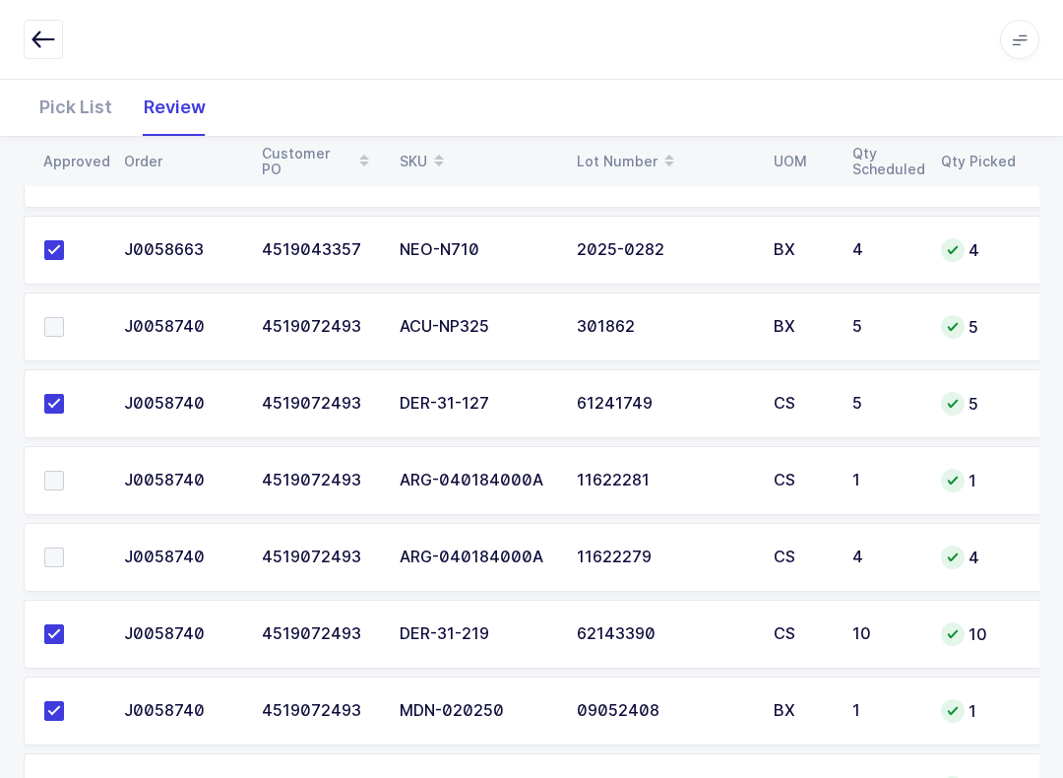
scroll to position [1262, 0]
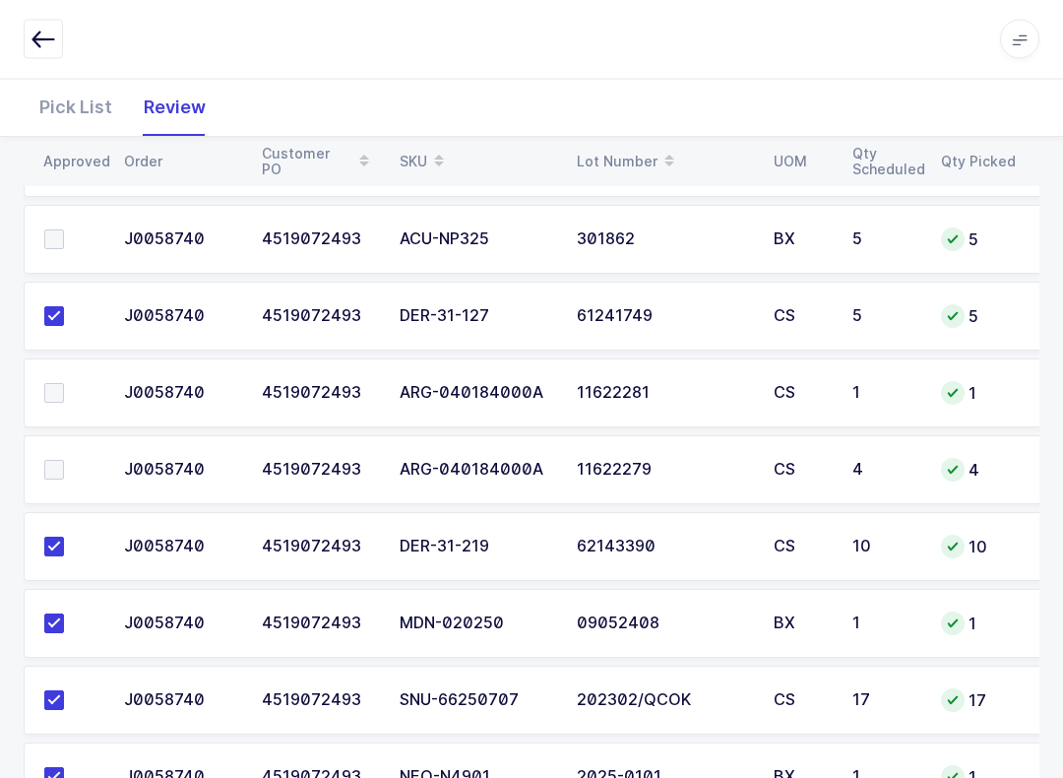
click at [64, 387] on label at bounding box center [72, 394] width 56 height 20
click at [64, 384] on input "checkbox" at bounding box center [64, 384] width 0 height 0
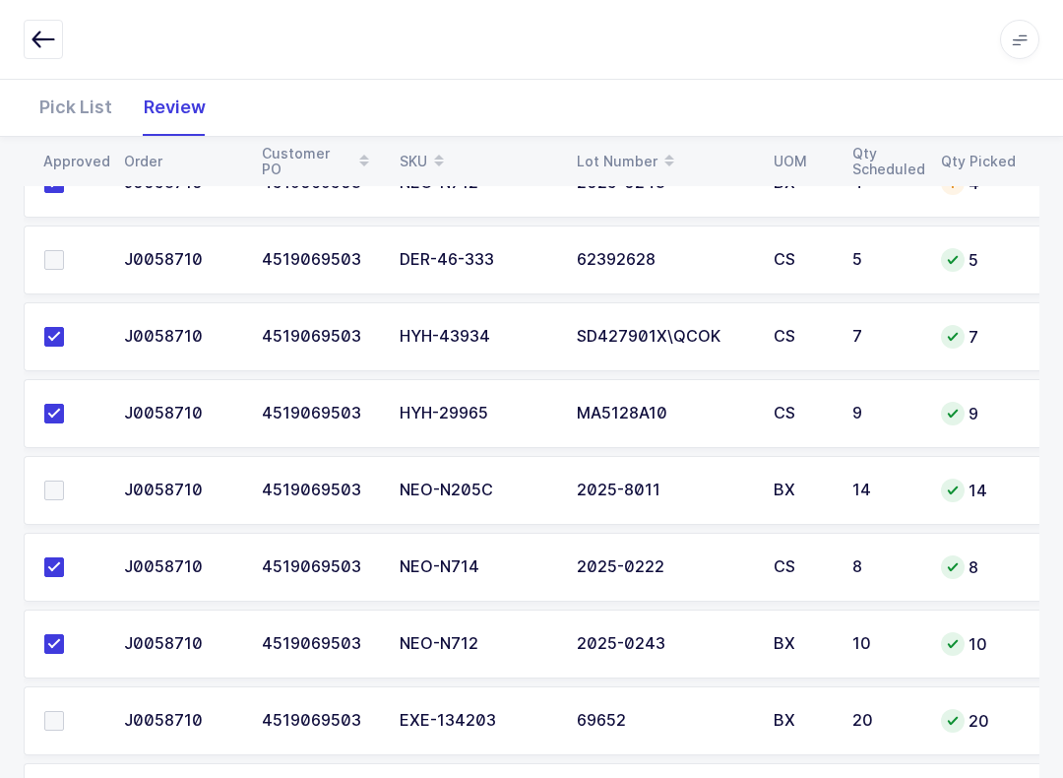
scroll to position [2238, 0]
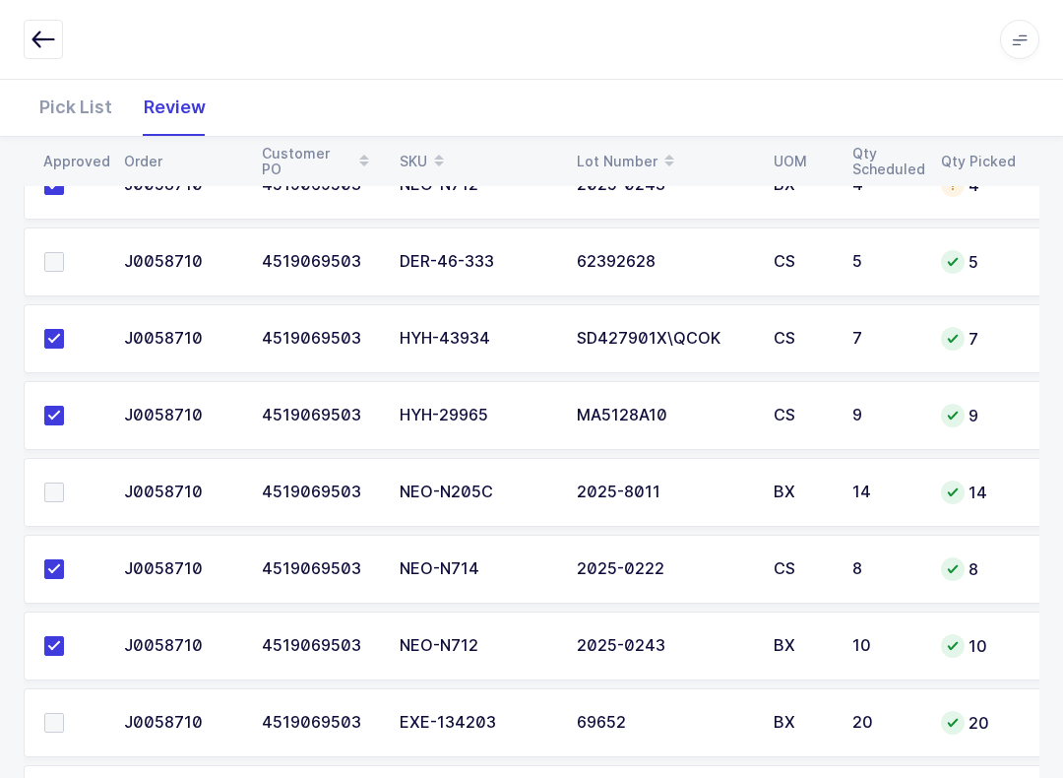
click at [61, 227] on td at bounding box center [68, 261] width 89 height 69
click at [66, 252] on label at bounding box center [72, 262] width 56 height 20
click at [64, 252] on input "checkbox" at bounding box center [64, 252] width 0 height 0
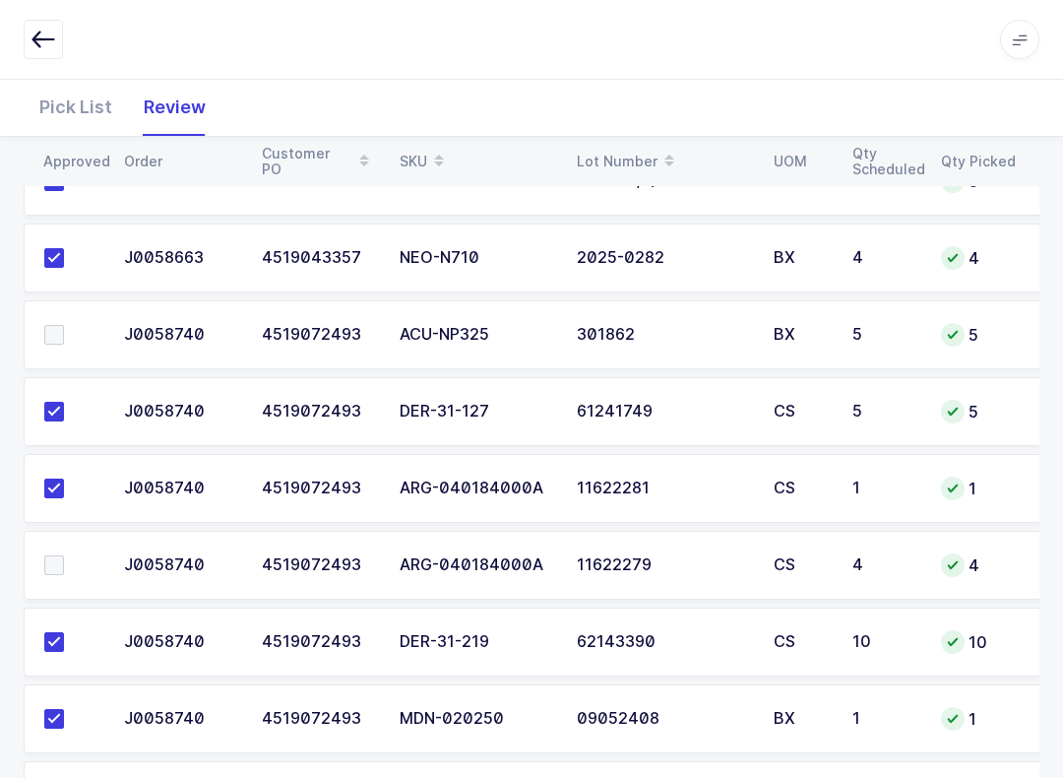
scroll to position [1190, 0]
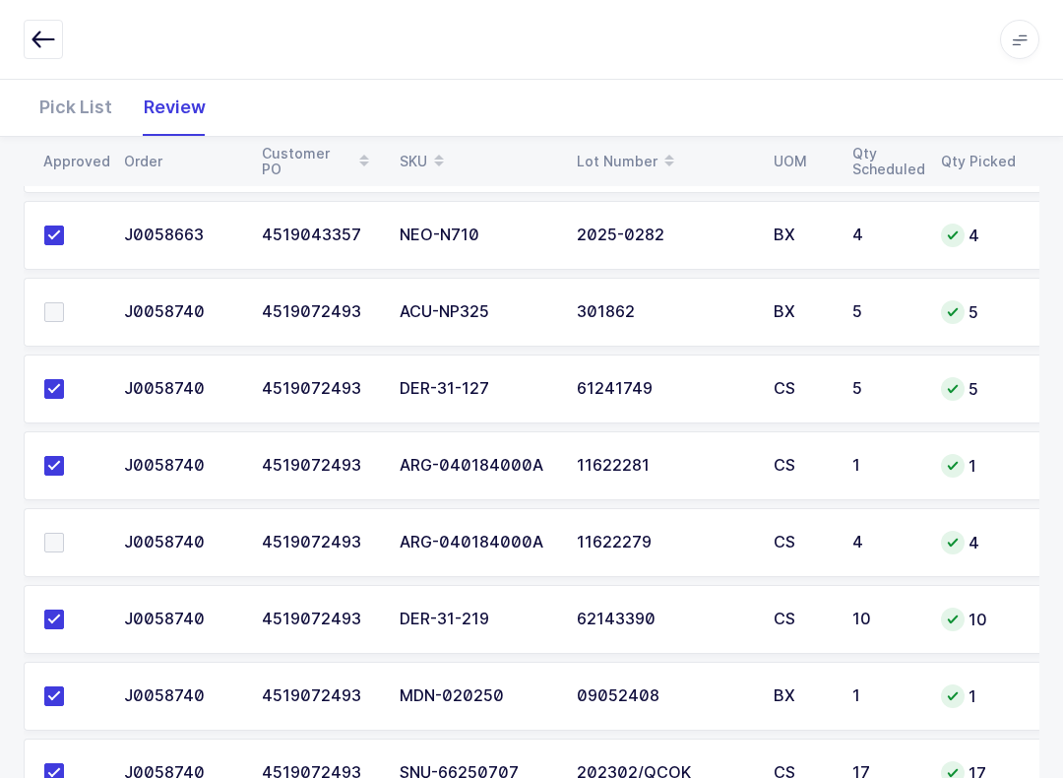
click at [58, 305] on span at bounding box center [54, 312] width 20 height 20
click at [64, 302] on input "checkbox" at bounding box center [64, 302] width 0 height 0
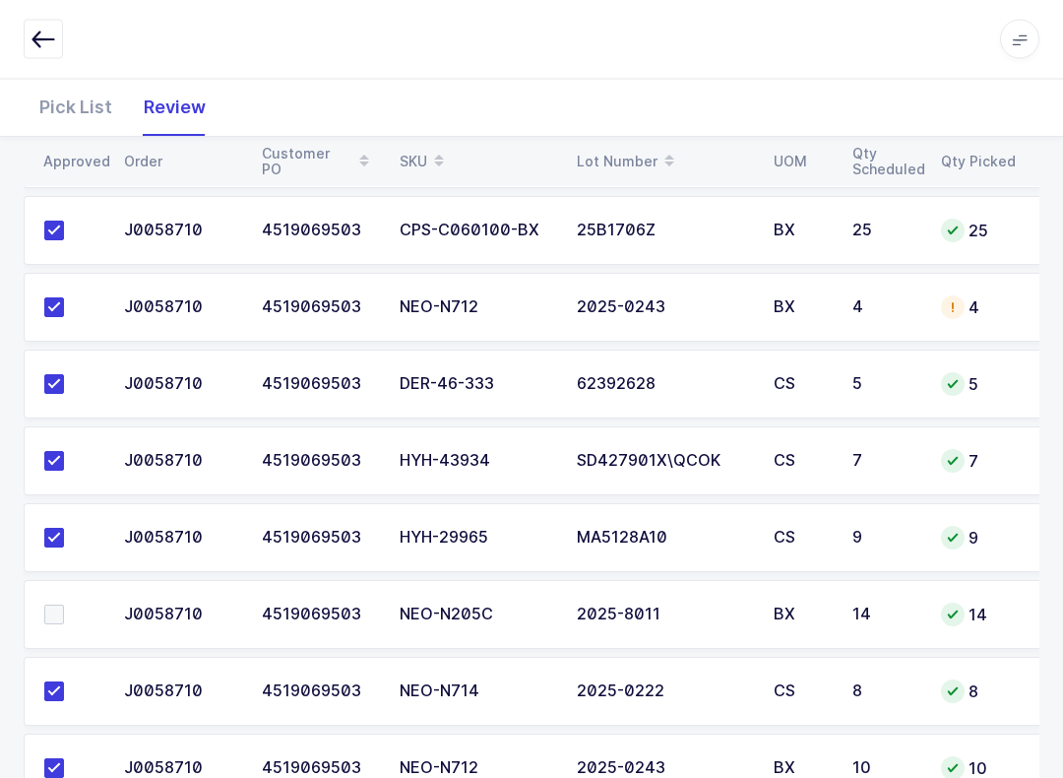
scroll to position [2352, 0]
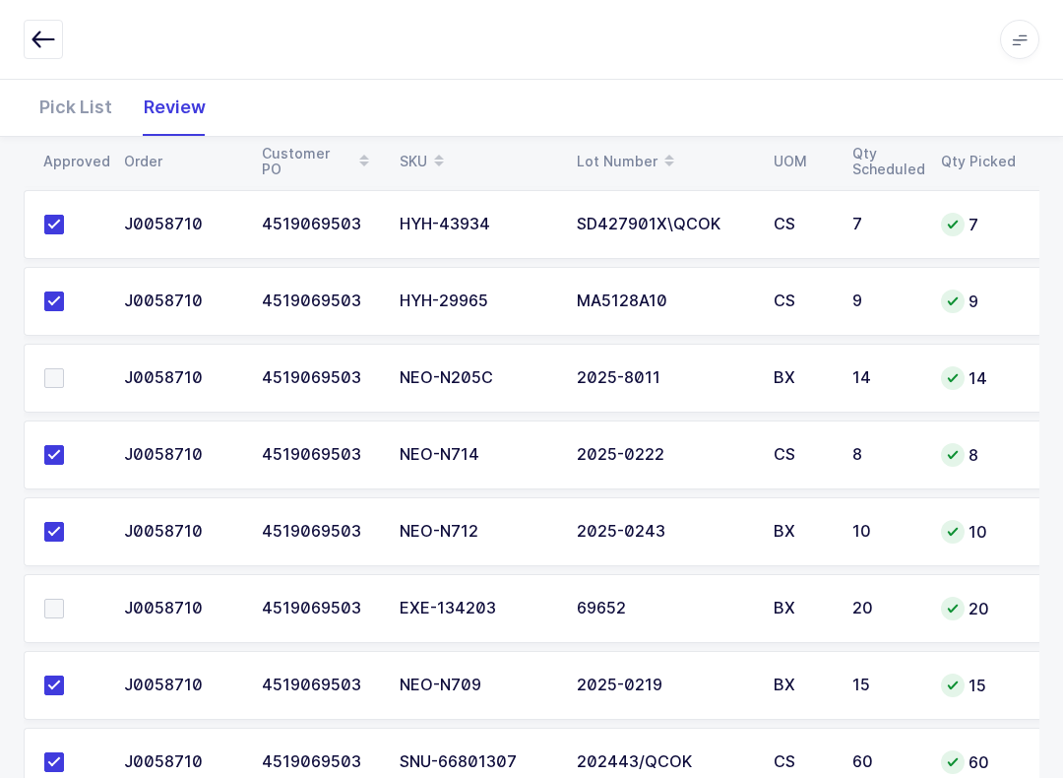
click at [57, 91] on div "Pick List" at bounding box center [76, 107] width 104 height 57
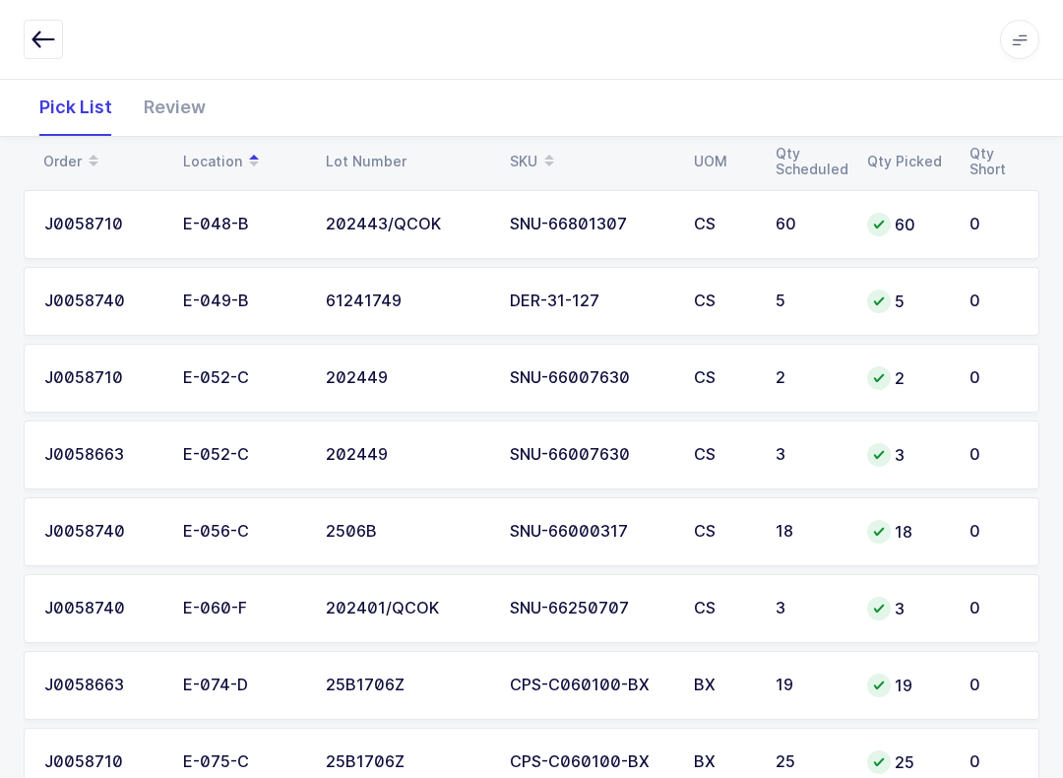
click at [526, 157] on div "SKU" at bounding box center [590, 161] width 160 height 33
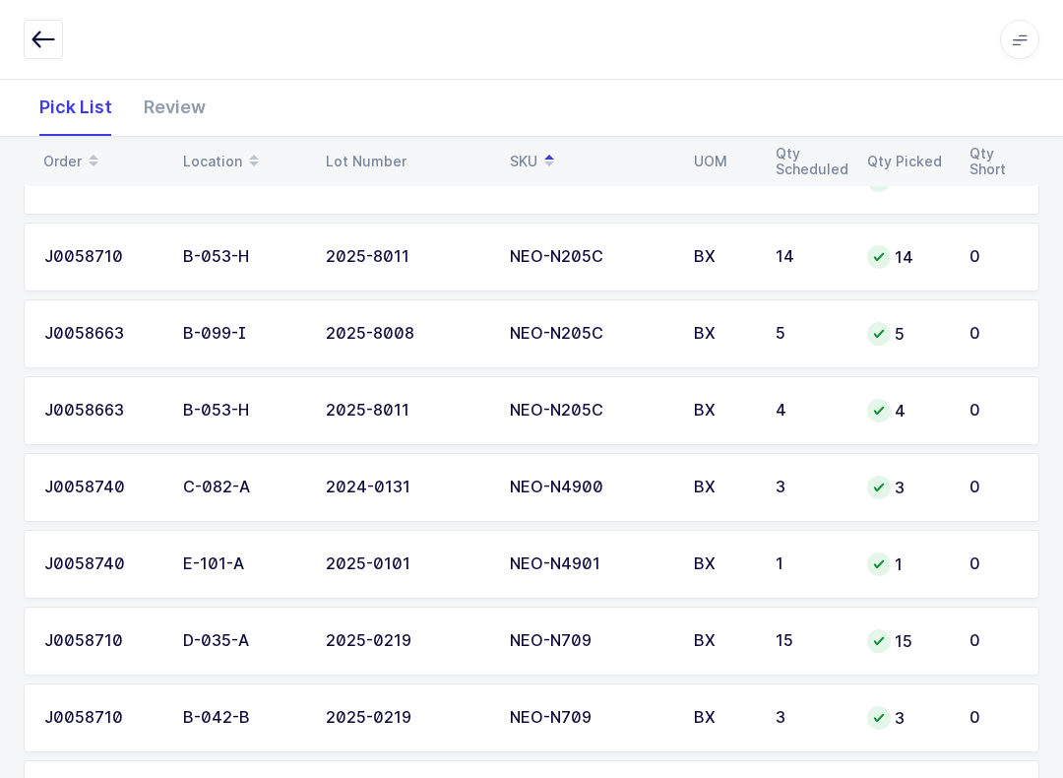
scroll to position [1486, 0]
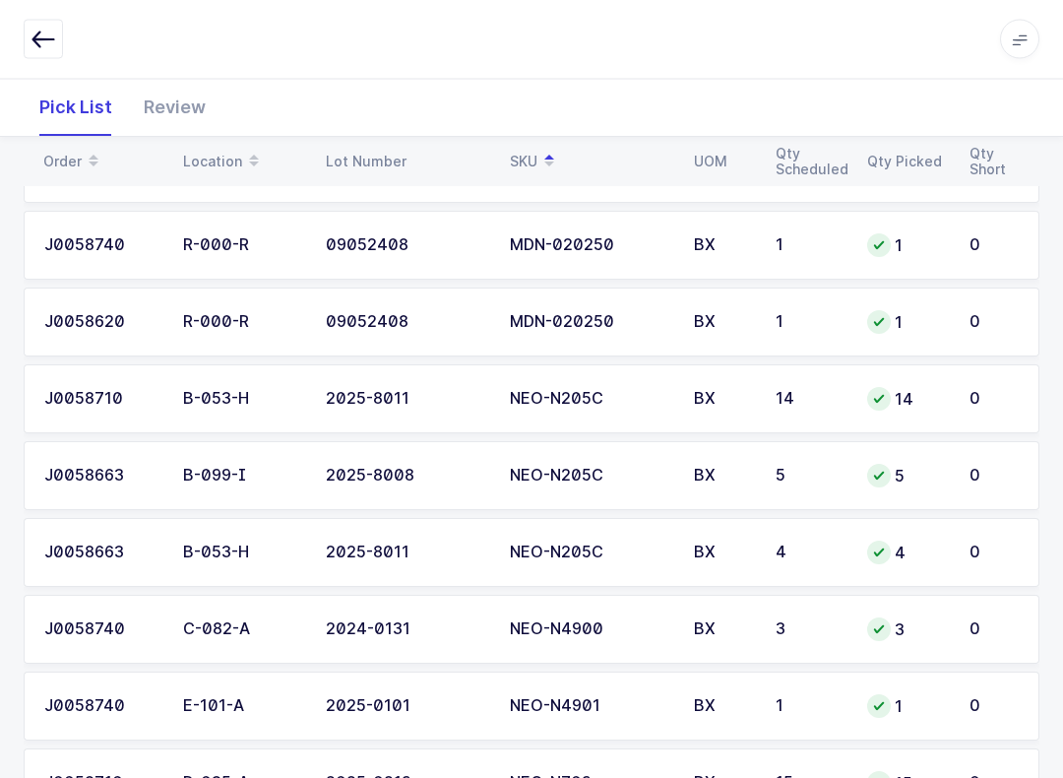
click at [174, 113] on div "Review" at bounding box center [175, 107] width 94 height 57
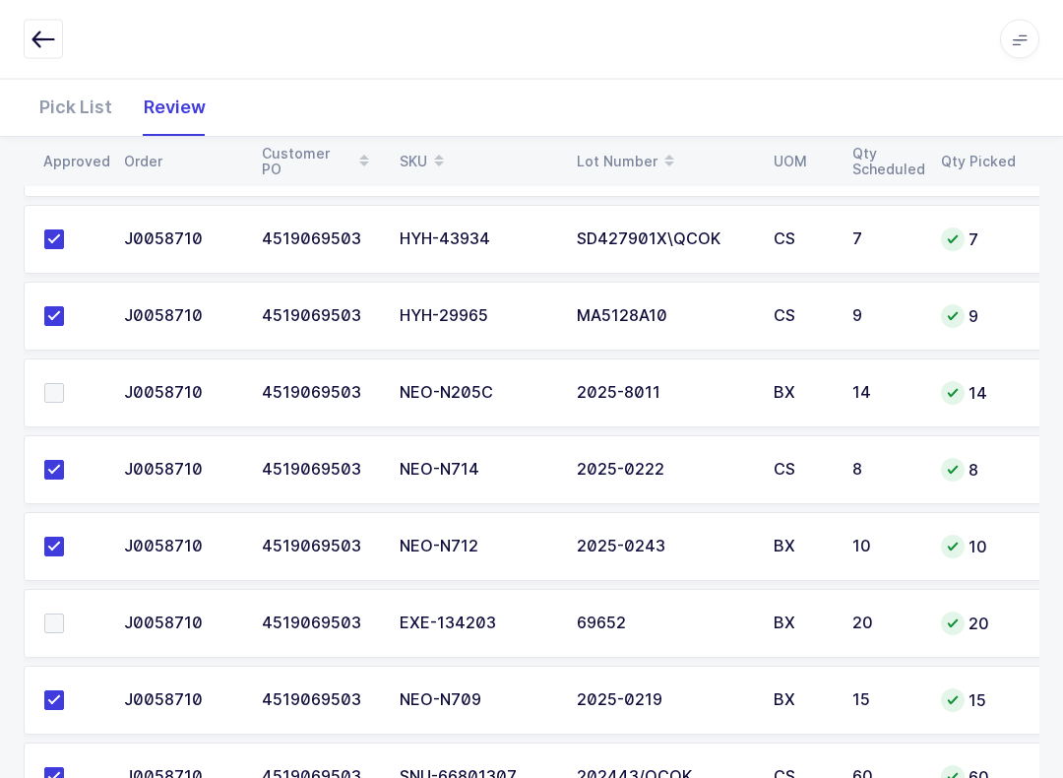
scroll to position [2327, 0]
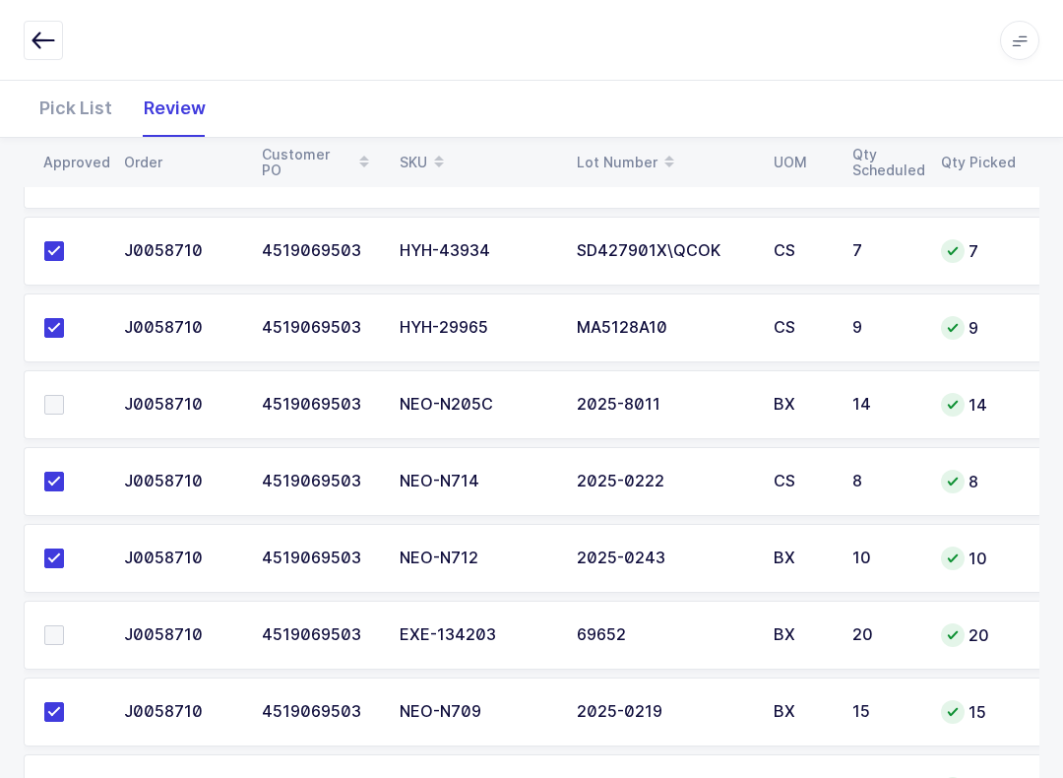
click at [428, 164] on span at bounding box center [439, 161] width 24 height 33
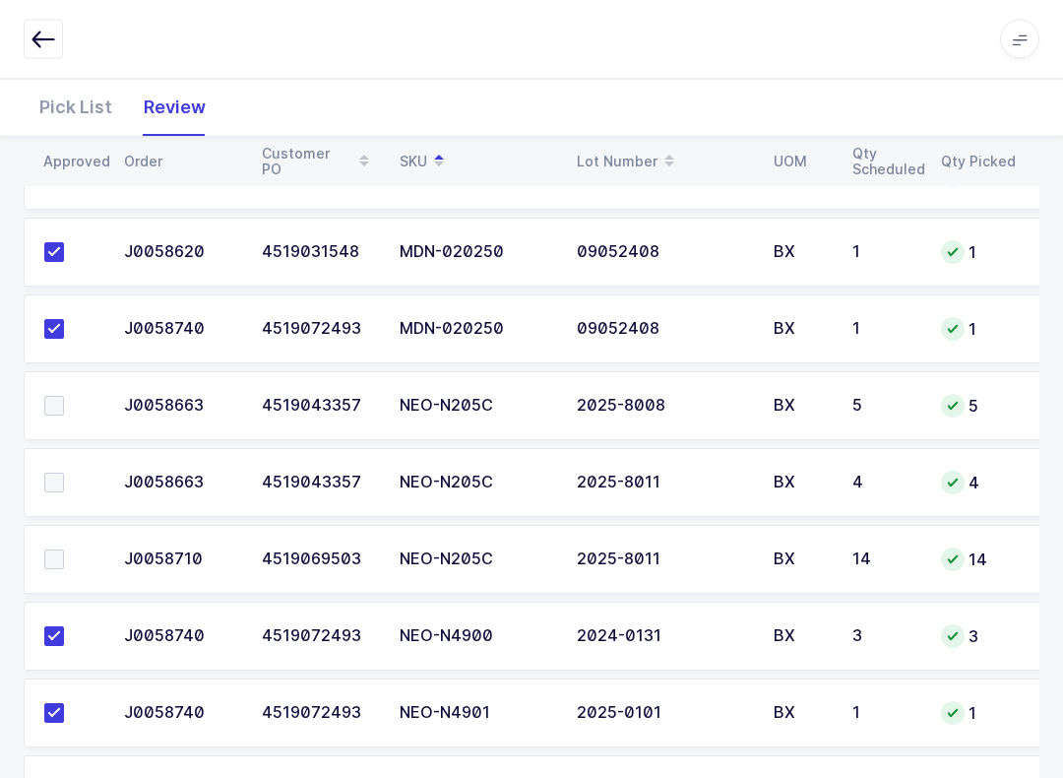
scroll to position [1487, 0]
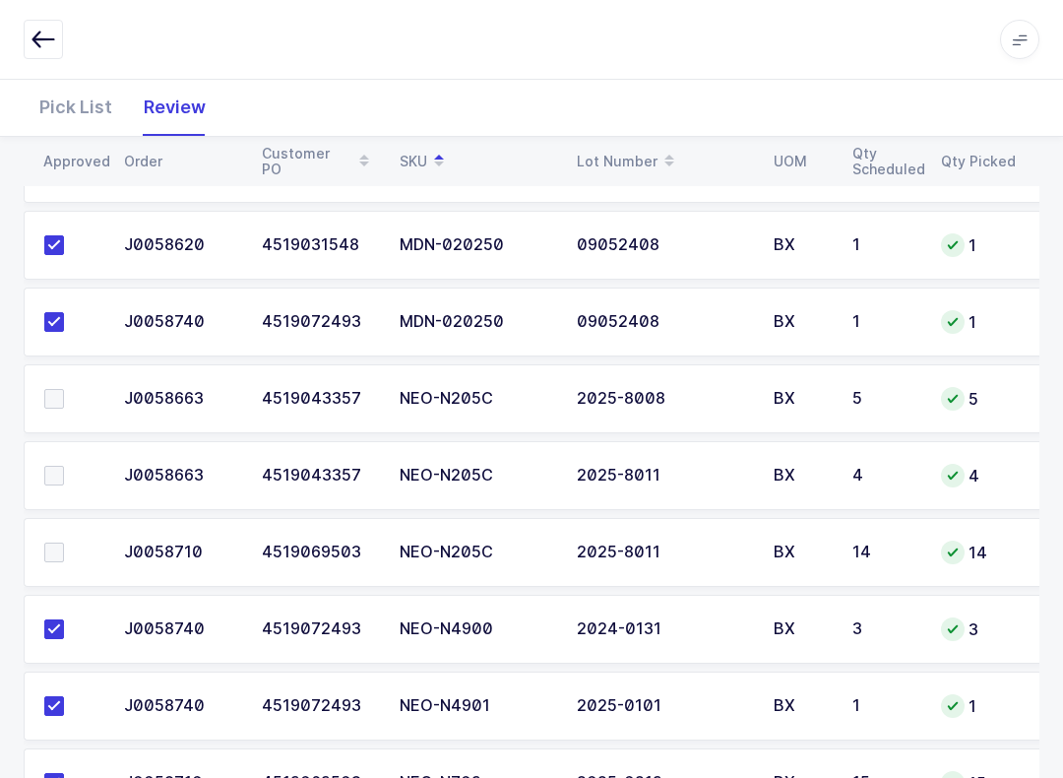
click at [50, 390] on span at bounding box center [54, 399] width 20 height 20
click at [64, 389] on input "checkbox" at bounding box center [64, 389] width 0 height 0
click at [72, 466] on label at bounding box center [72, 476] width 56 height 20
click at [64, 466] on input "checkbox" at bounding box center [64, 466] width 0 height 0
click at [57, 546] on span at bounding box center [54, 552] width 20 height 20
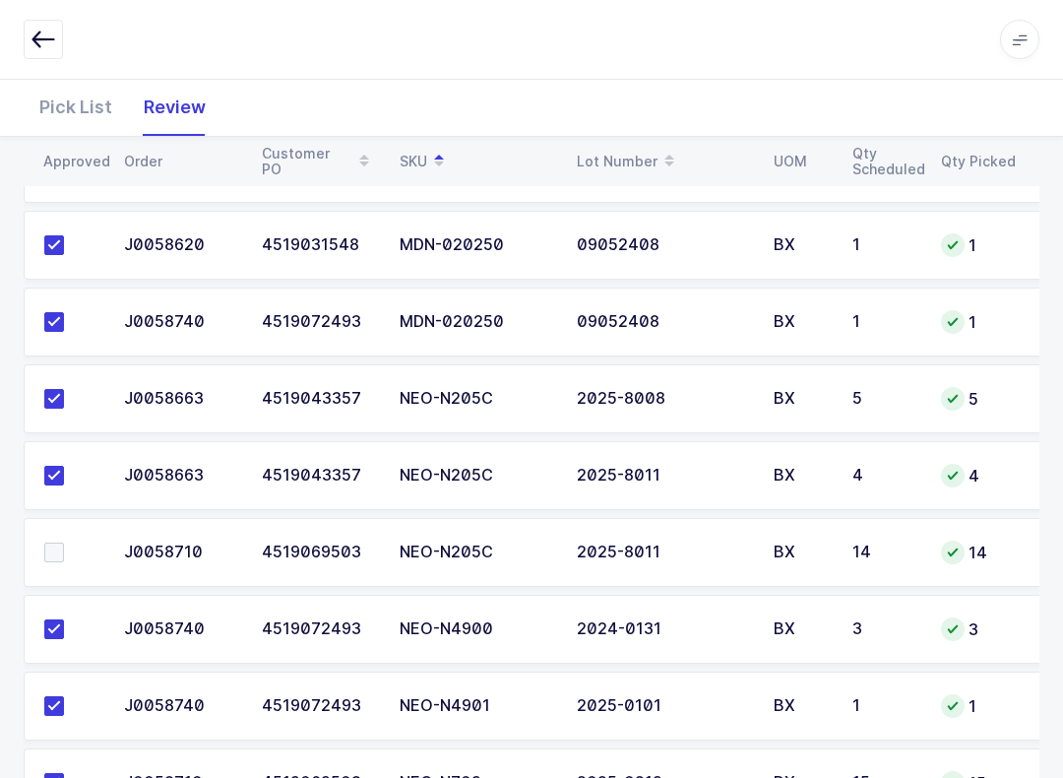
click at [64, 542] on input "checkbox" at bounding box center [64, 542] width 0 height 0
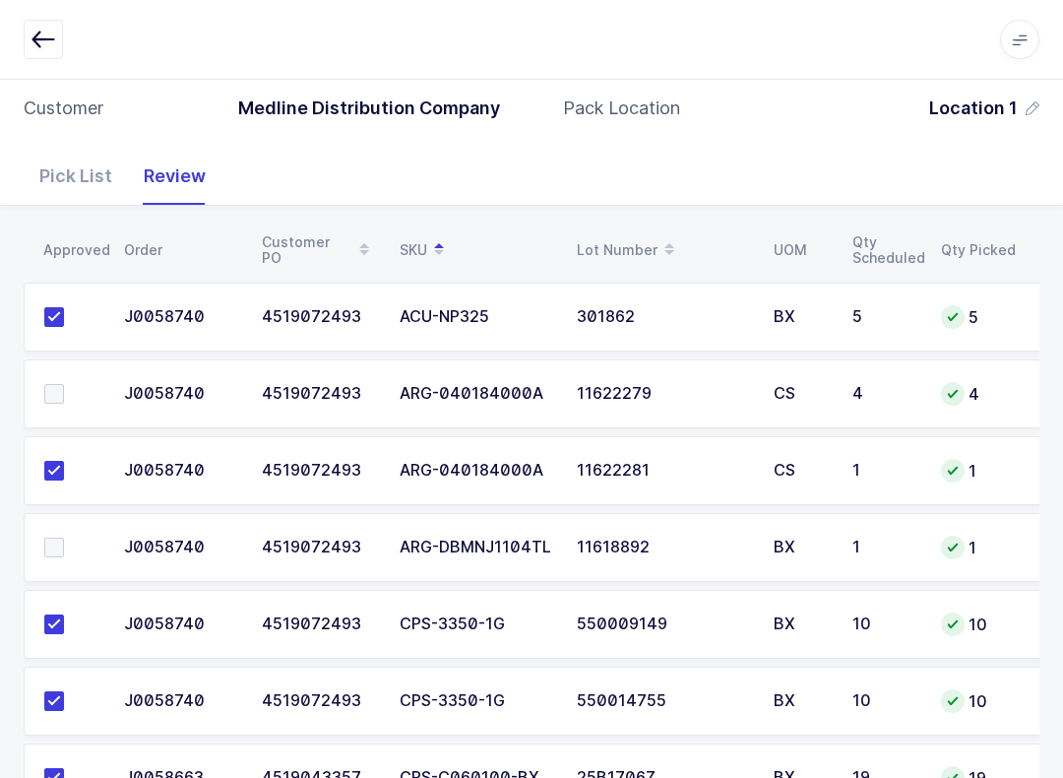
scroll to position [110, 0]
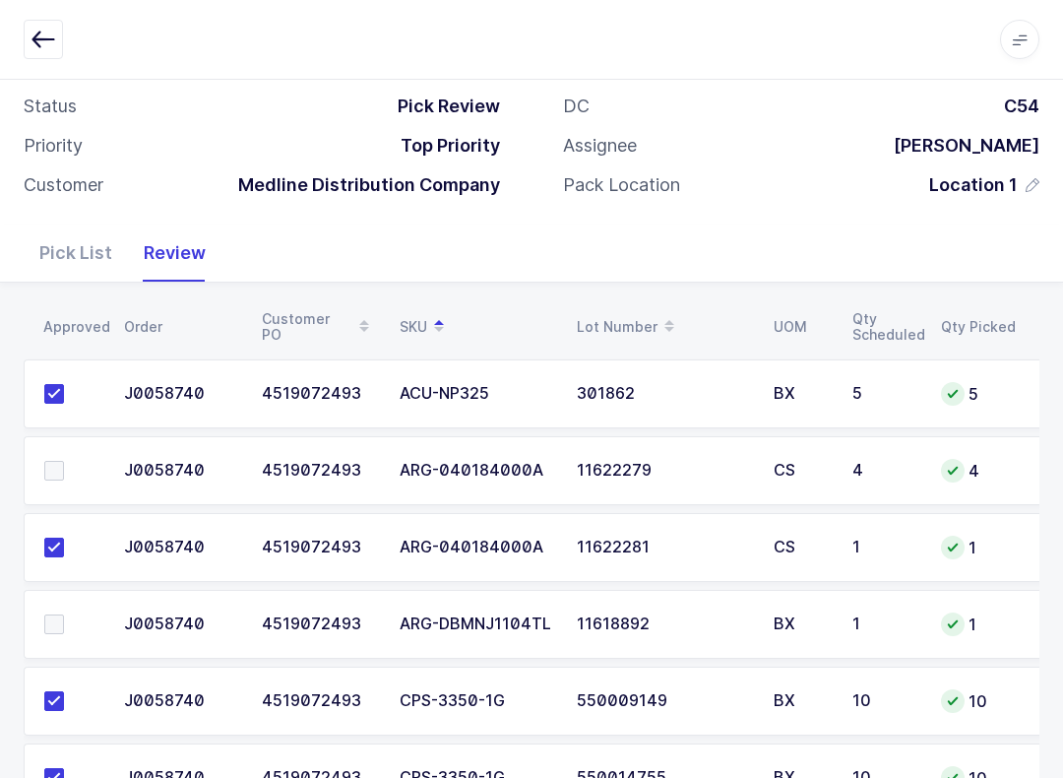
click at [61, 464] on span at bounding box center [54, 471] width 20 height 20
click at [64, 461] on input "checkbox" at bounding box center [64, 461] width 0 height 0
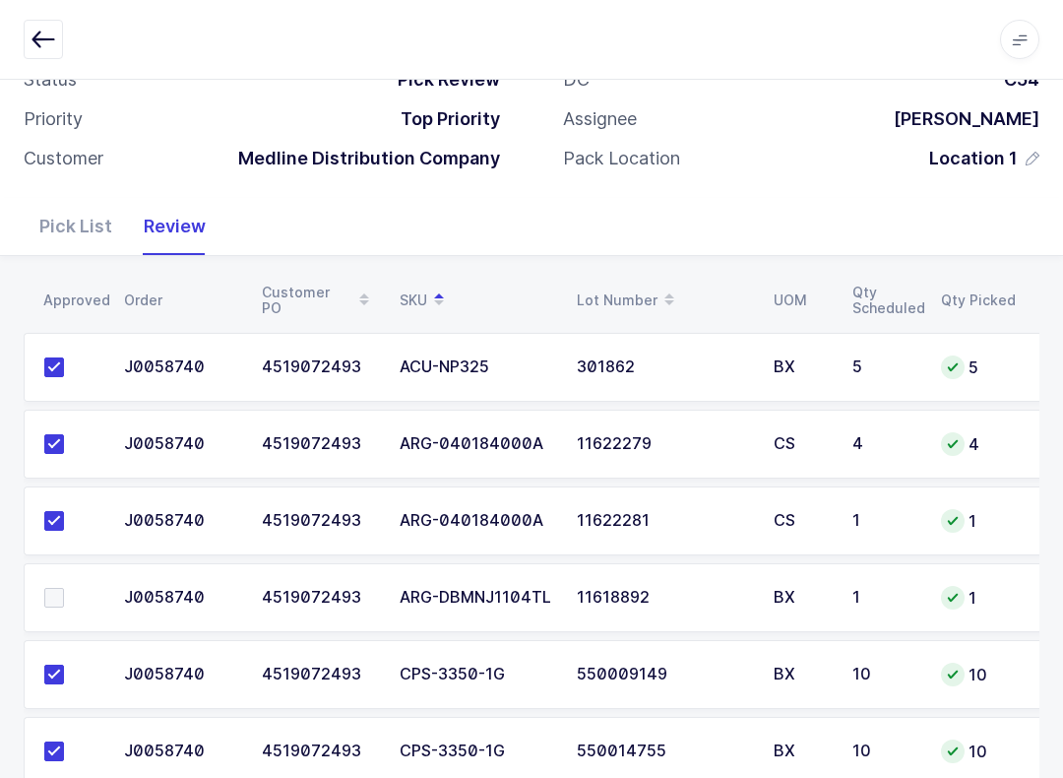
scroll to position [143, 0]
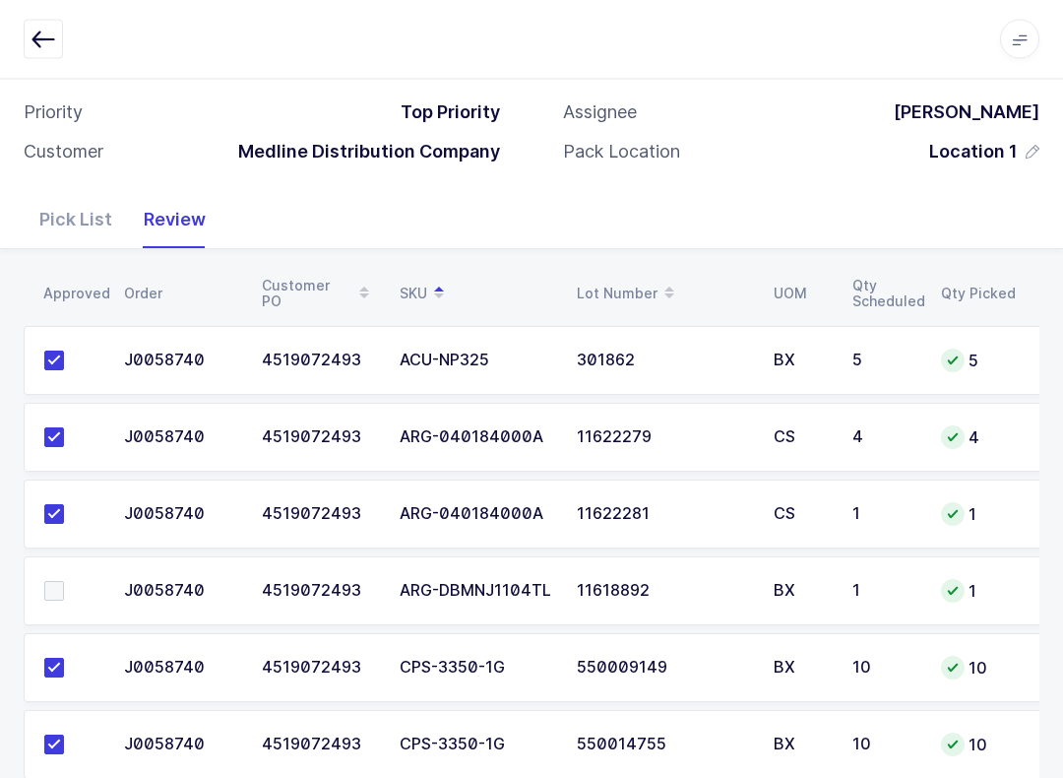
click at [63, 594] on span at bounding box center [54, 592] width 20 height 20
click at [64, 582] on input "checkbox" at bounding box center [64, 582] width 0 height 0
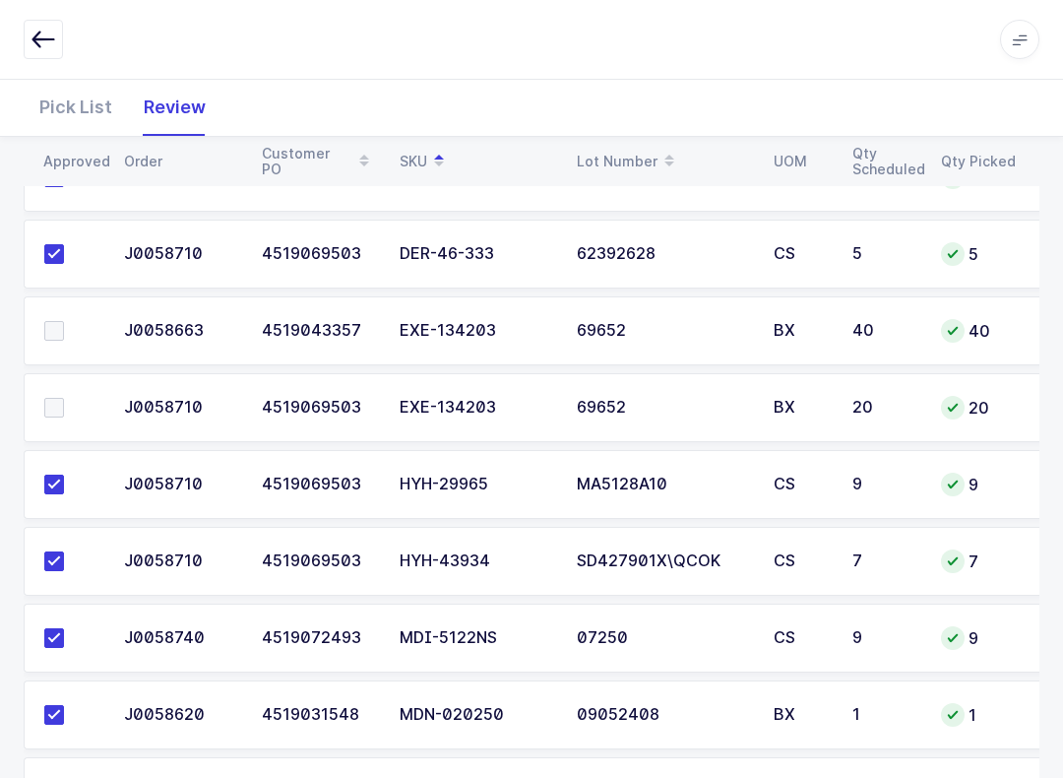
scroll to position [1017, 0]
click at [65, 399] on label at bounding box center [72, 409] width 56 height 20
click at [64, 399] on input "checkbox" at bounding box center [64, 399] width 0 height 0
click at [66, 321] on label at bounding box center [72, 331] width 56 height 20
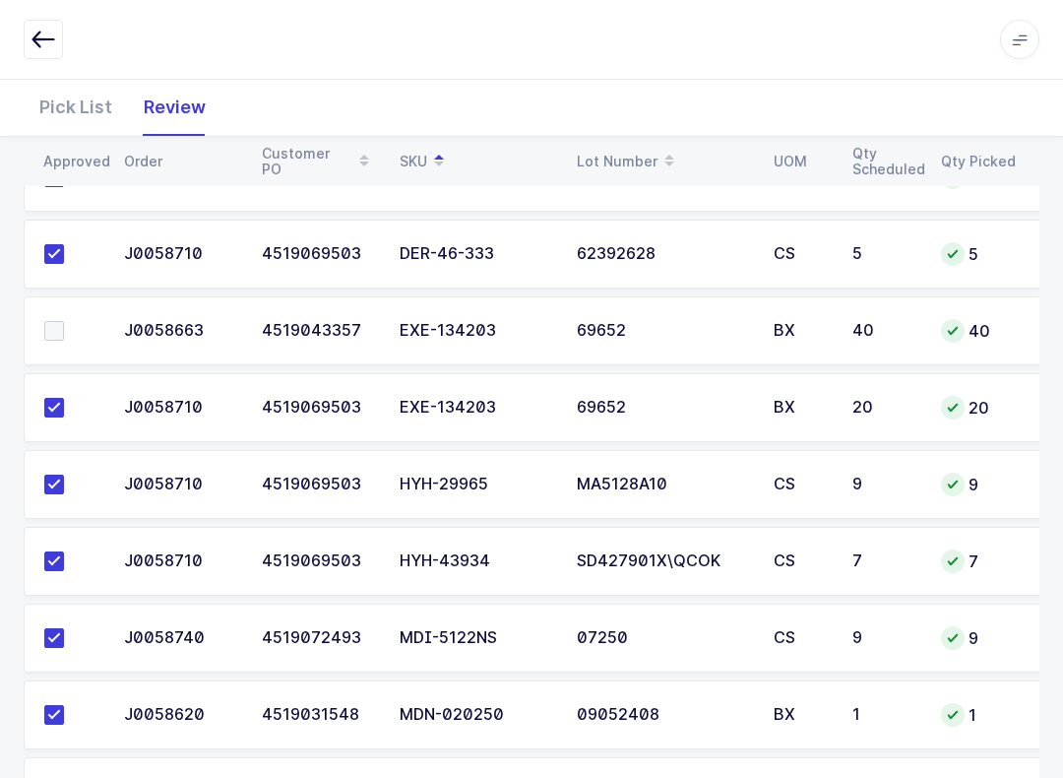
click at [64, 321] on input "checkbox" at bounding box center [64, 321] width 0 height 0
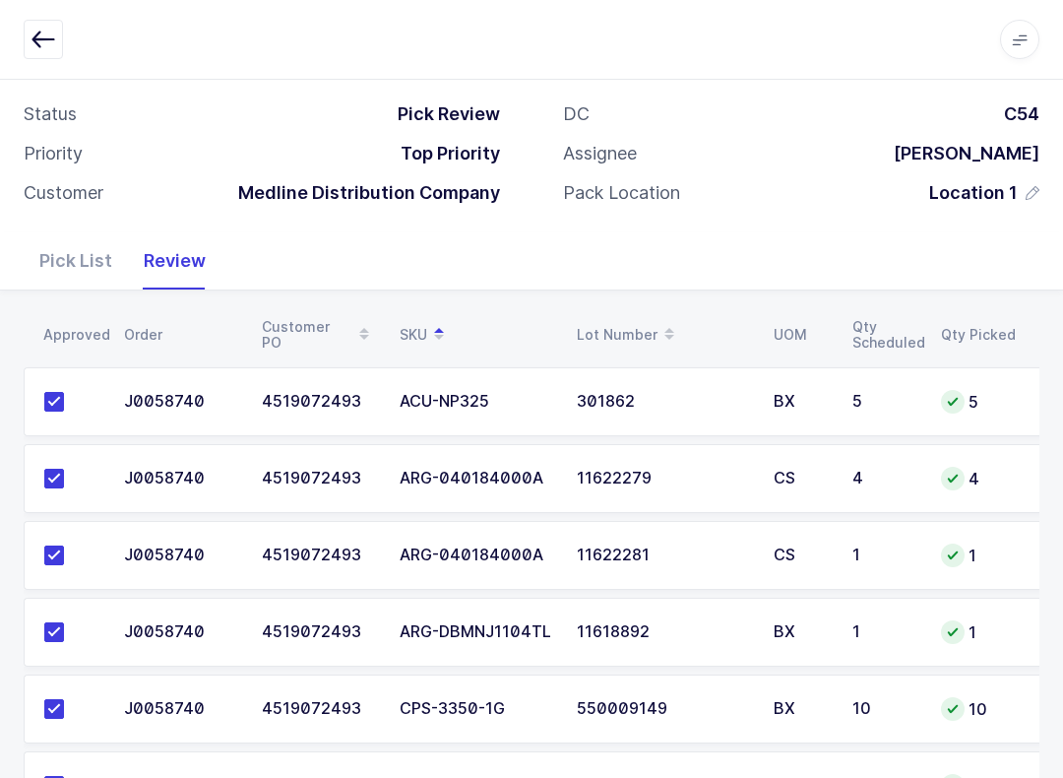
scroll to position [0, 0]
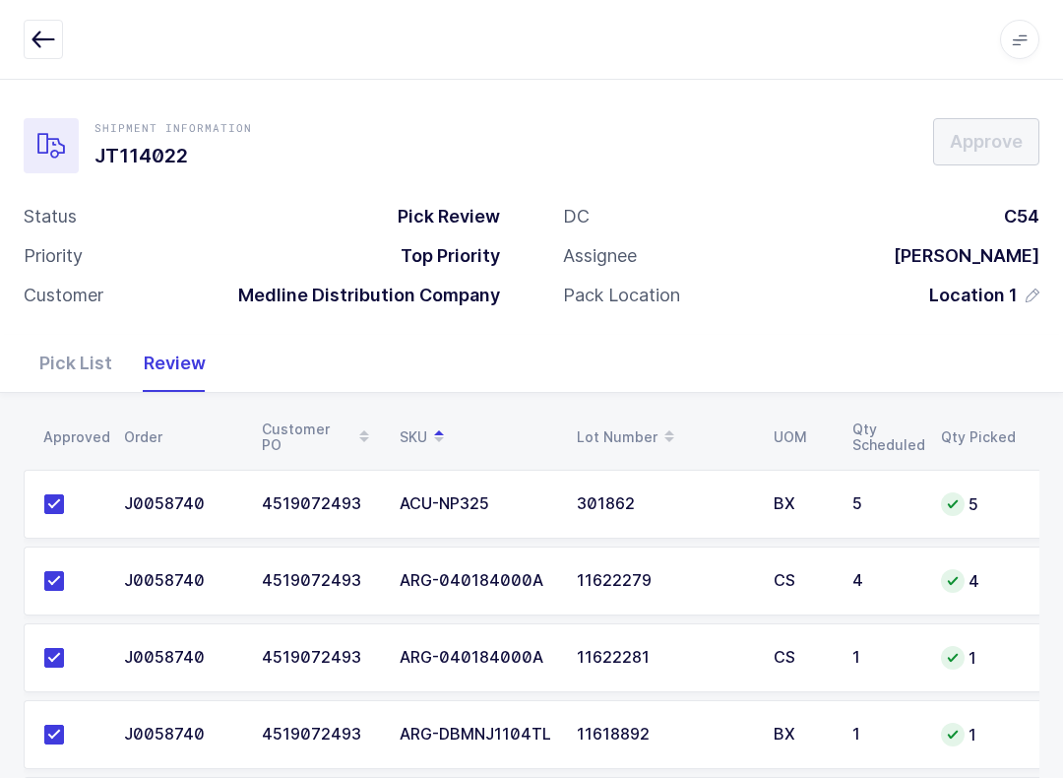
click at [30, 32] on button "button" at bounding box center [43, 39] width 39 height 39
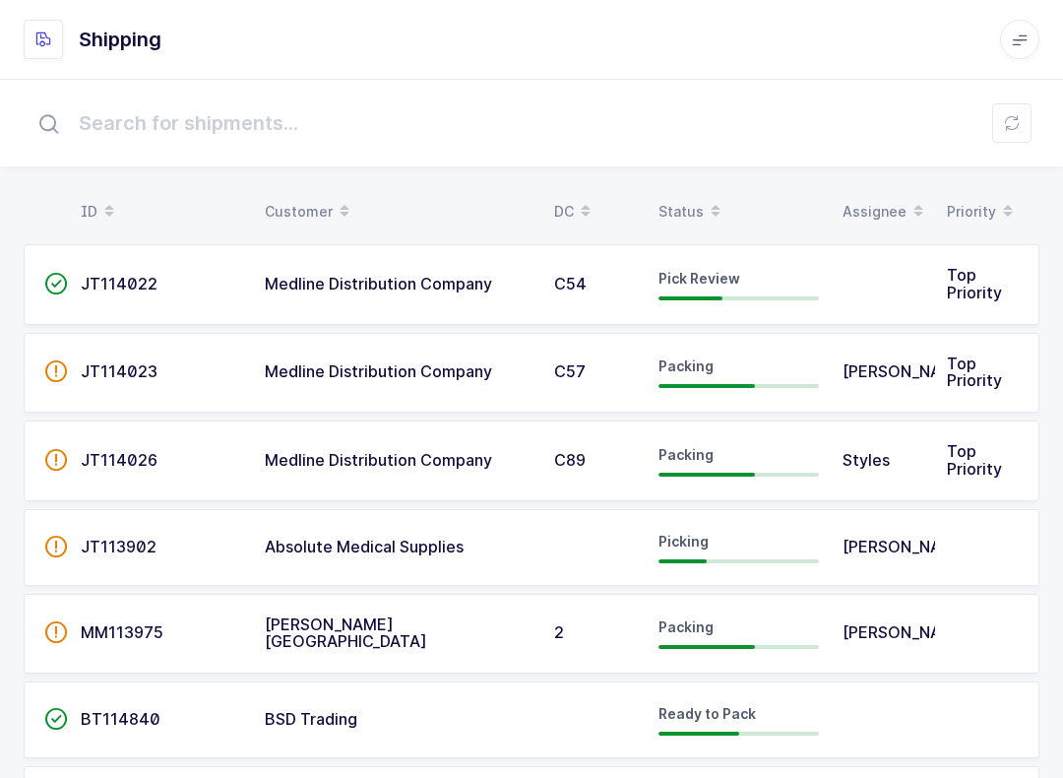
click at [1010, 114] on button at bounding box center [1011, 122] width 39 height 39
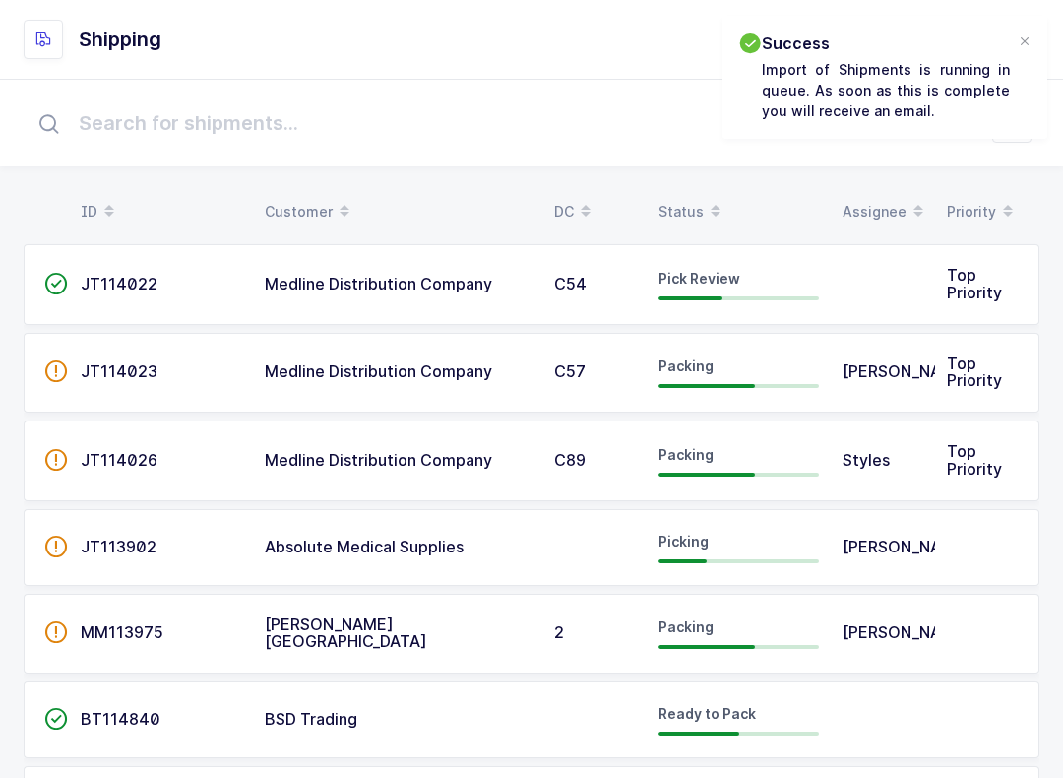
click at [653, 278] on td "Pick Review" at bounding box center [739, 284] width 184 height 81
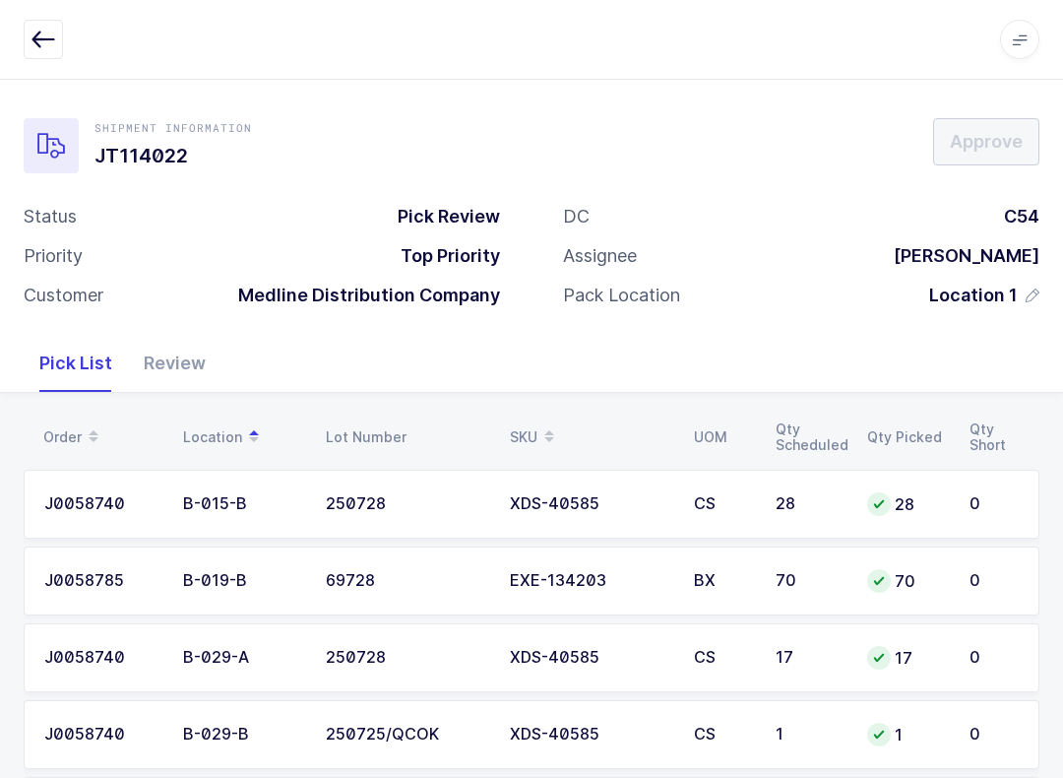
click at [185, 346] on div "Review" at bounding box center [175, 363] width 94 height 57
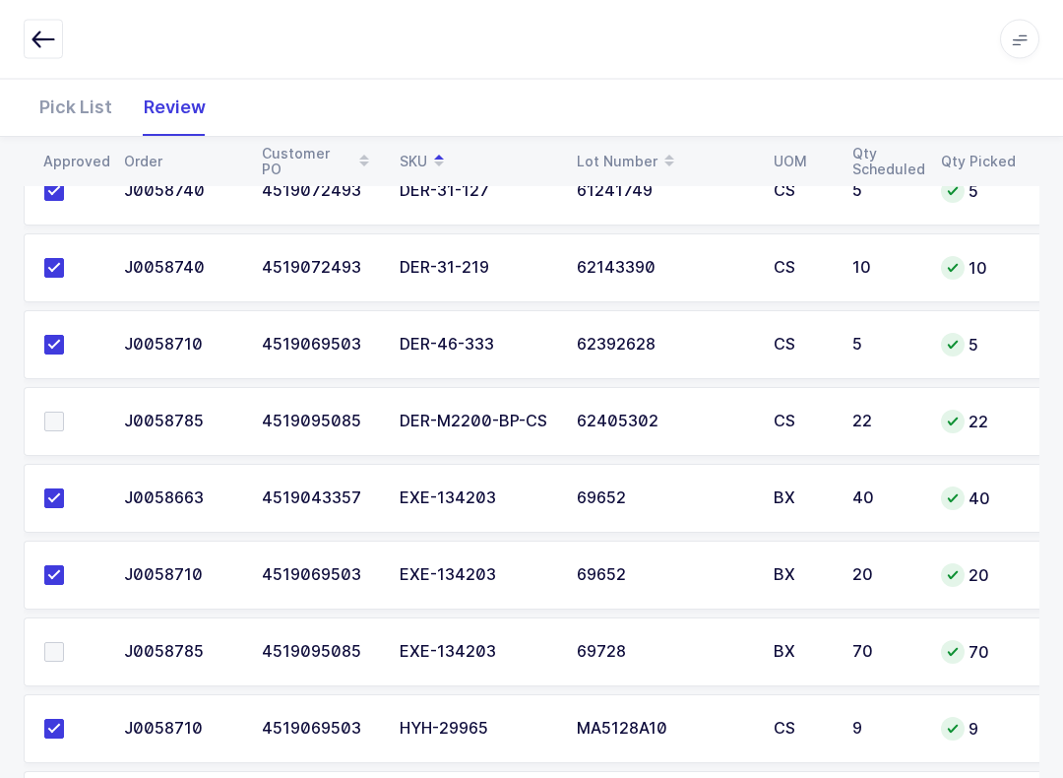
scroll to position [1073, 0]
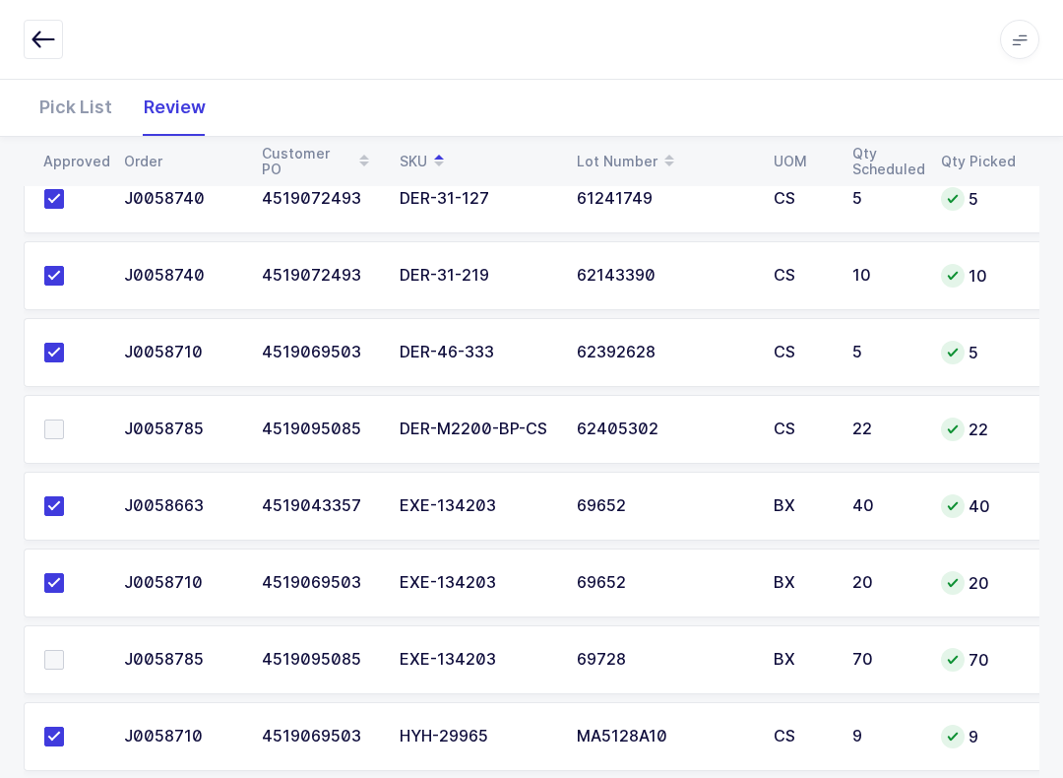
click at [45, 427] on span at bounding box center [54, 429] width 20 height 20
click at [64, 419] on input "checkbox" at bounding box center [64, 419] width 0 height 0
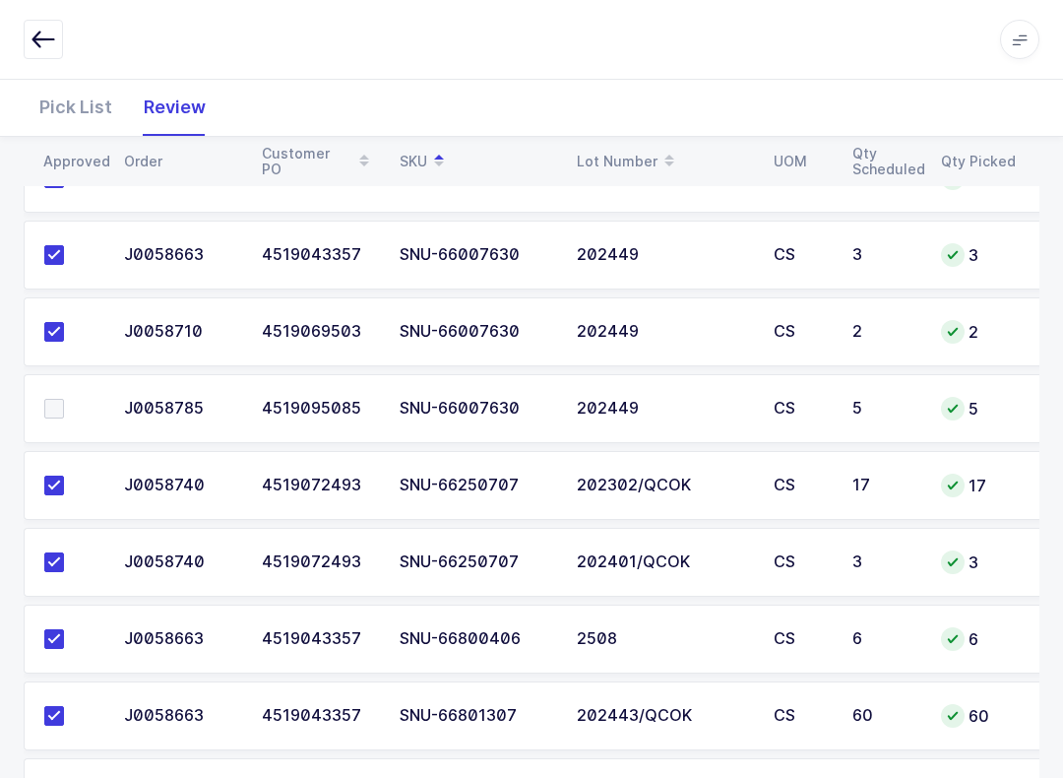
scroll to position [3147, 0]
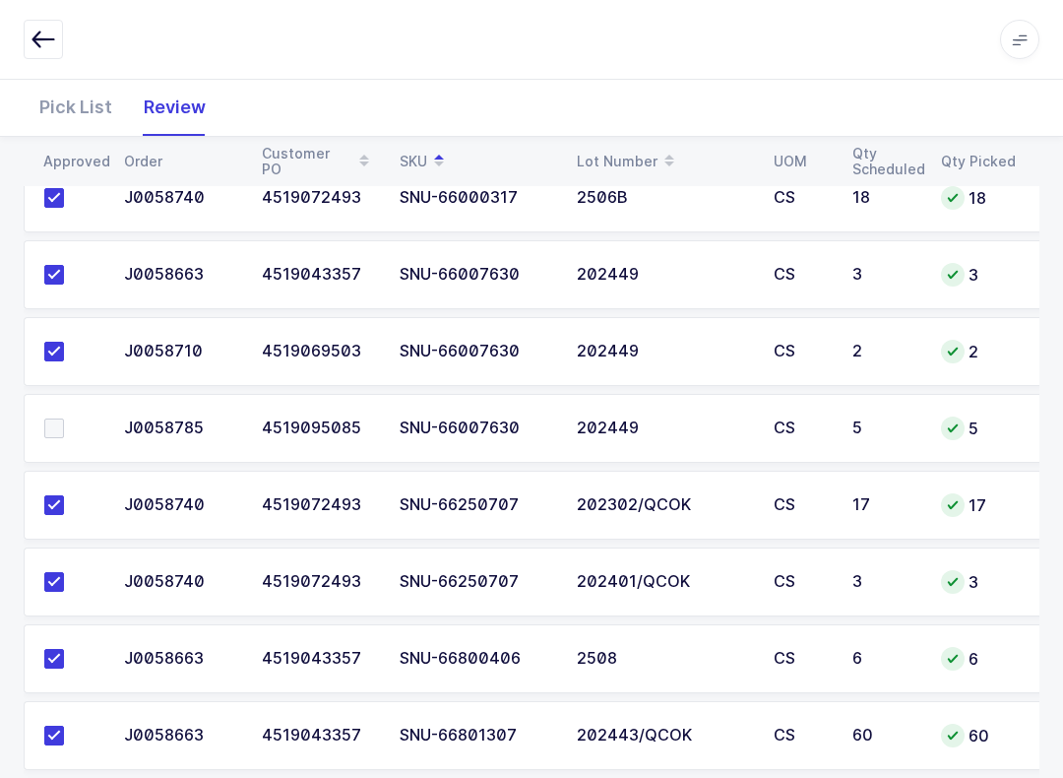
click at [73, 418] on label at bounding box center [72, 428] width 56 height 20
click at [64, 418] on input "checkbox" at bounding box center [64, 418] width 0 height 0
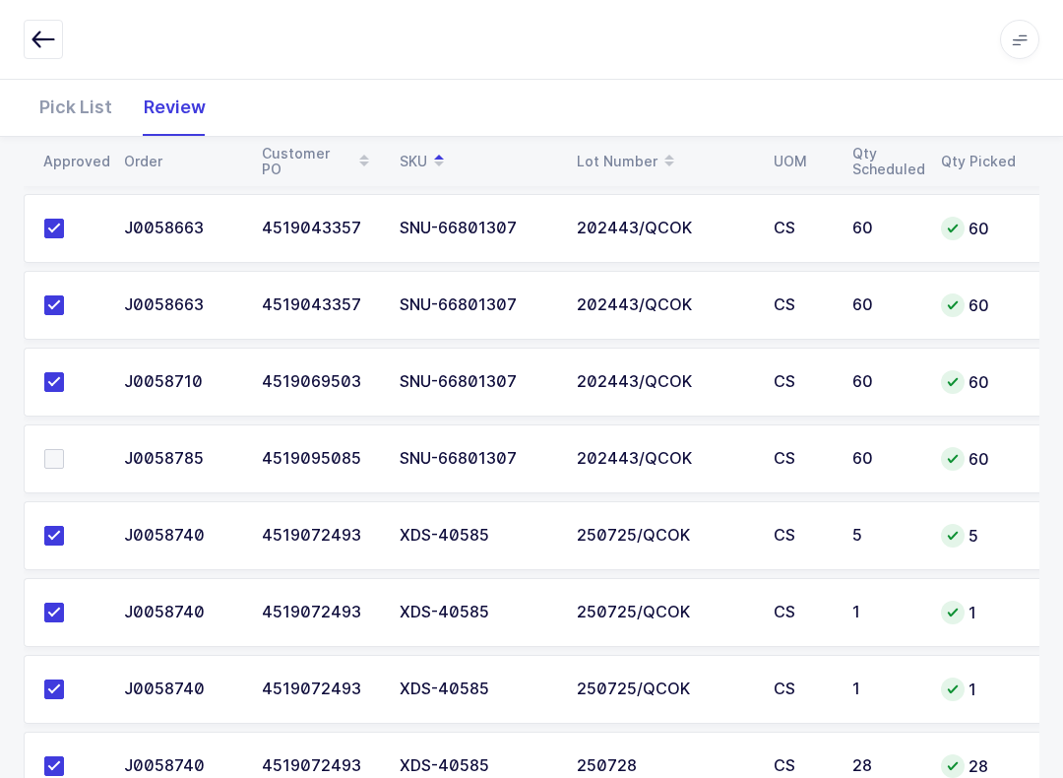
scroll to position [3797, 0]
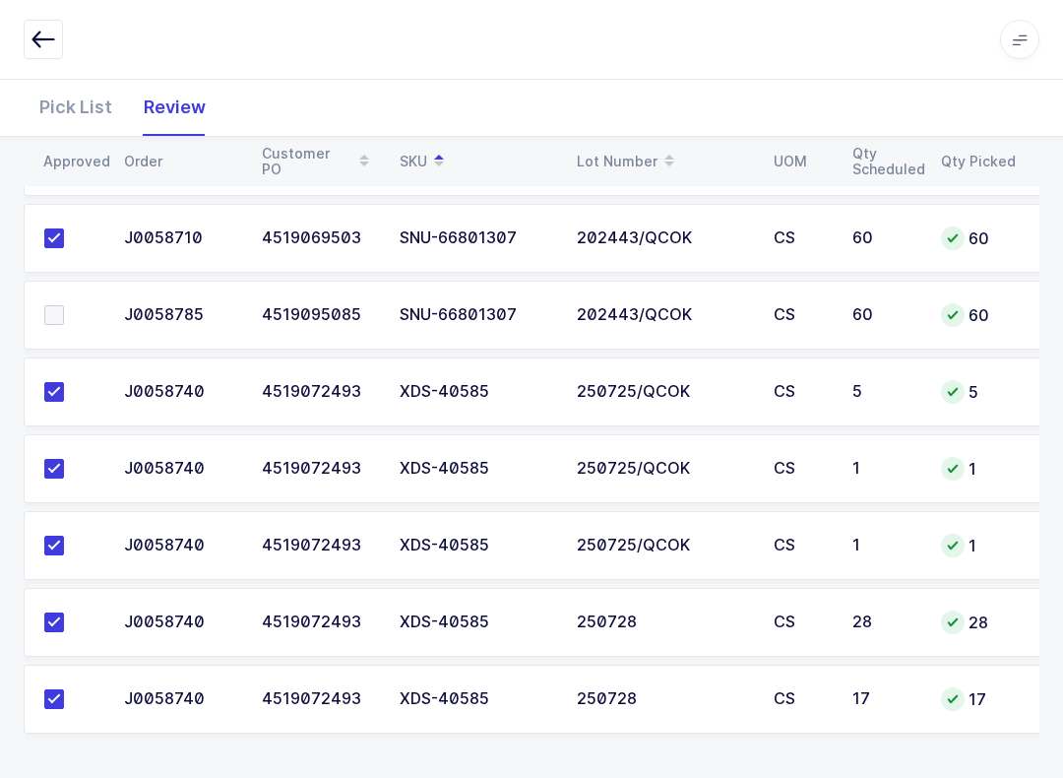
click at [55, 305] on span at bounding box center [54, 315] width 20 height 20
click at [64, 305] on input "checkbox" at bounding box center [64, 305] width 0 height 0
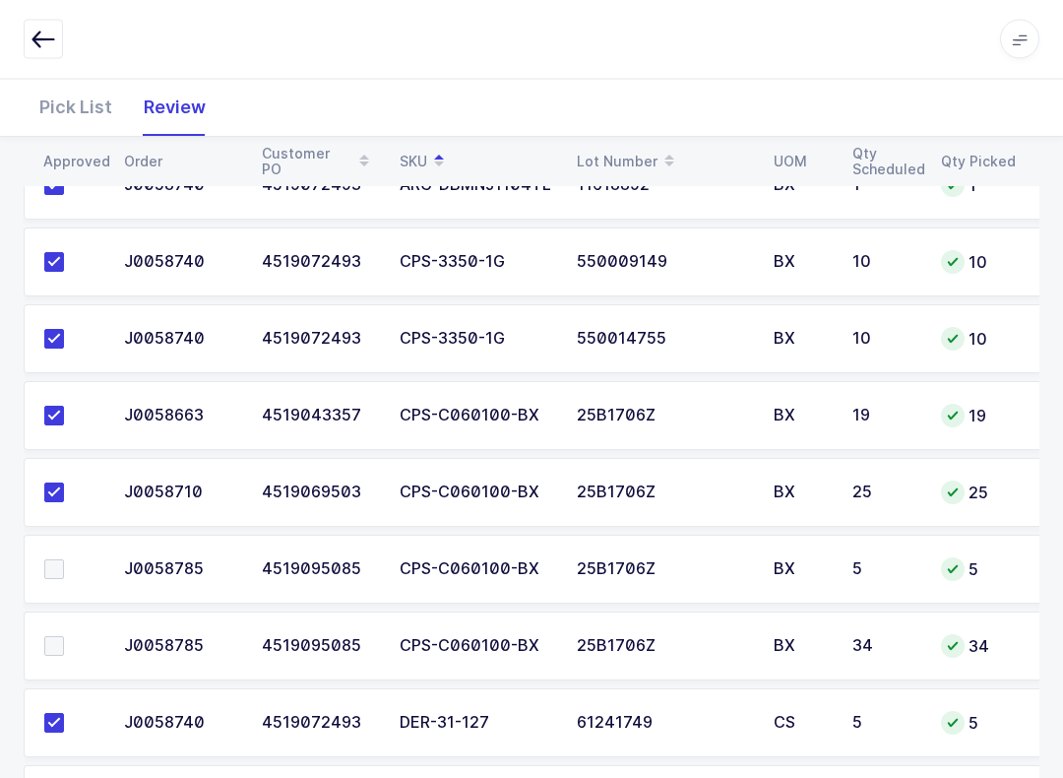
scroll to position [508, 0]
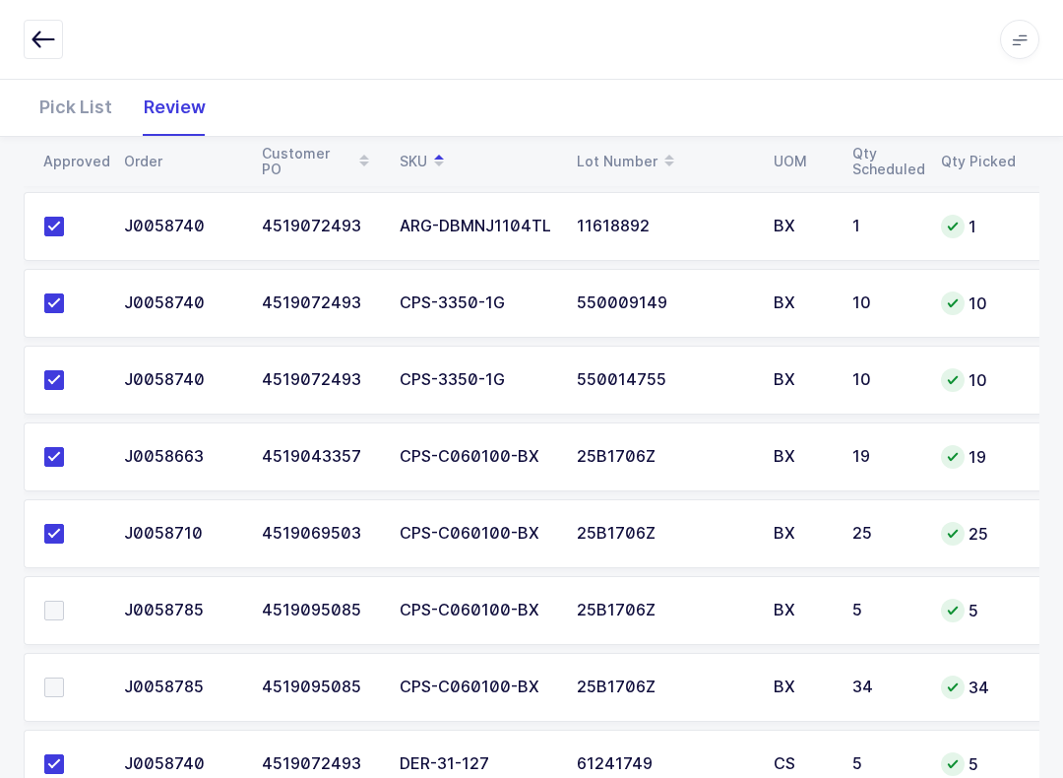
click at [59, 653] on td at bounding box center [68, 687] width 89 height 69
click at [60, 680] on span at bounding box center [54, 687] width 20 height 20
click at [64, 677] on input "checkbox" at bounding box center [64, 677] width 0 height 0
click at [61, 611] on span at bounding box center [54, 610] width 20 height 20
click at [64, 600] on input "checkbox" at bounding box center [64, 600] width 0 height 0
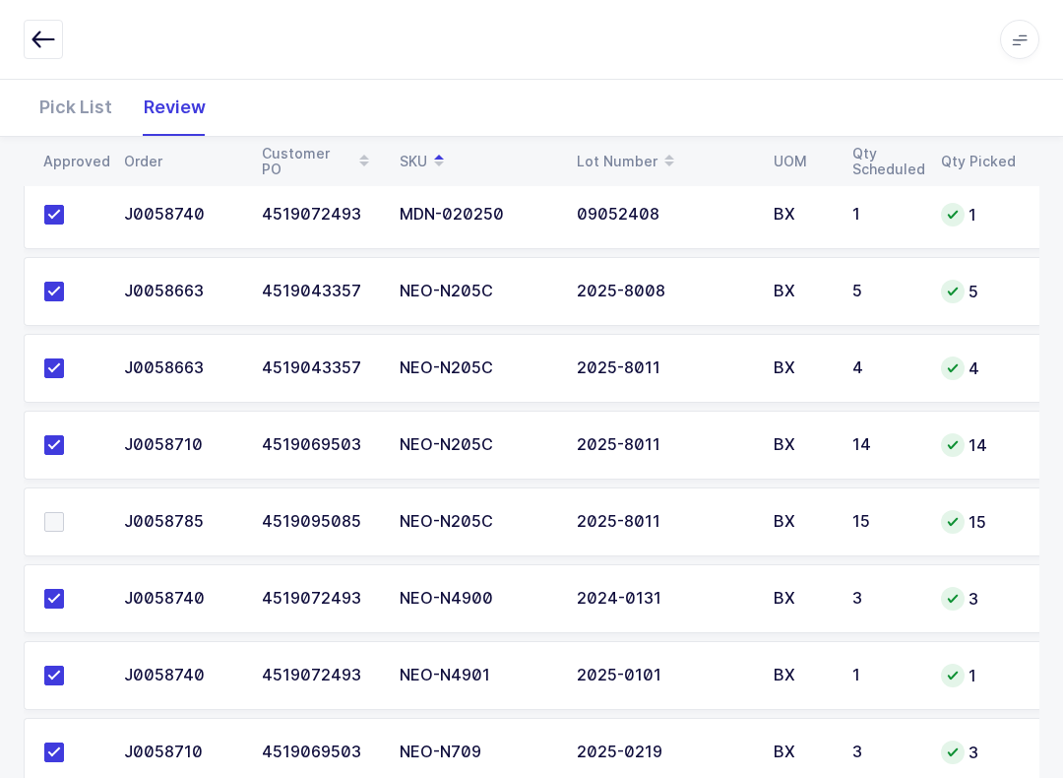
scroll to position [1924, 0]
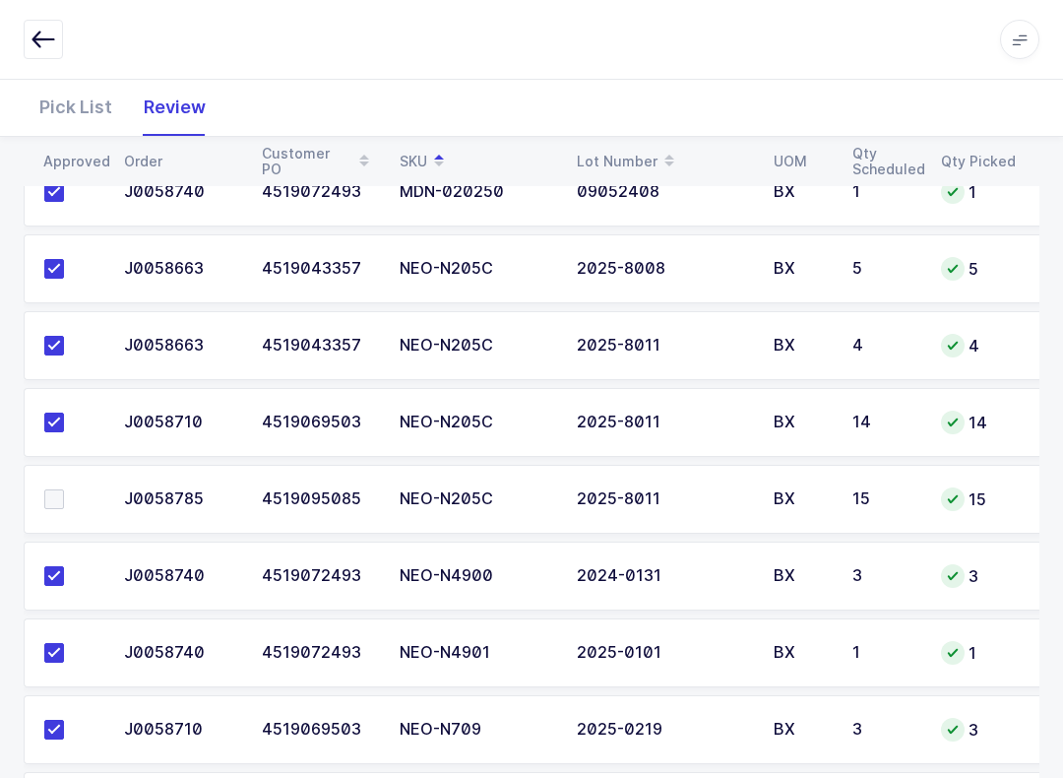
click at [71, 482] on td at bounding box center [68, 499] width 89 height 69
click at [55, 469] on td at bounding box center [68, 499] width 89 height 69
click at [61, 497] on span at bounding box center [54, 499] width 20 height 20
click at [64, 489] on input "checkbox" at bounding box center [64, 489] width 0 height 0
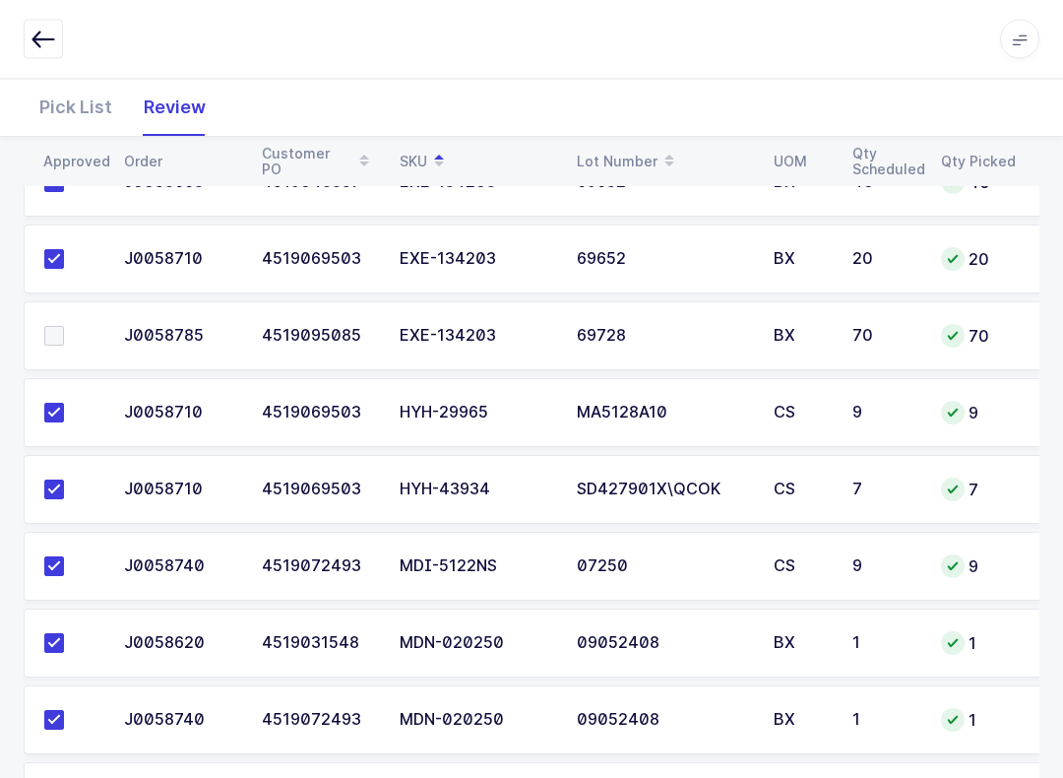
scroll to position [1196, 0]
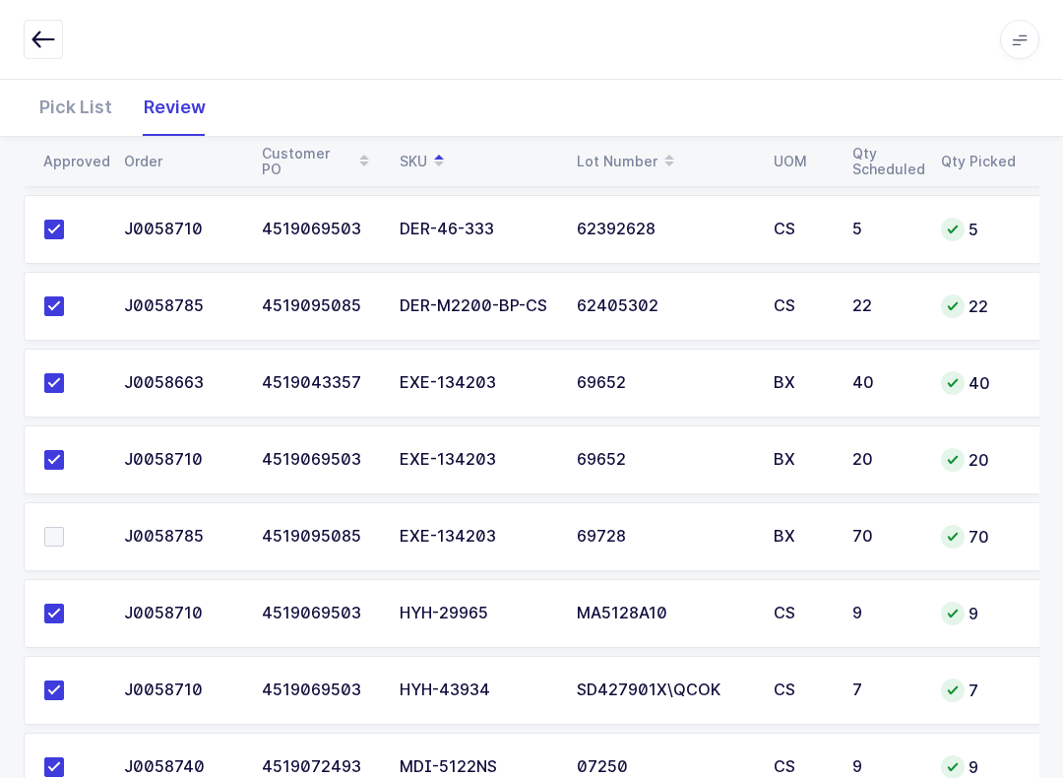
click at [73, 527] on label at bounding box center [72, 537] width 56 height 20
click at [64, 527] on input "checkbox" at bounding box center [64, 527] width 0 height 0
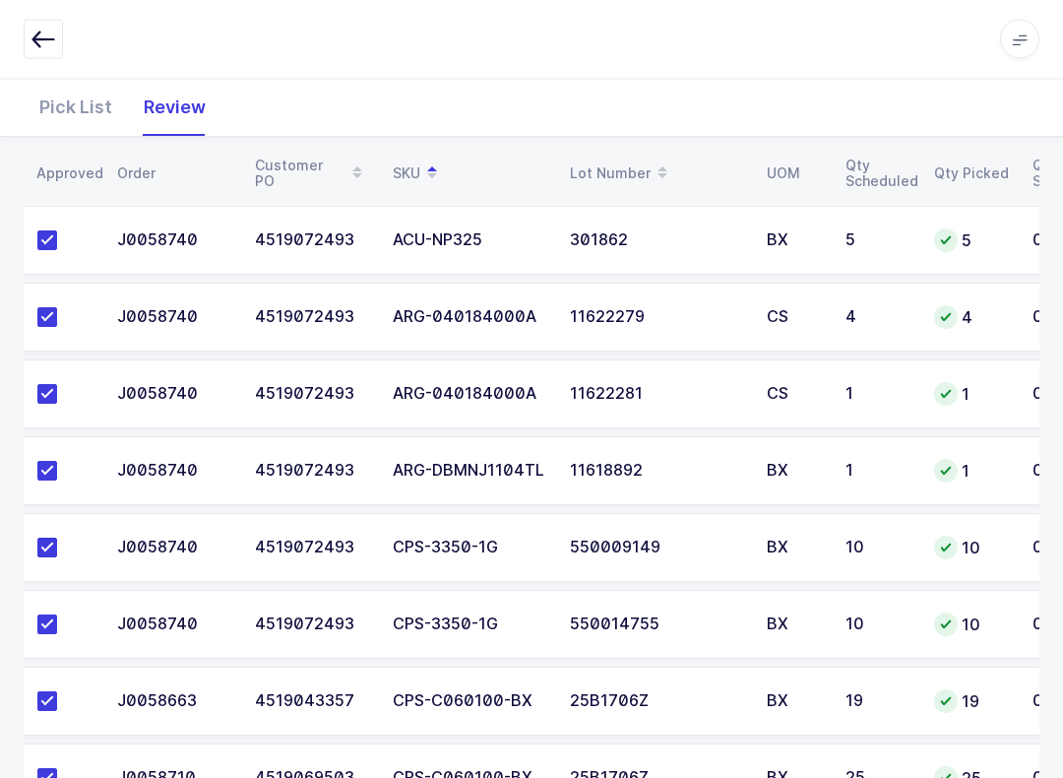
scroll to position [0, 0]
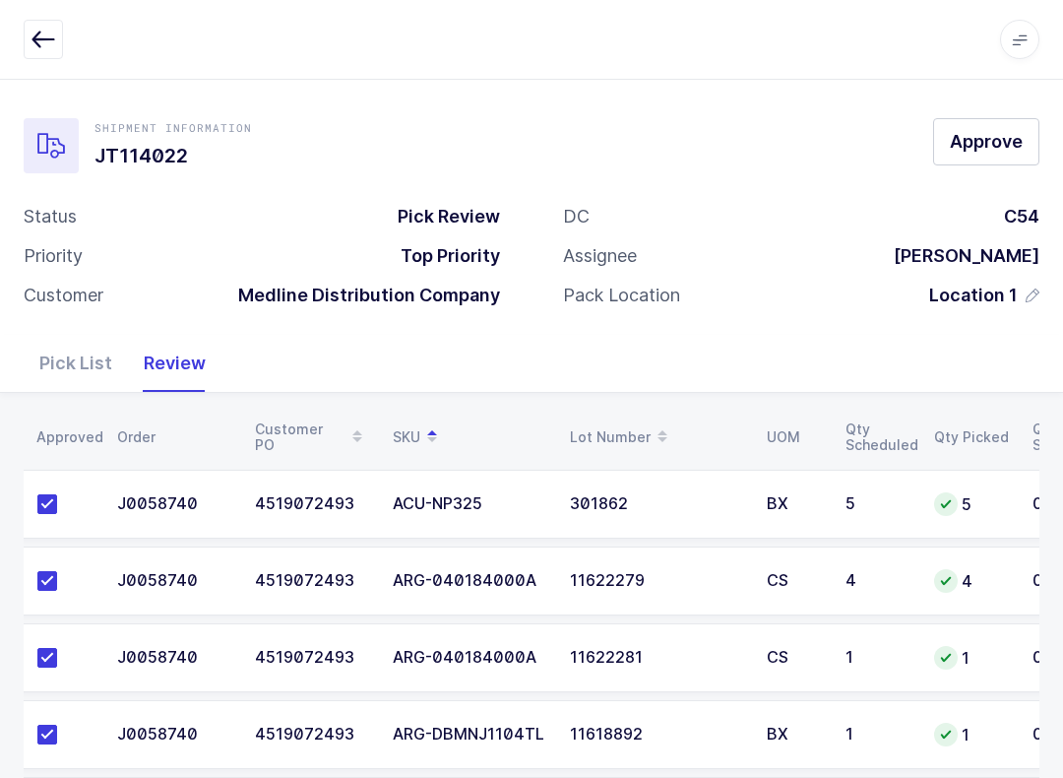
click at [1000, 140] on span "Approve" at bounding box center [986, 141] width 73 height 25
